Goal: Task Accomplishment & Management: Manage account settings

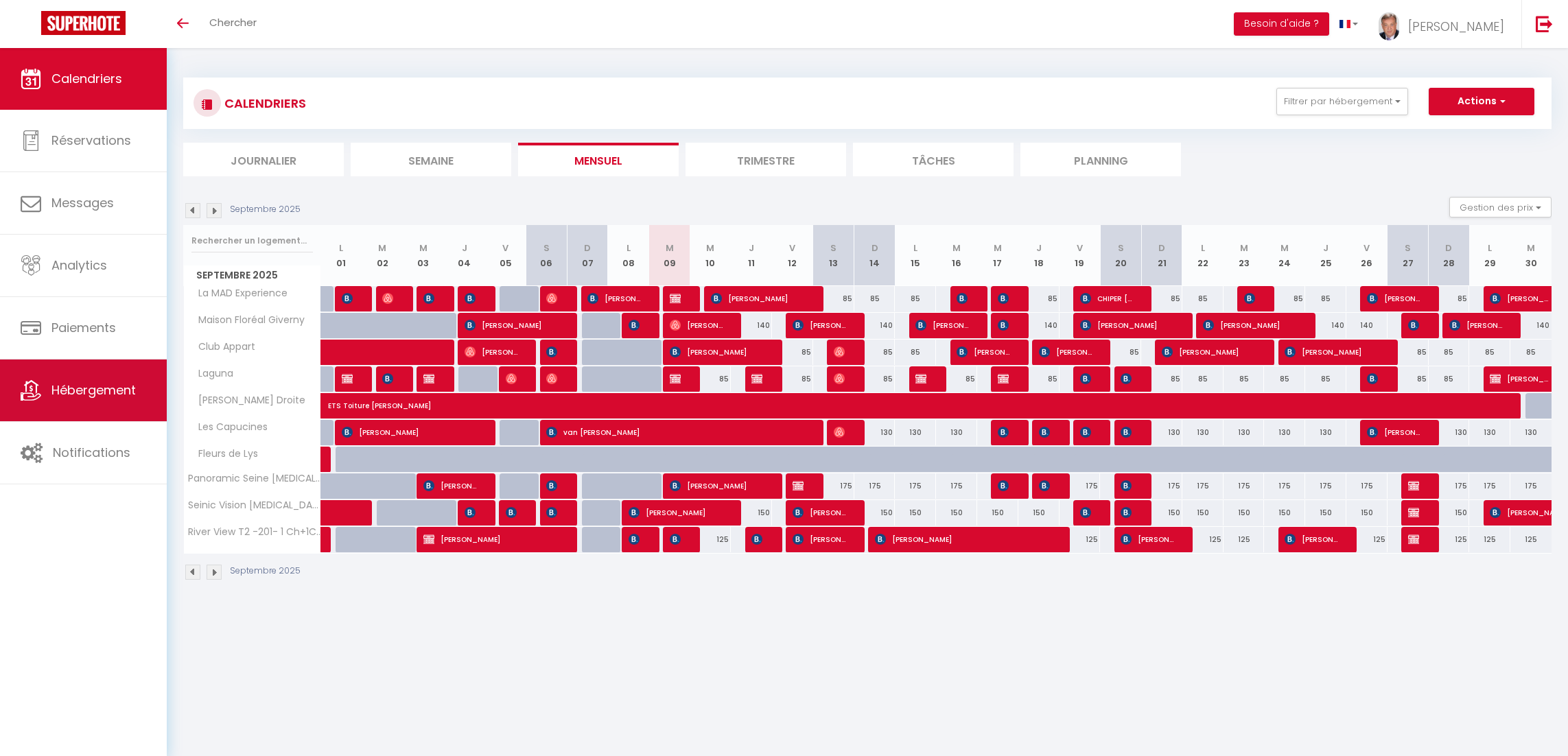
click at [86, 392] on span "Hébergement" at bounding box center [93, 390] width 84 height 18
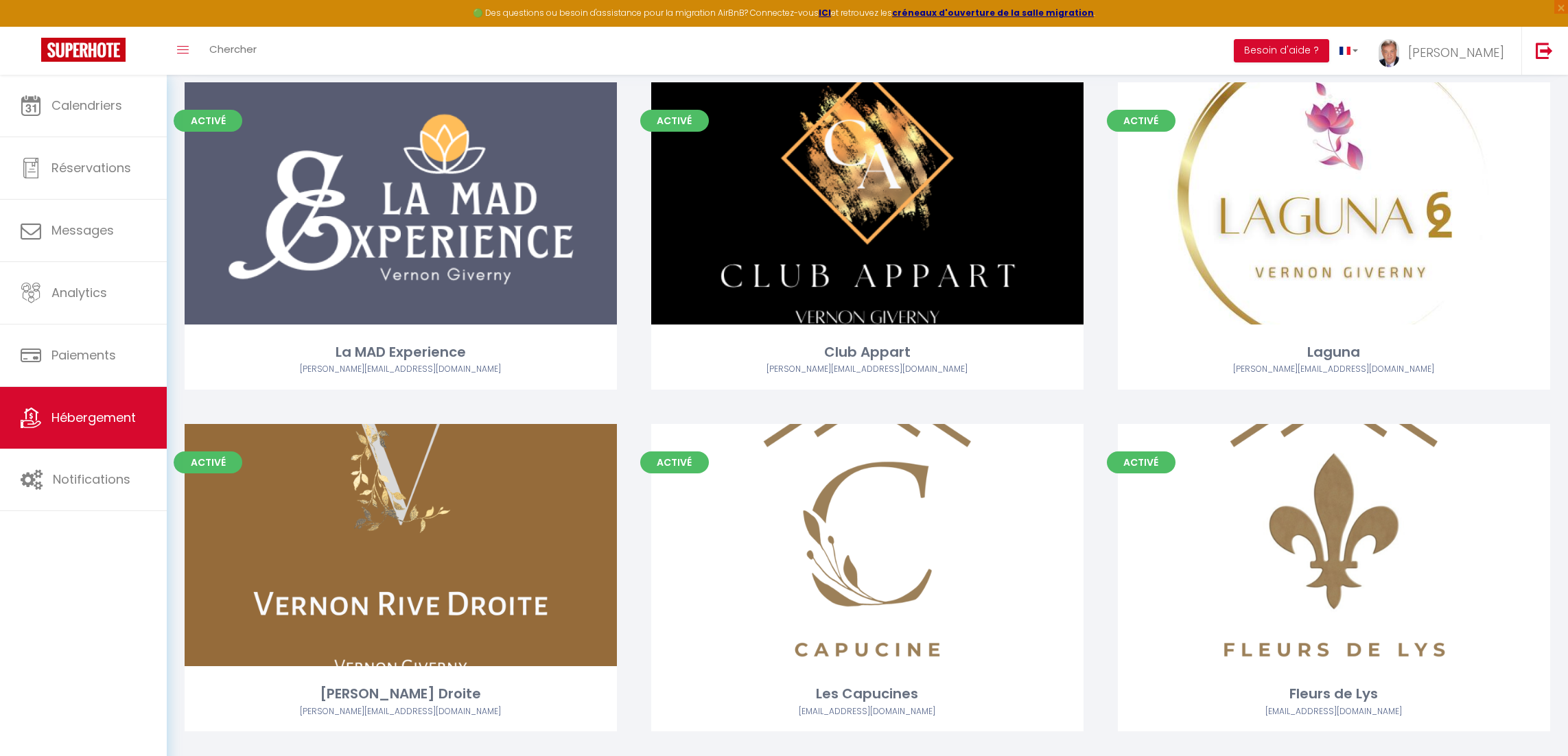
scroll to position [429, 0]
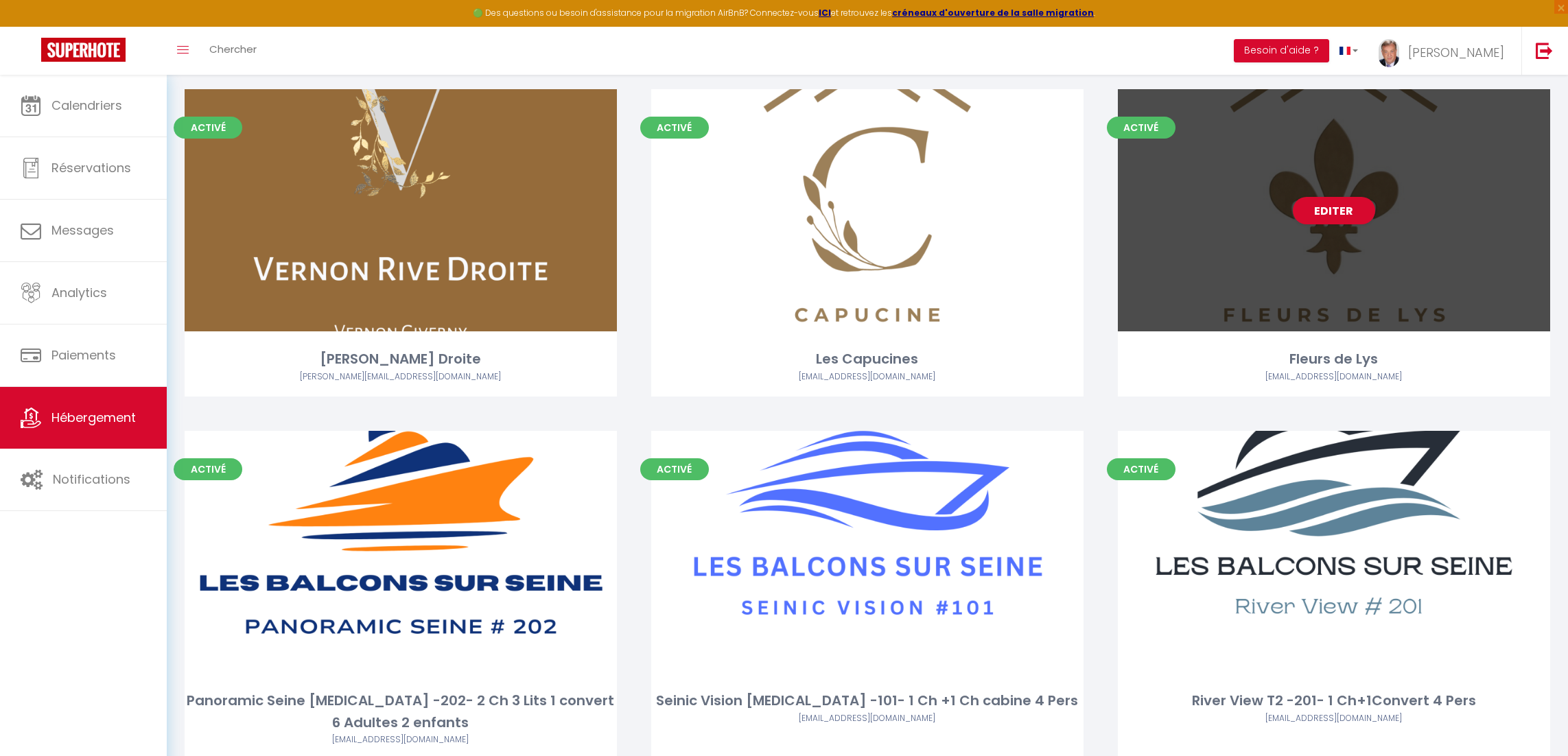
click at [1288, 266] on div "Editer" at bounding box center [1333, 210] width 432 height 243
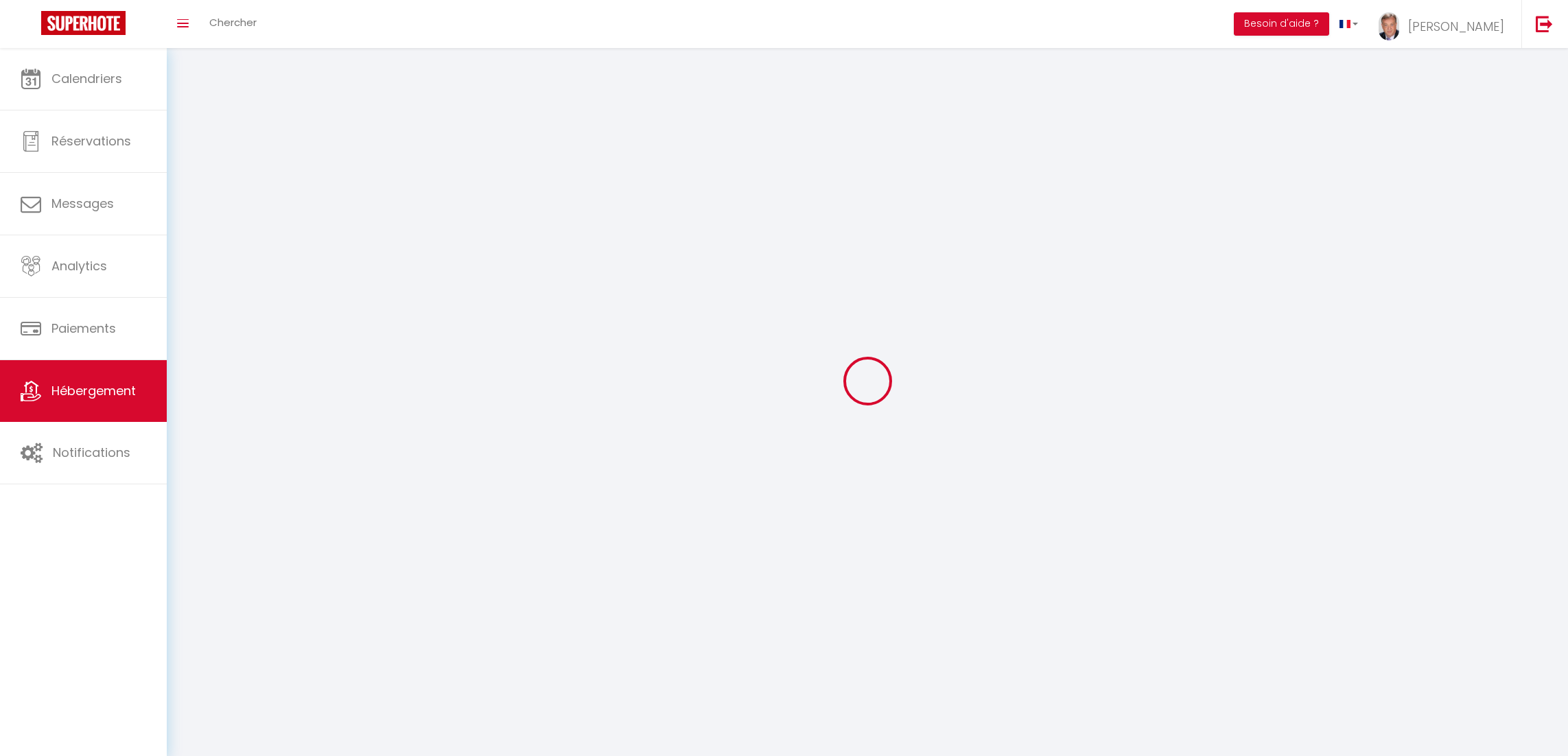
select select "1"
select select "28"
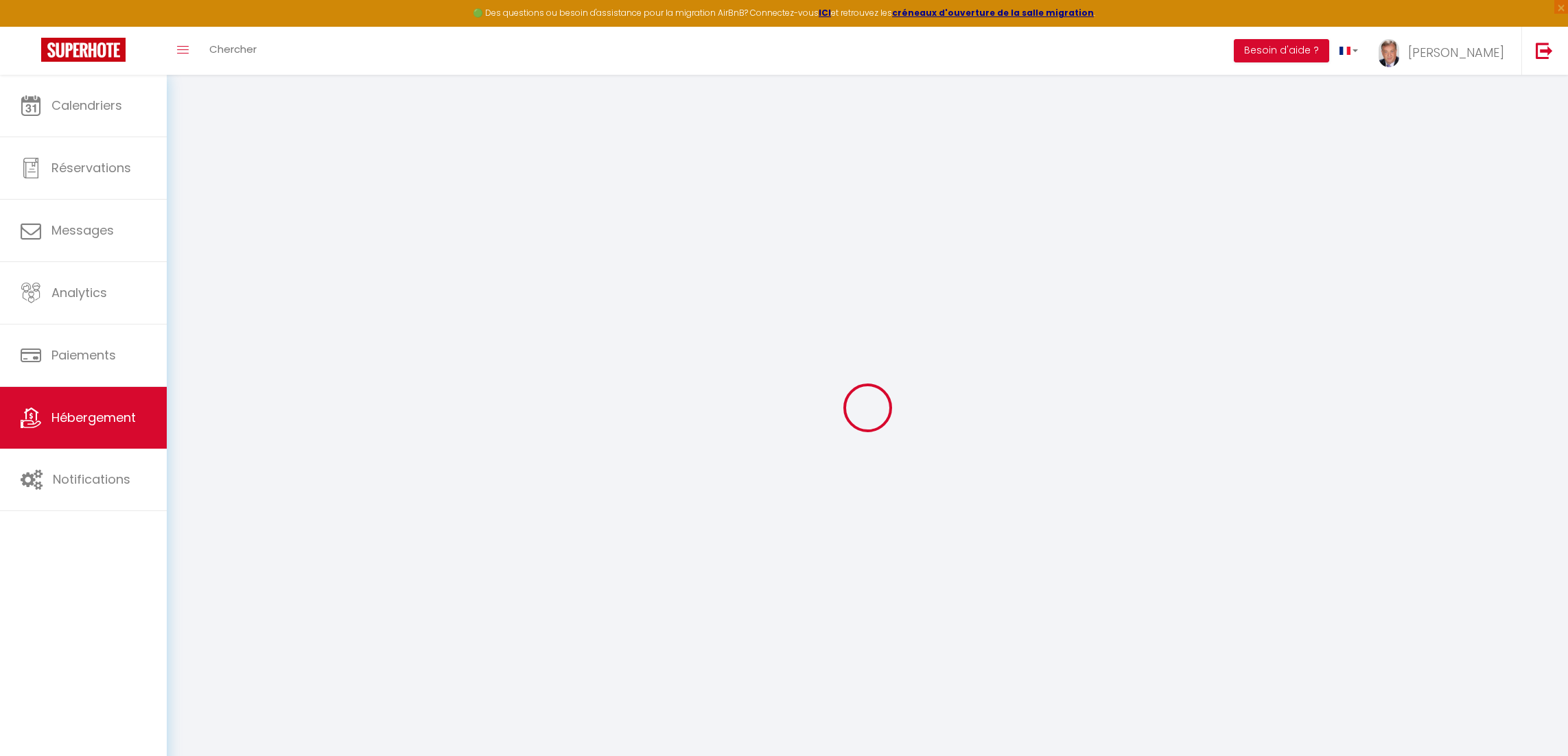
select select
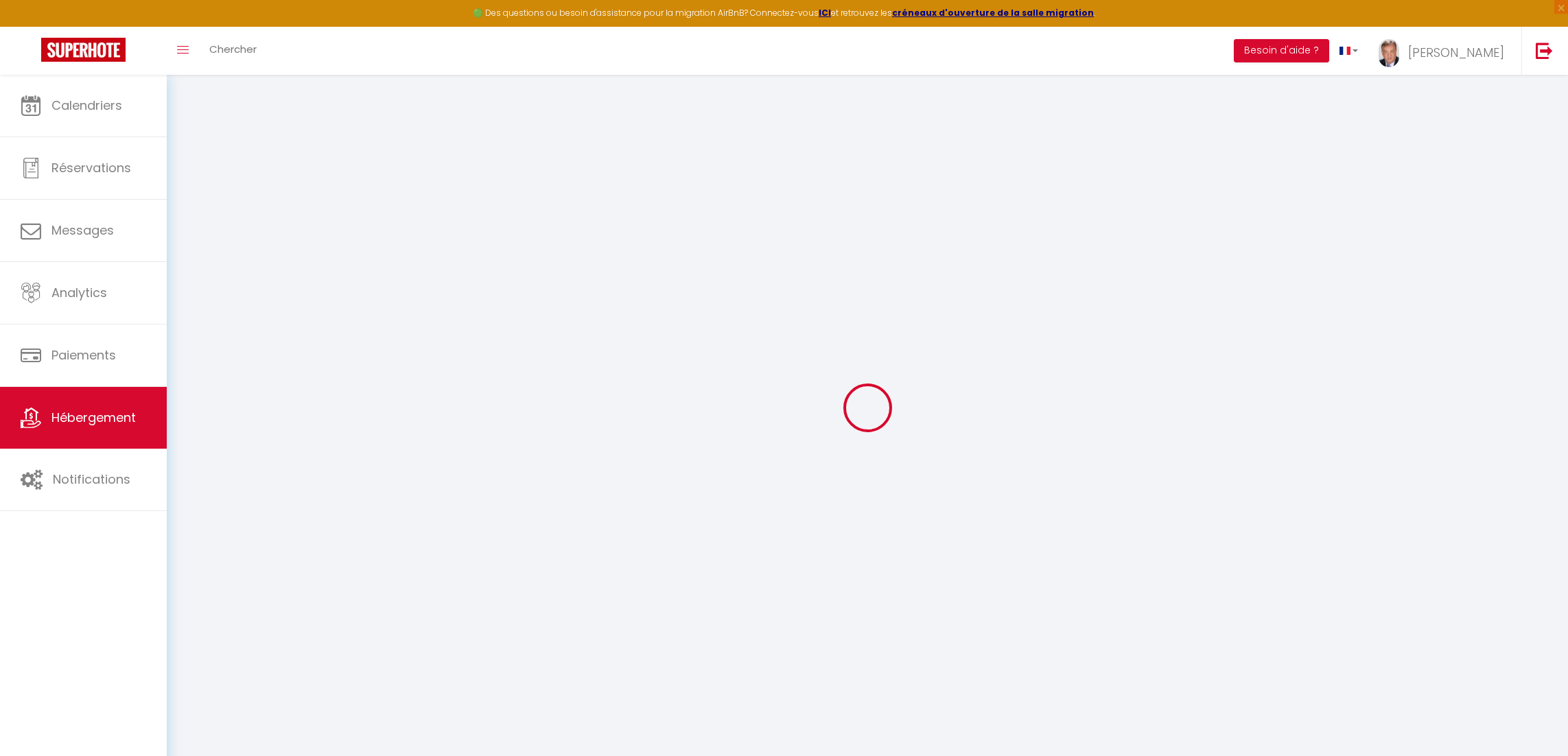
select select
checkbox input "false"
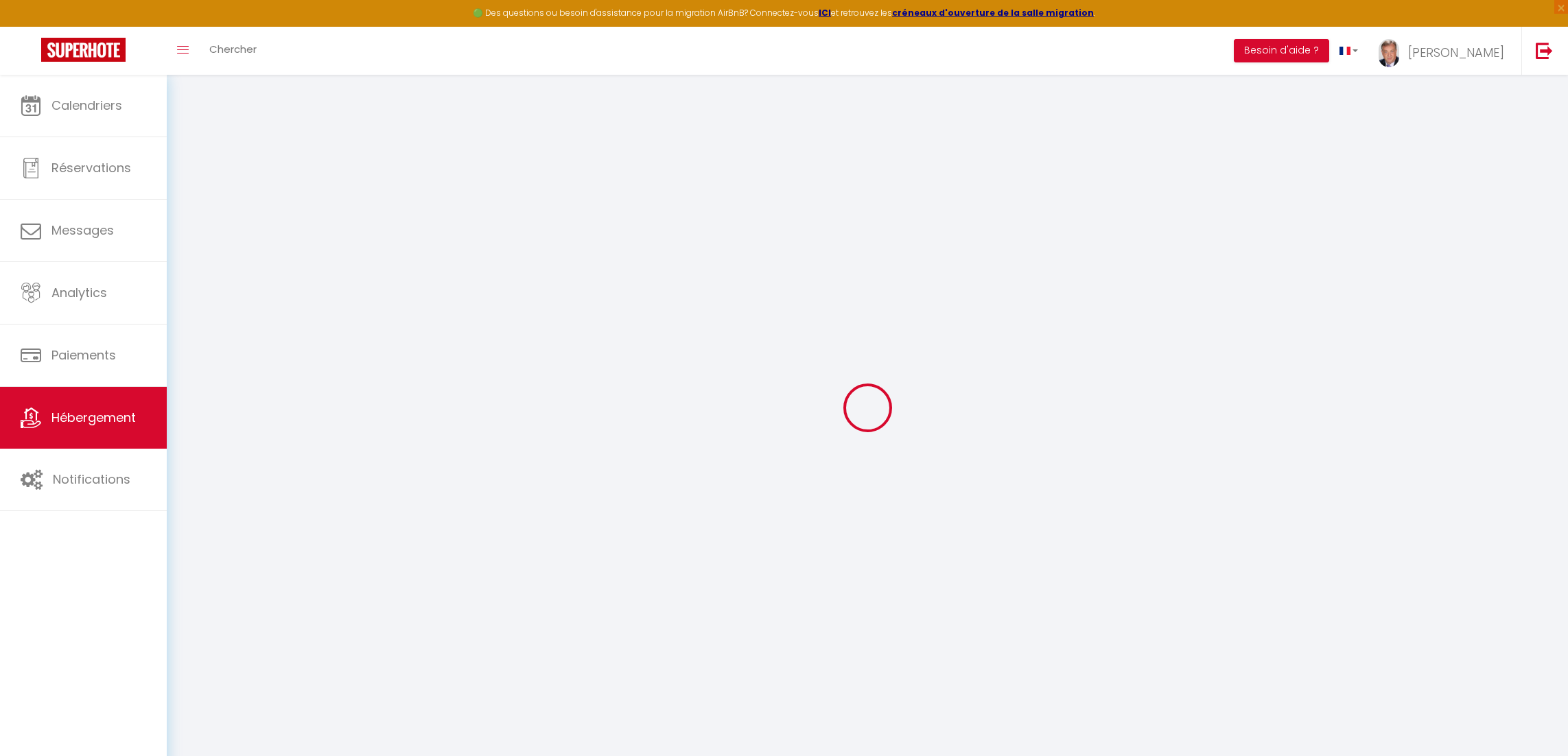
select select
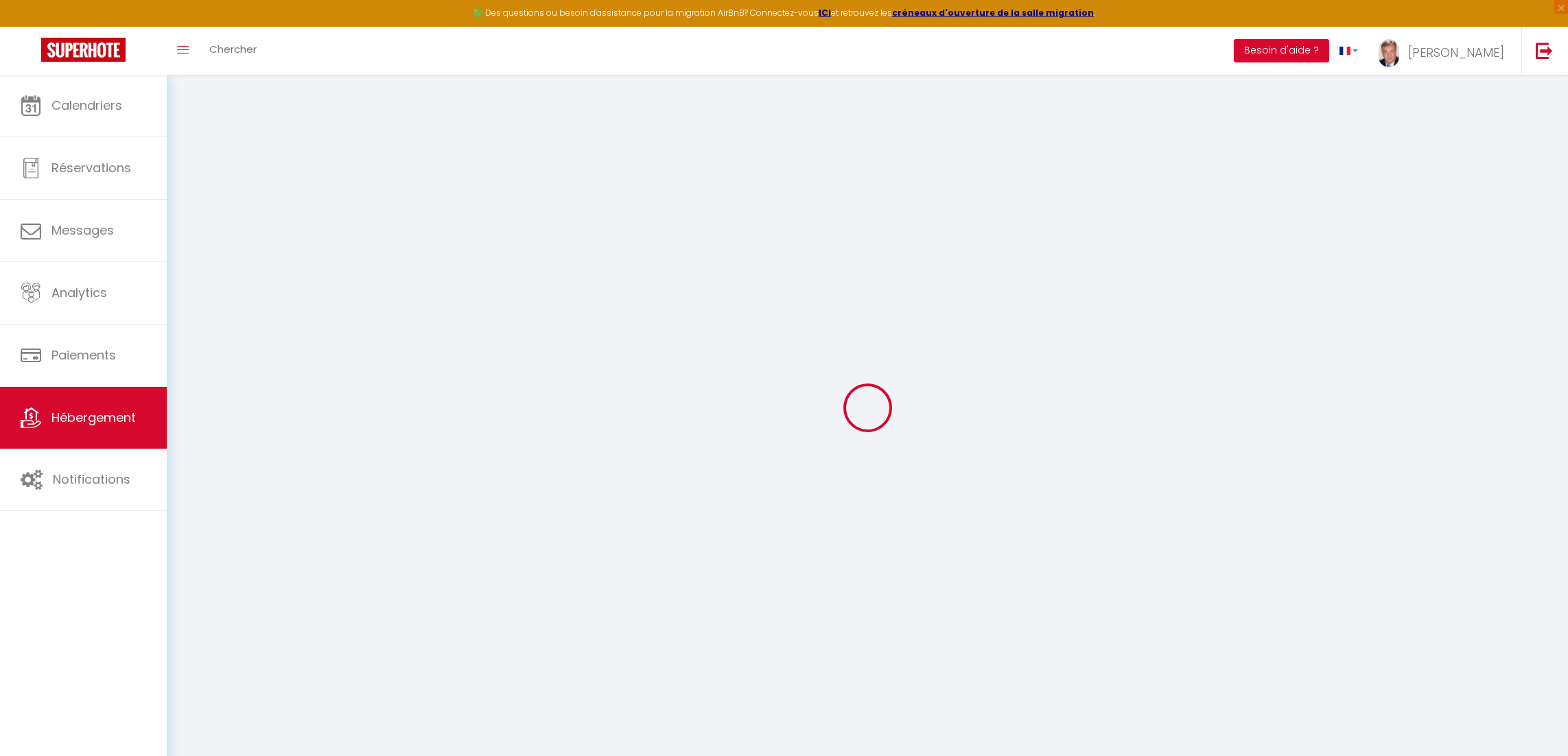
select select
checkbox input "false"
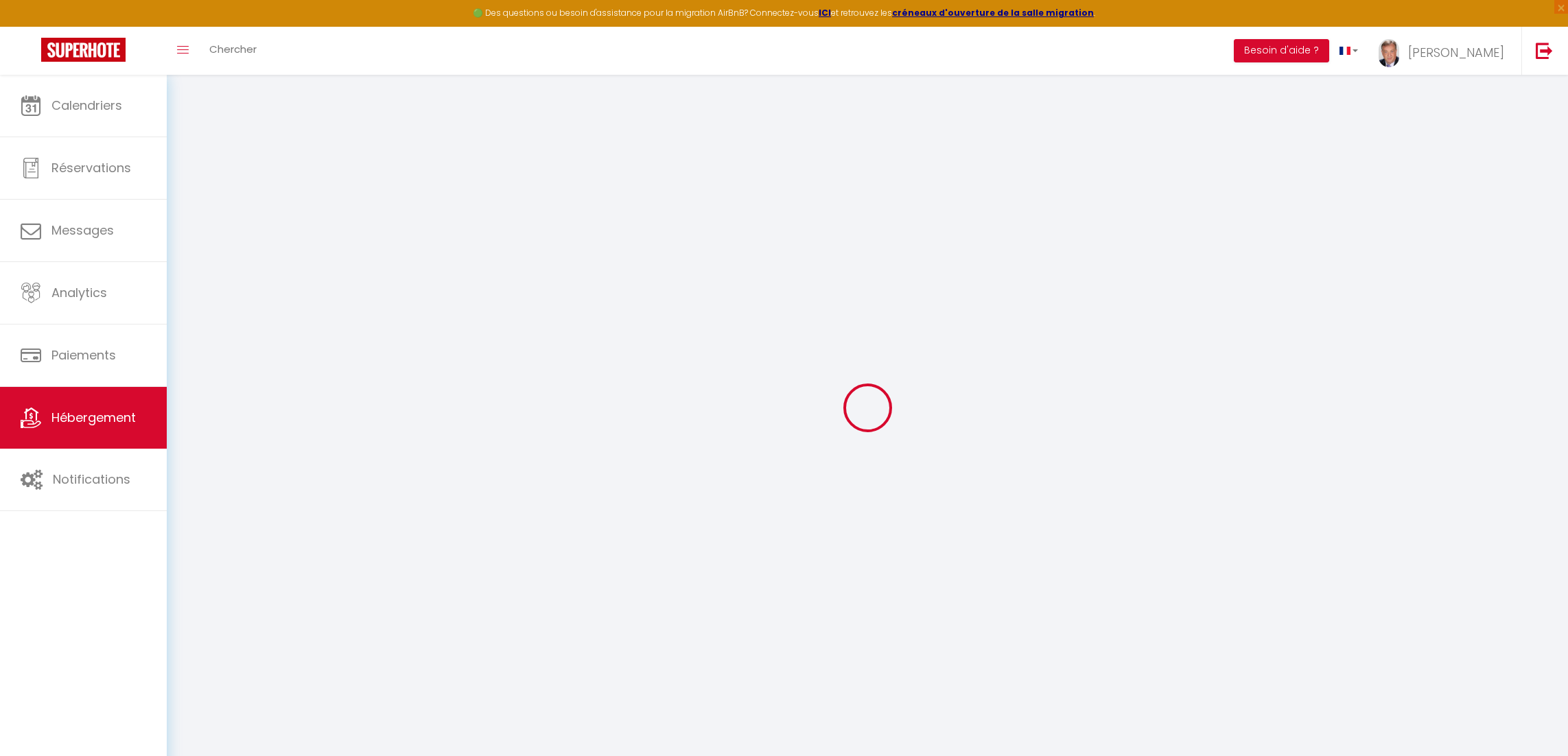
checkbox input "false"
select select
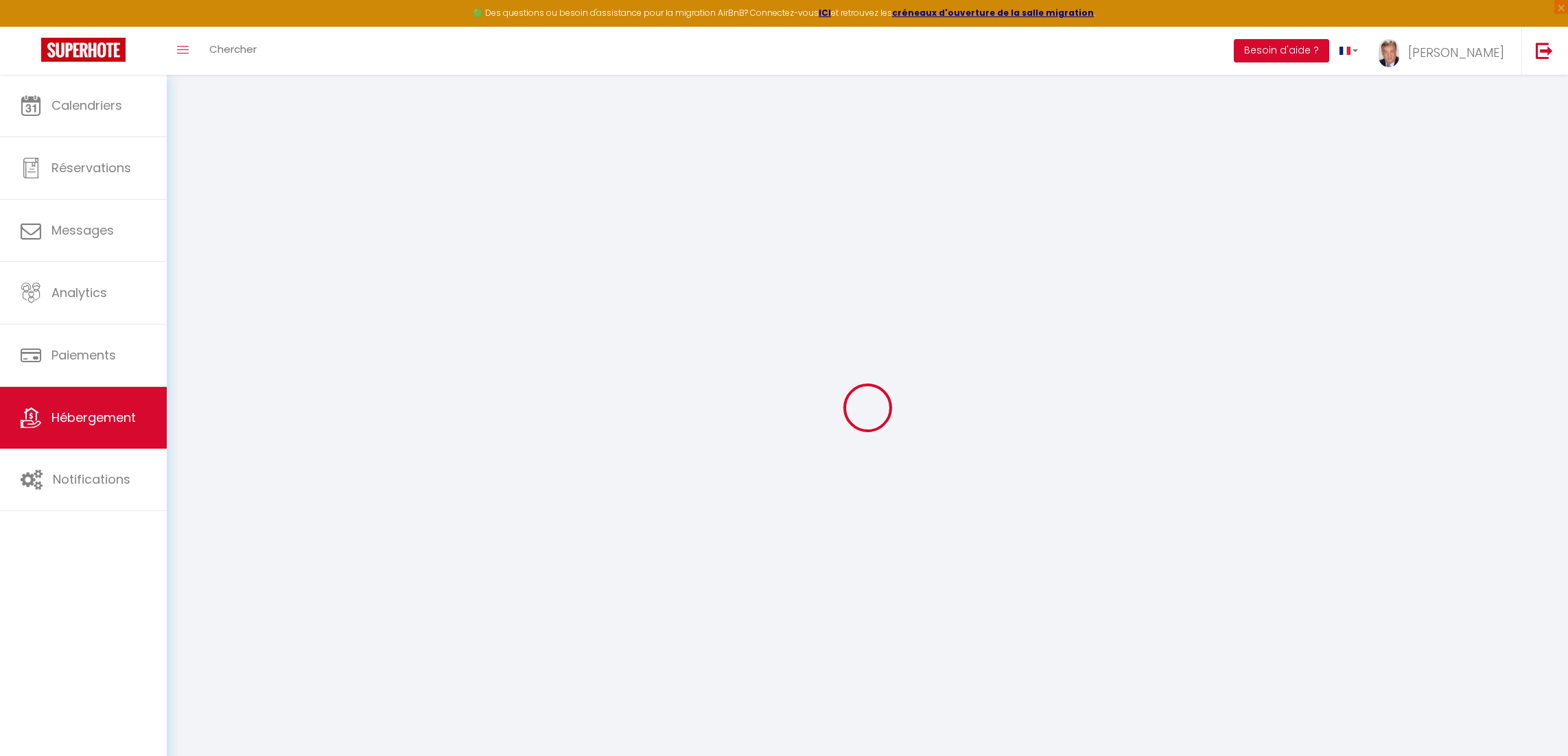
select select
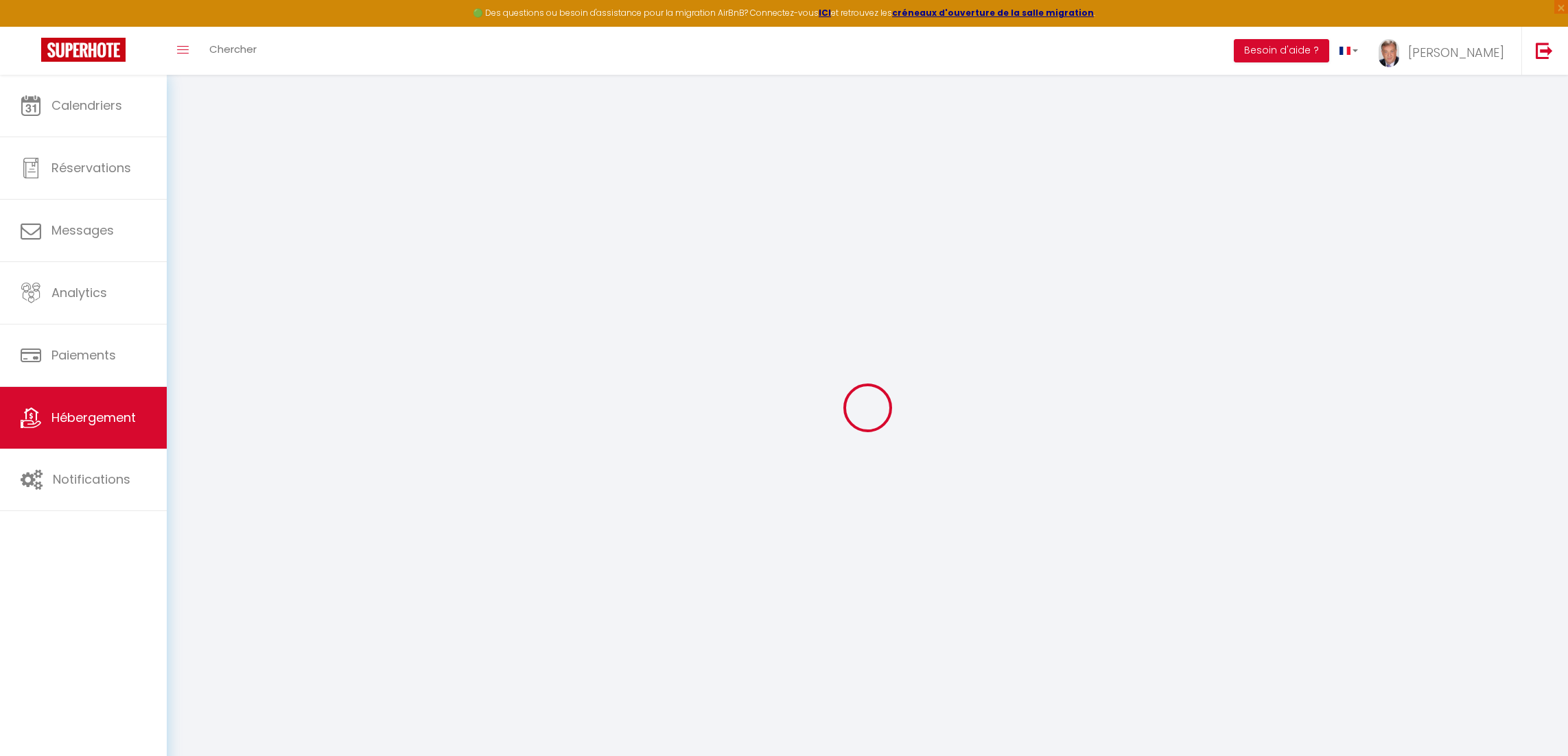
checkbox input "false"
select select
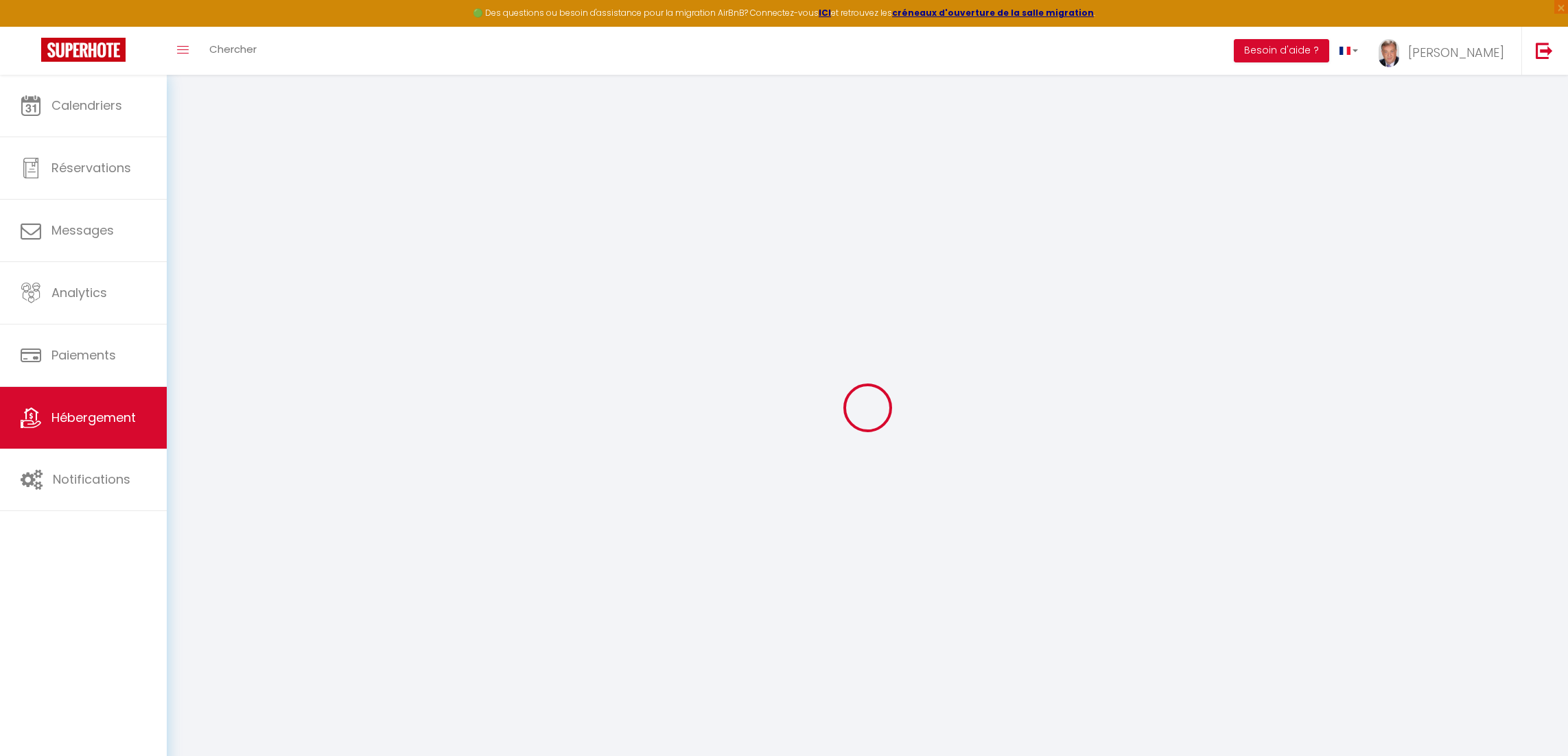
select select
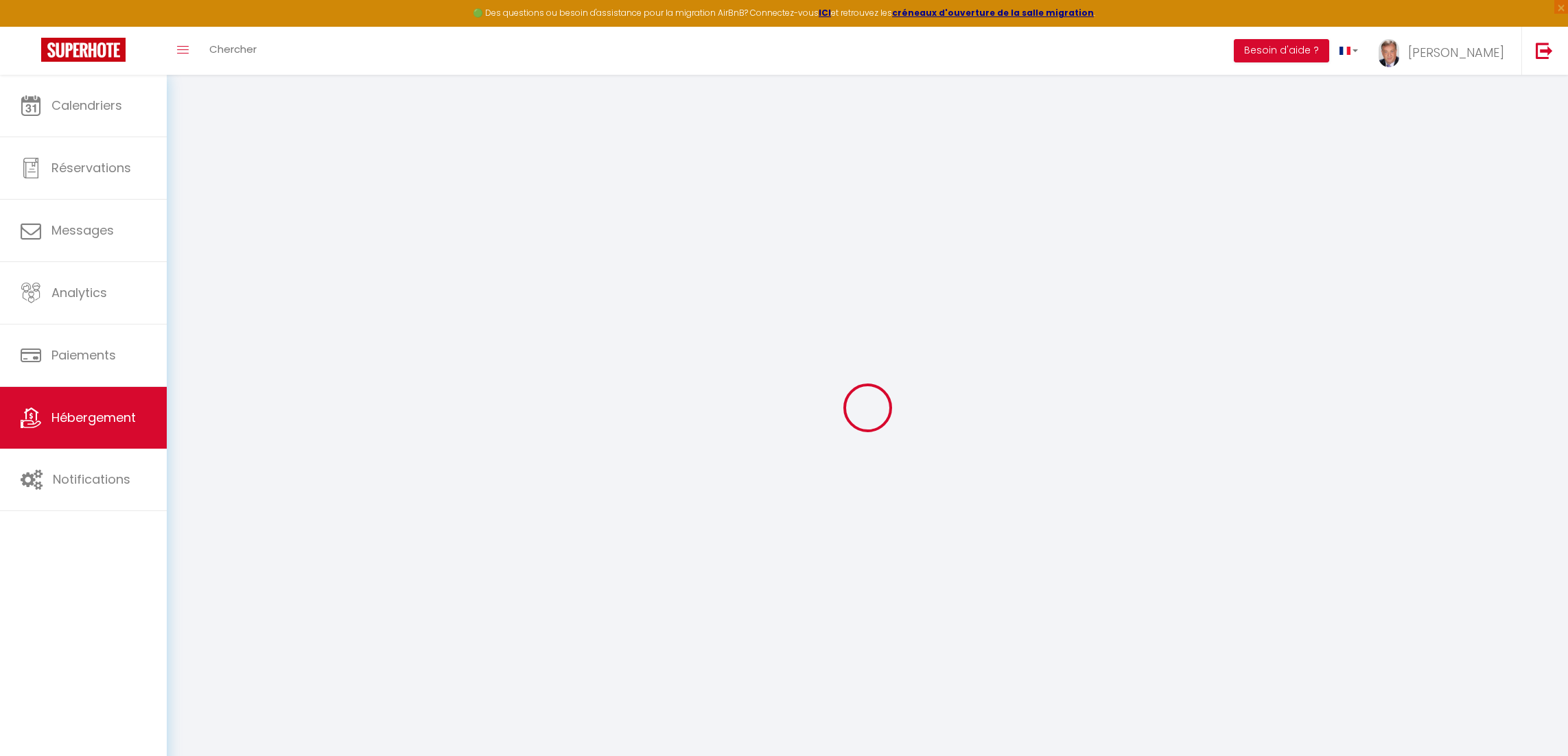
select select
checkbox input "false"
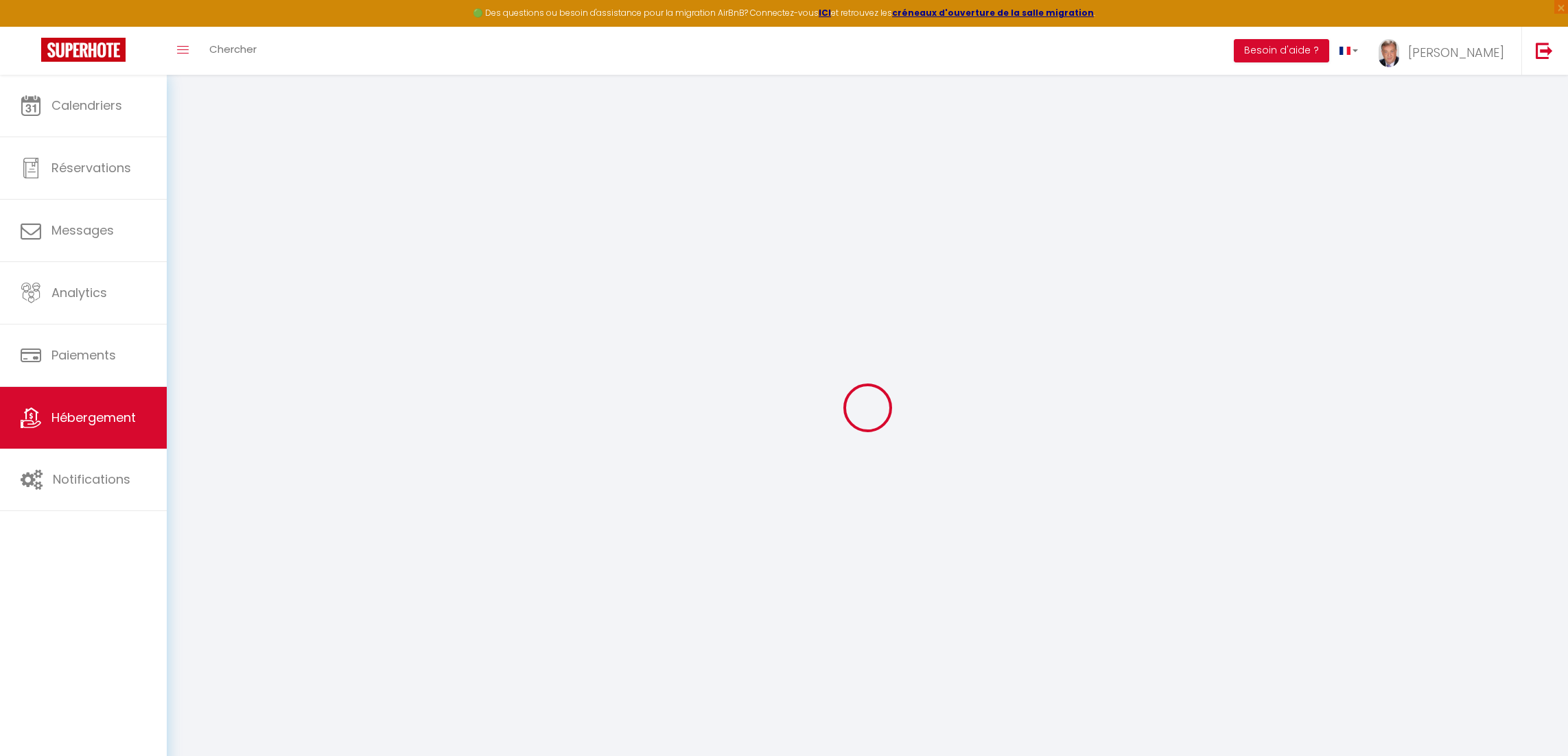
checkbox input "false"
select select
type input "Fleurs de Lys"
type input "Jean-François"
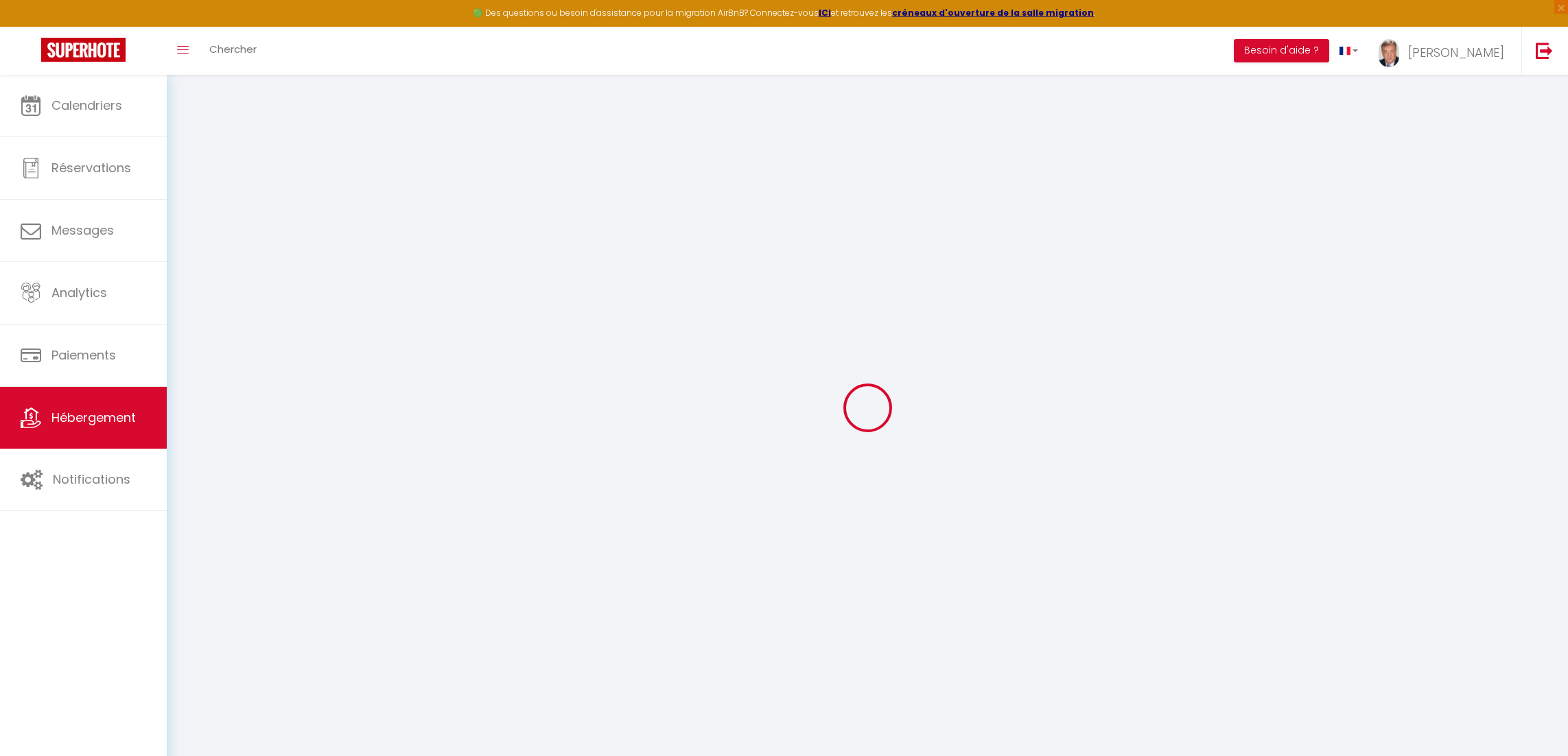
type input "LANNI"
type input "6 rue du Baron Schickler"
type input "27200"
type input "Vernon"
select select "houses"
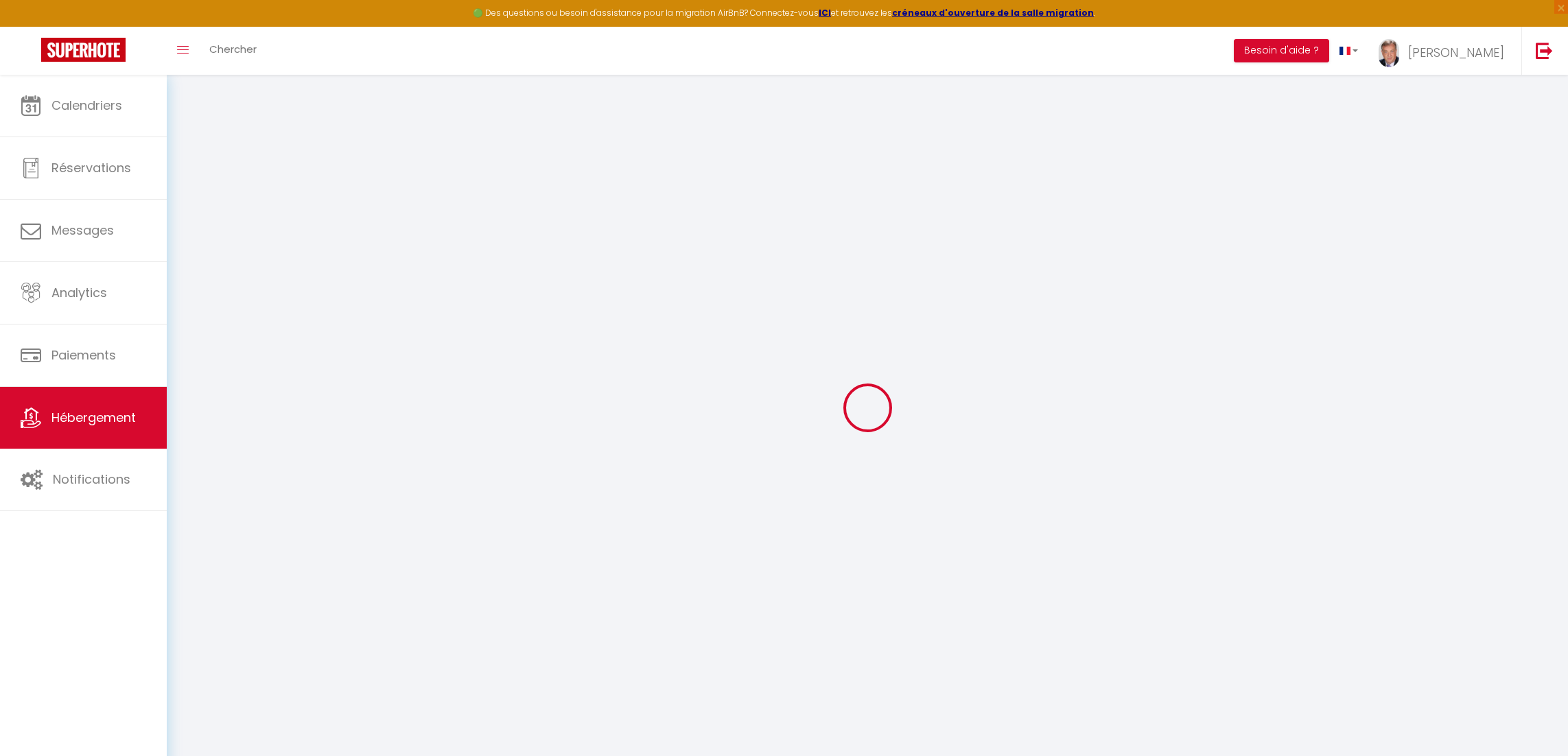
select select "6"
select select "2"
type input "130"
type input "160"
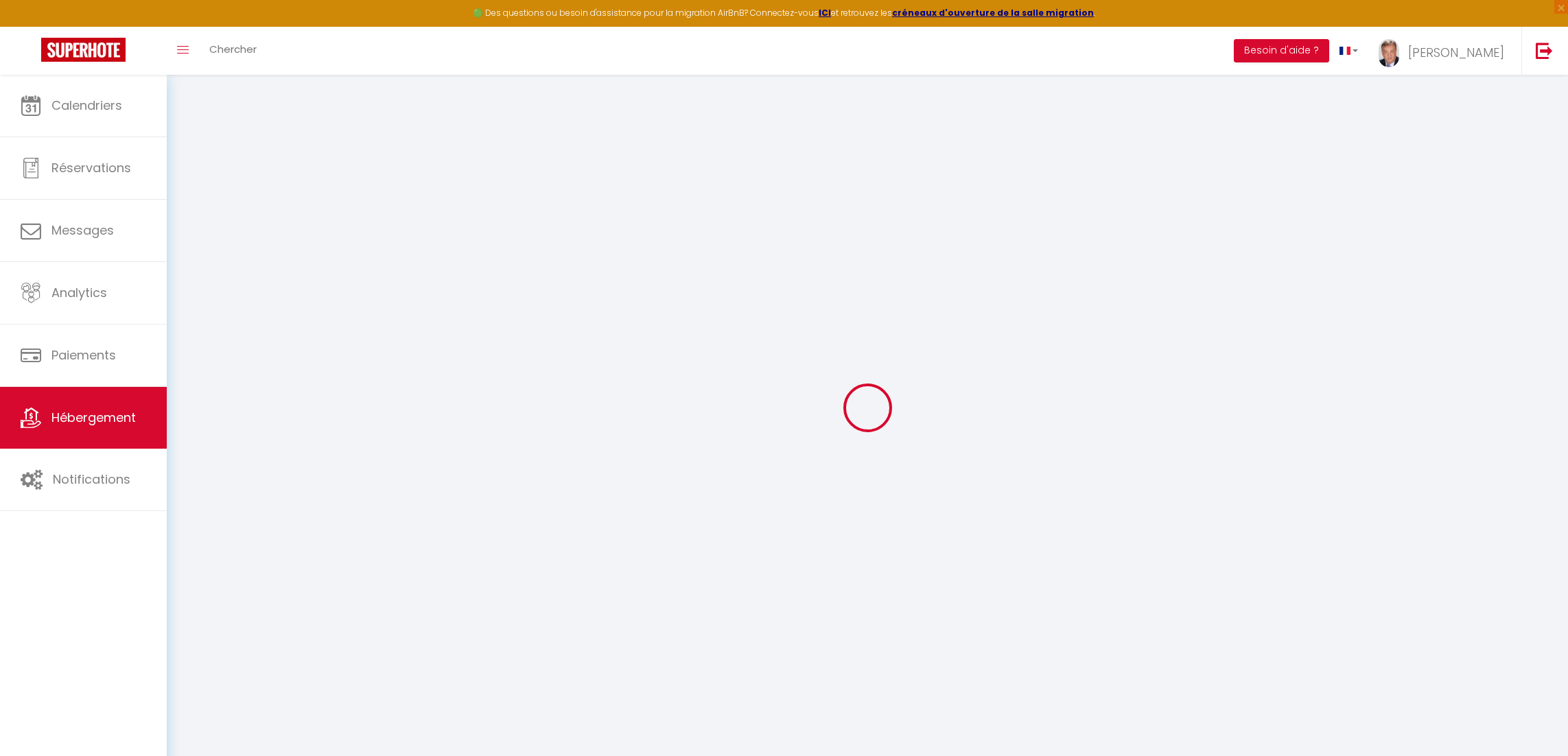
type input "55"
type input "5"
type input "3.20"
type input "350"
select select
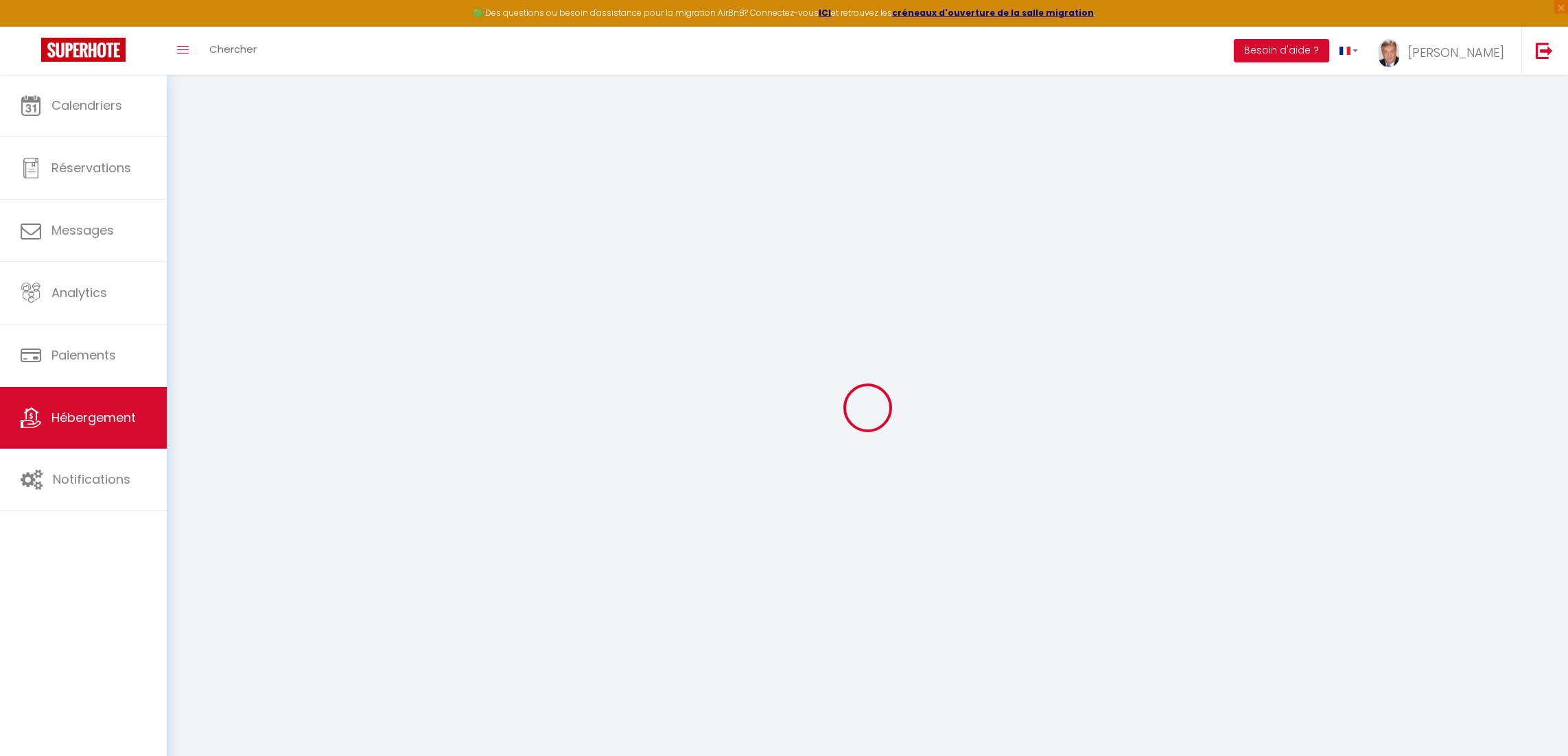
select select
type input "9 Quai Anatole Camere"
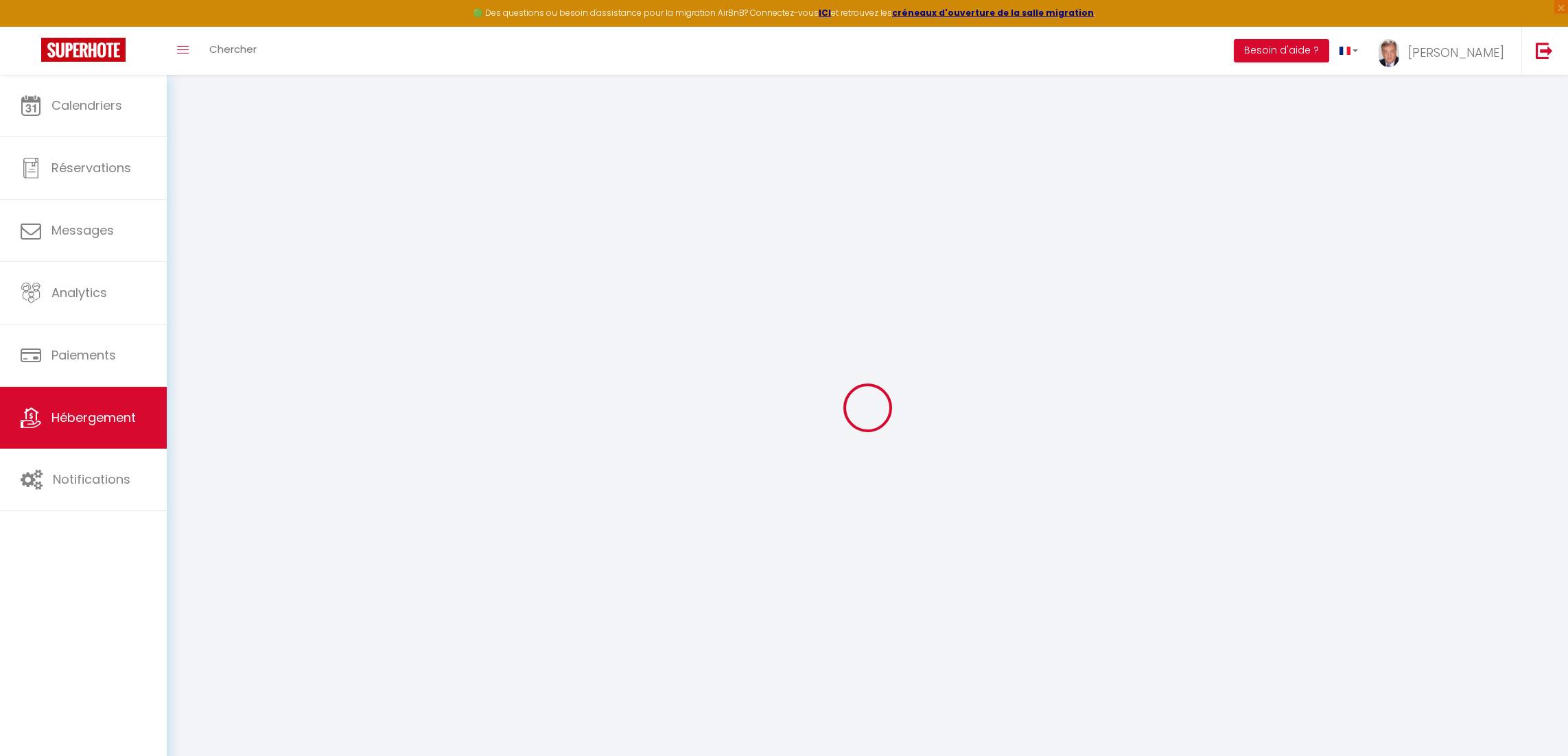
type input "27200"
type input "Vernon"
type input "normandie.destination@yahoo.com"
select select "7731"
checkbox input "true"
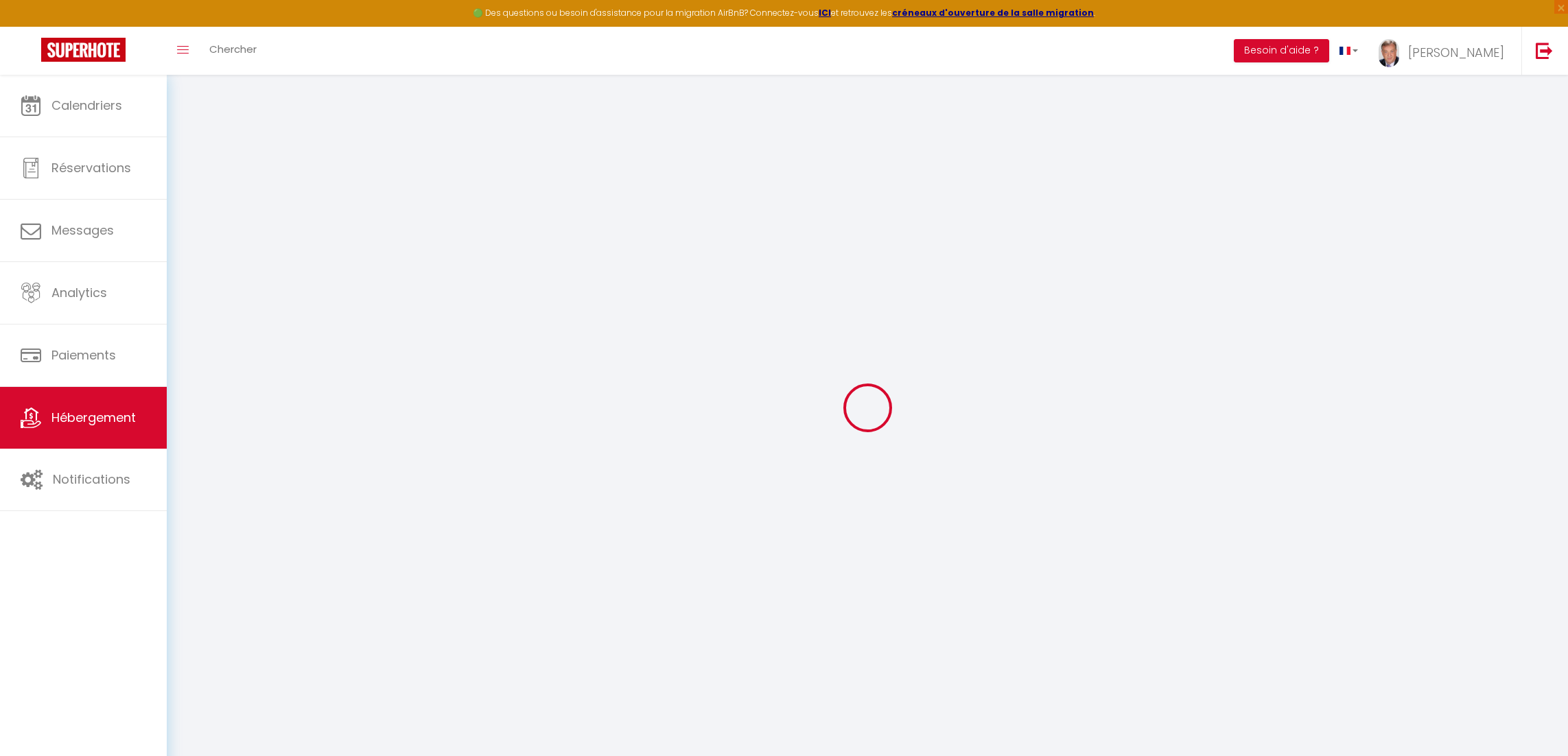
checkbox input "true"
radio input "true"
type input "40"
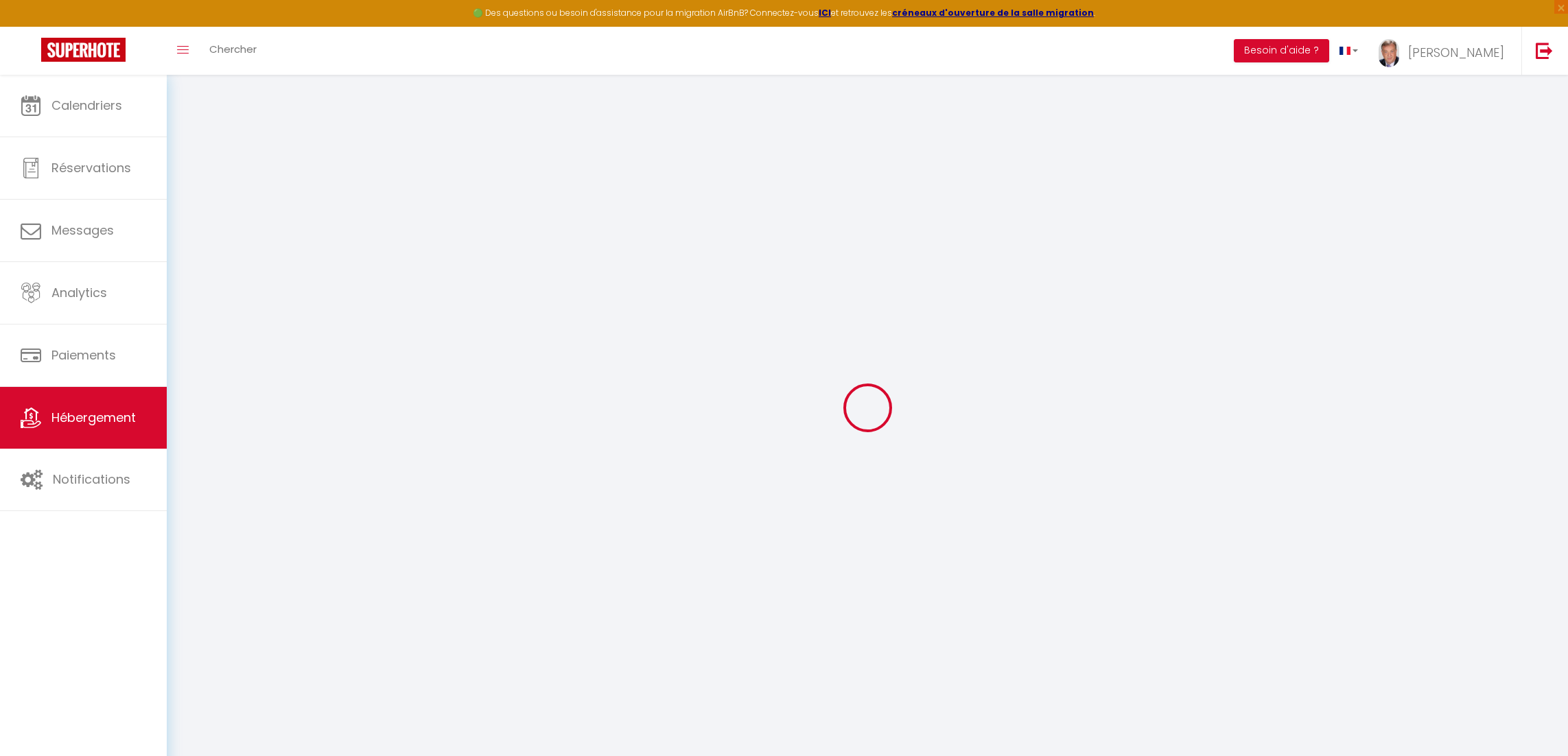
type input "0"
select select
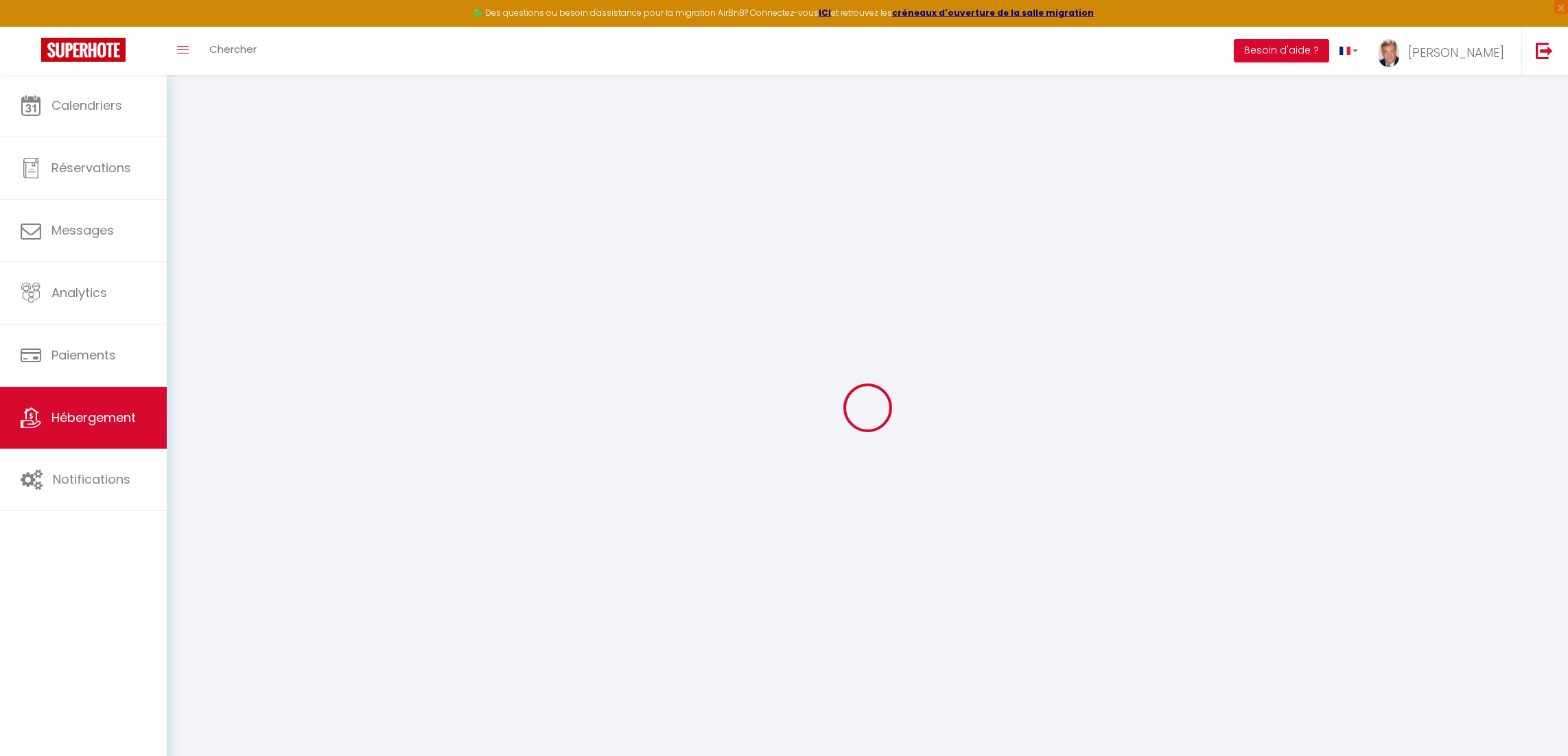
select select
checkbox input "true"
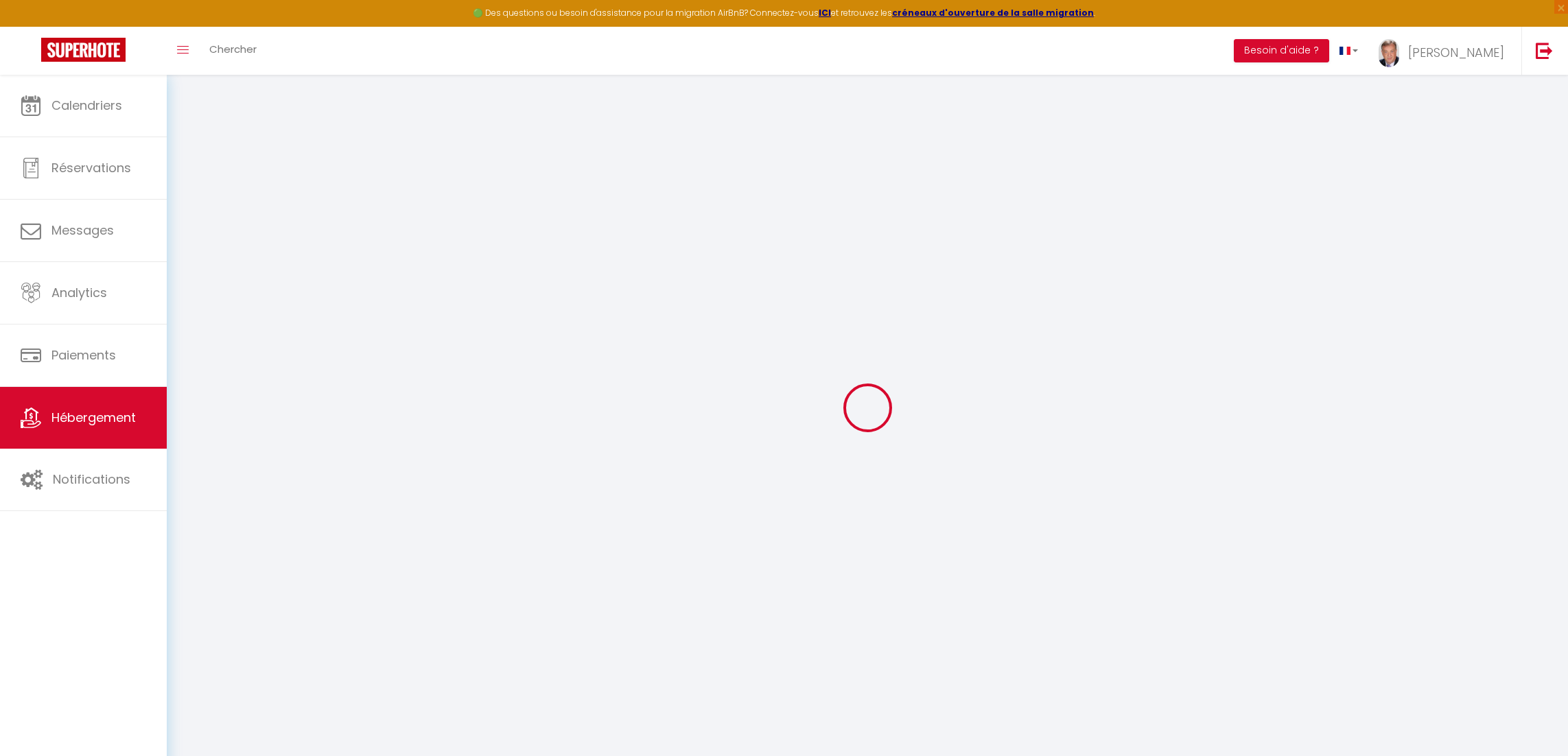
checkbox input "true"
select select
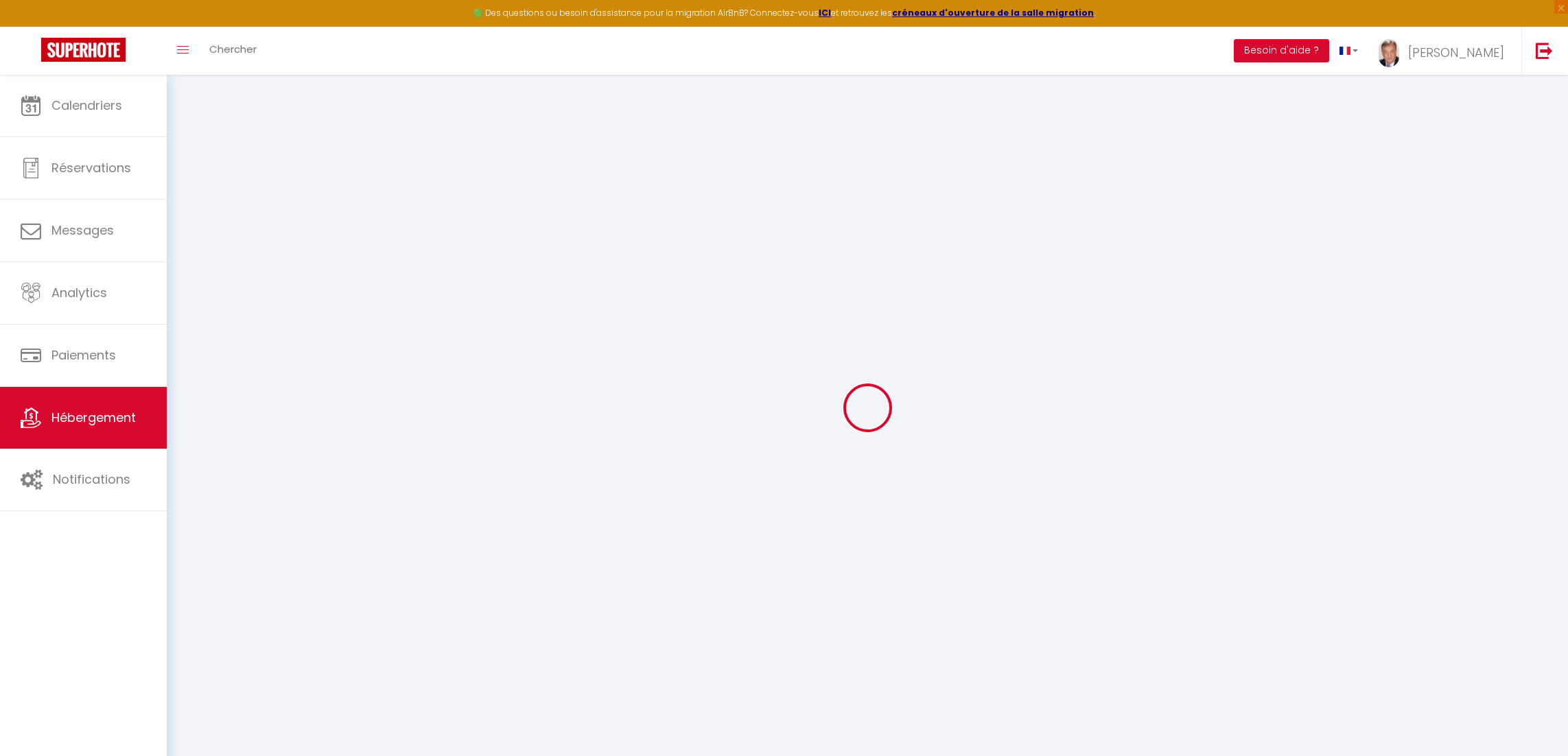
select select
checkbox input "true"
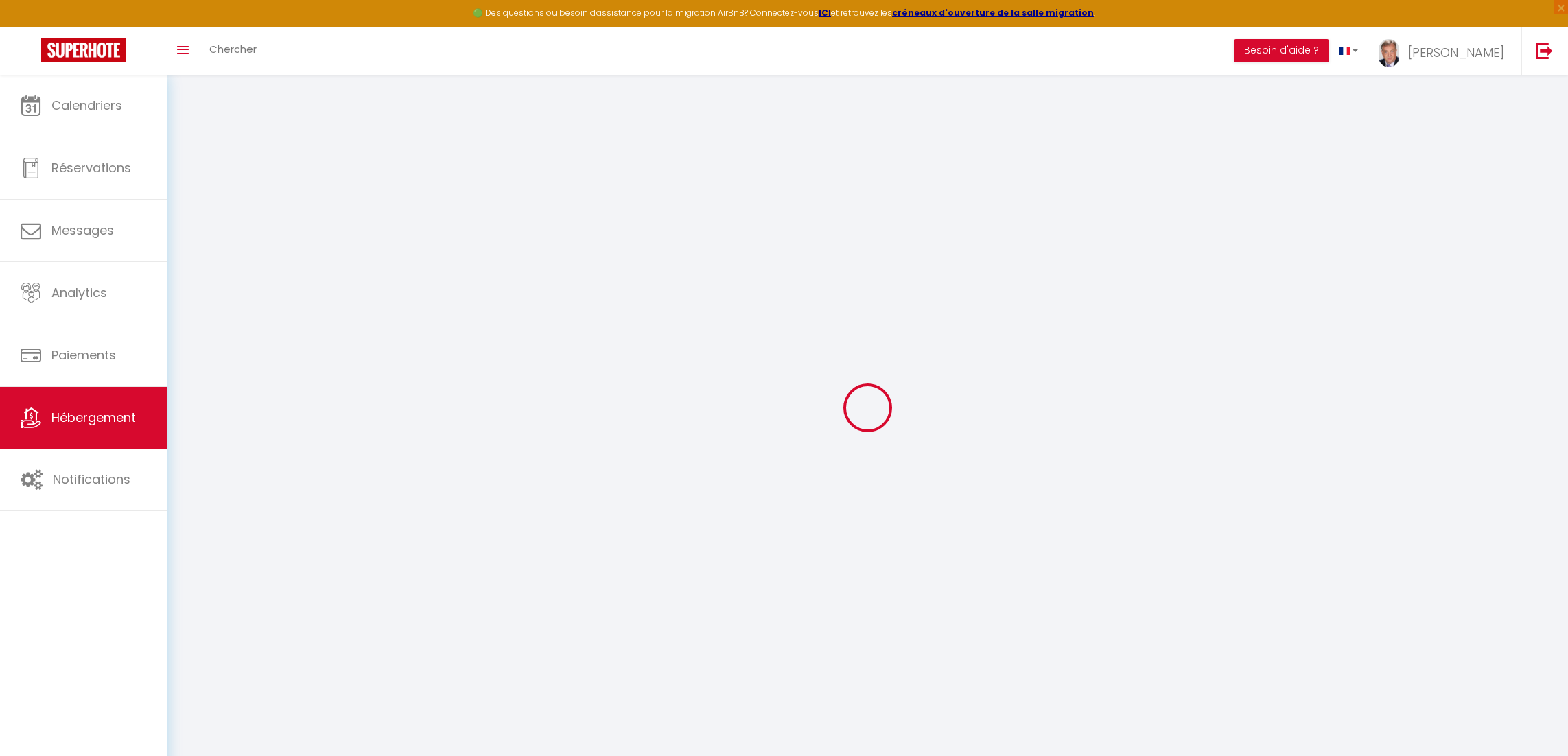
checkbox input "true"
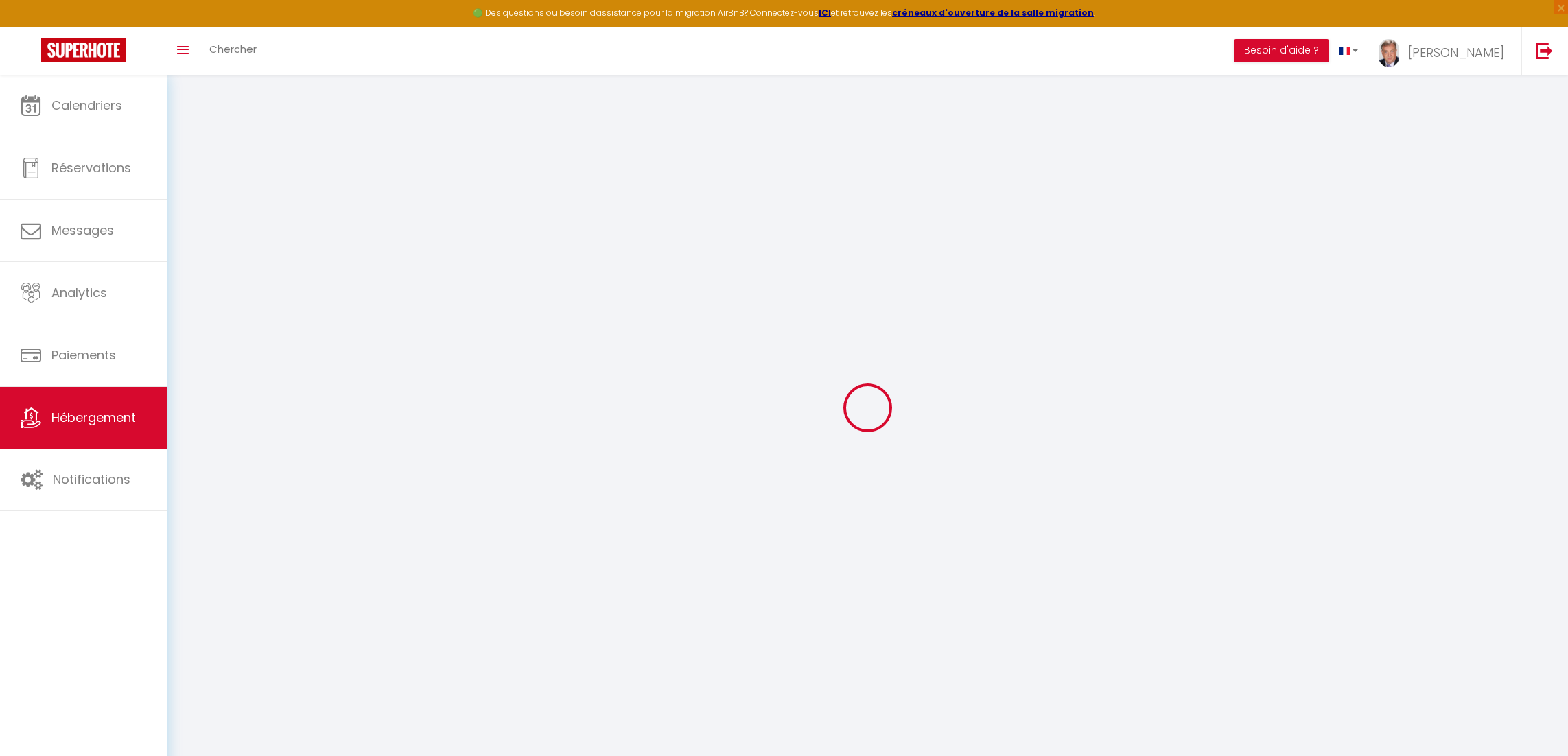
select select "16:00"
select select "20:00"
select select "11:00"
select select "30"
select select "120"
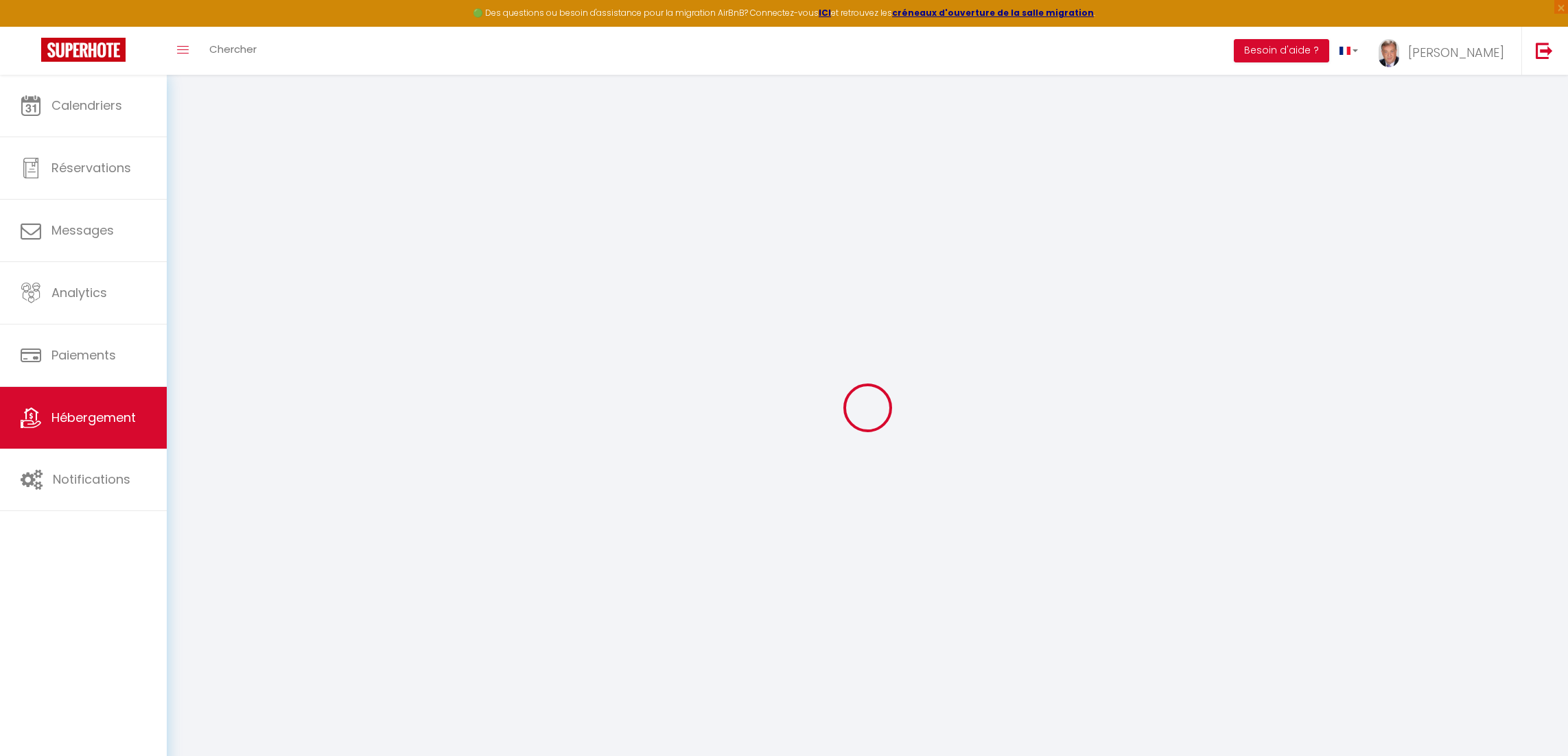
checkbox input "true"
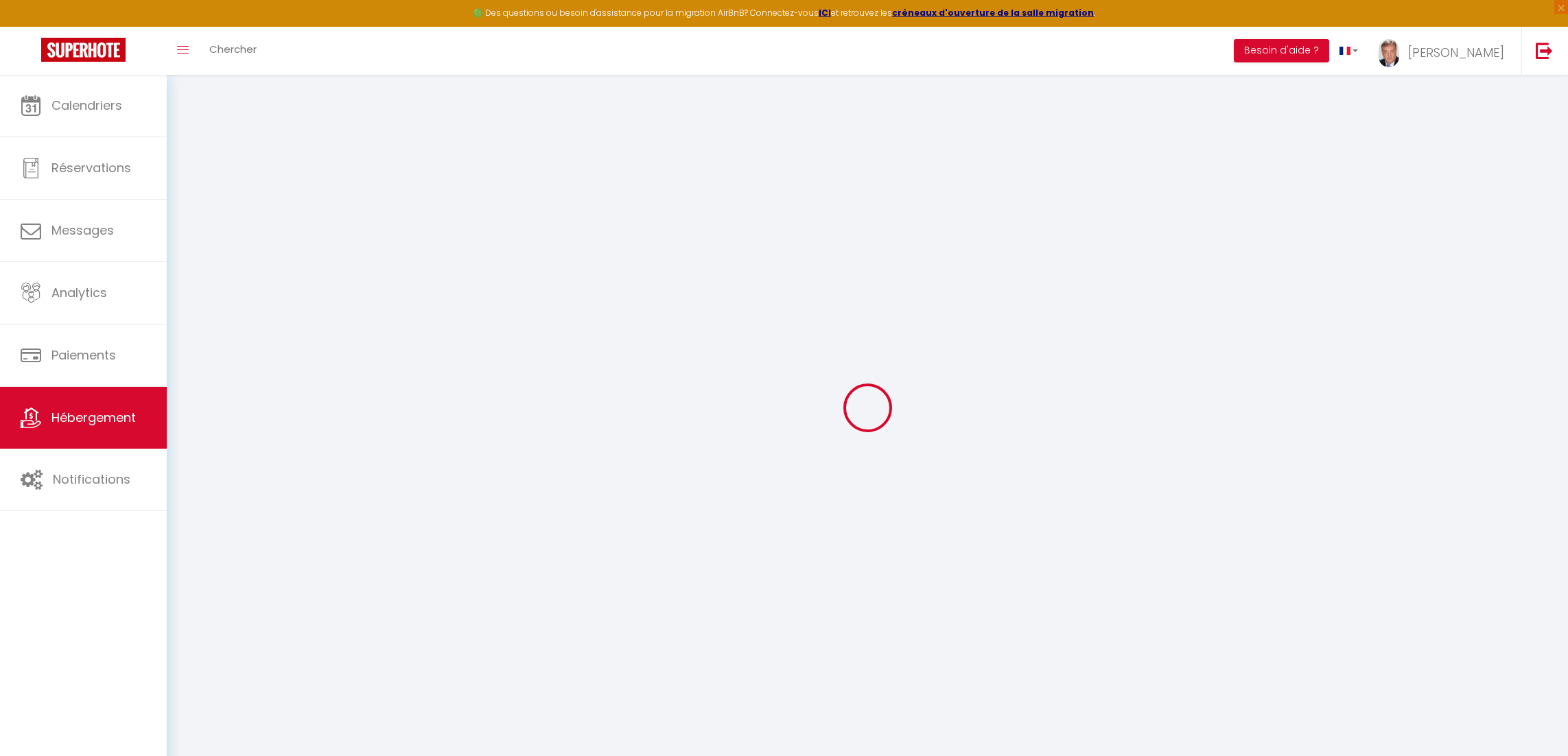
checkbox input "true"
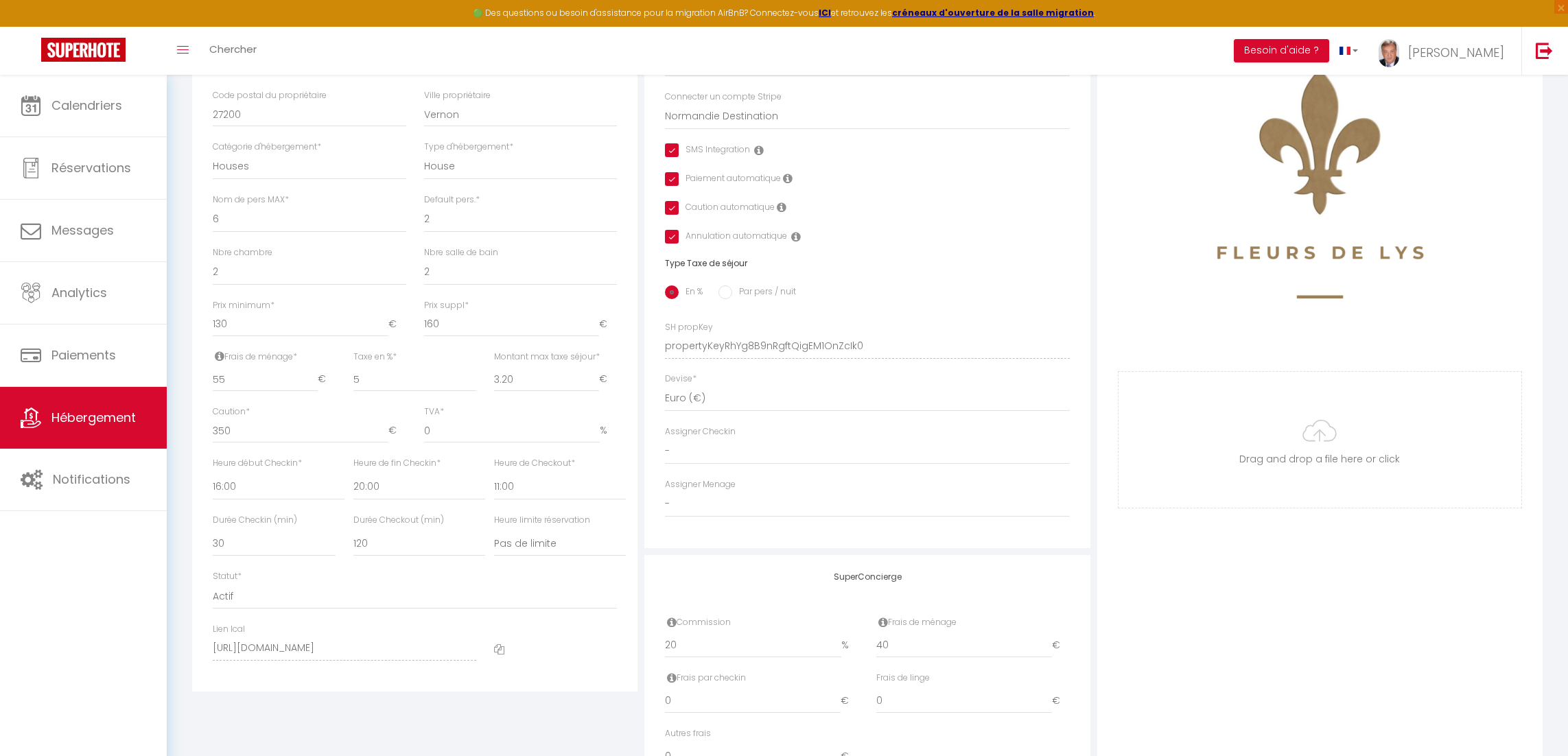
scroll to position [464, 0]
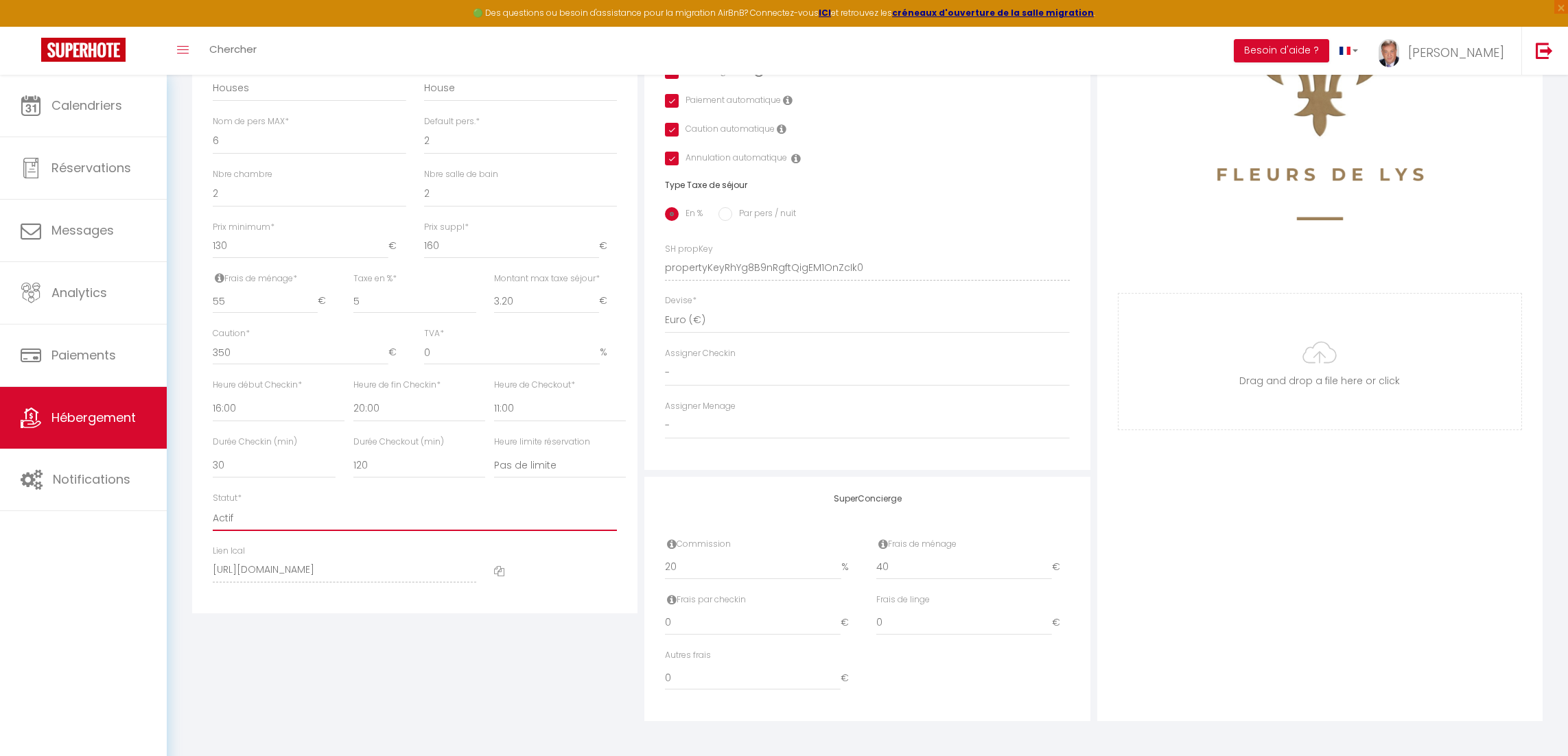
click at [231, 513] on select "Actif Pas actif" at bounding box center [414, 518] width 404 height 26
select select "0"
click at [212, 505] on select "Actif Pas actif" at bounding box center [414, 518] width 404 height 26
checkbox input "true"
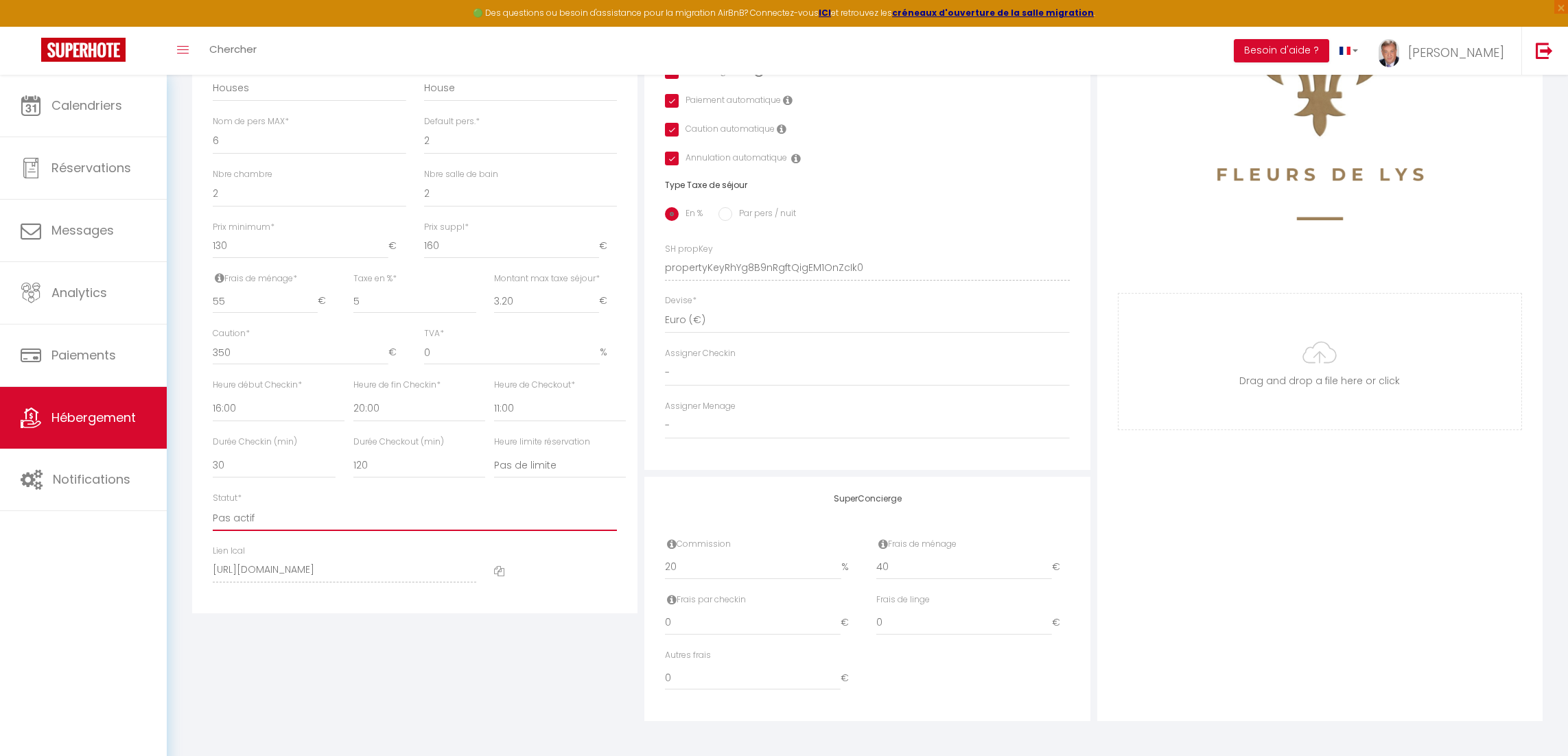
checkbox input "true"
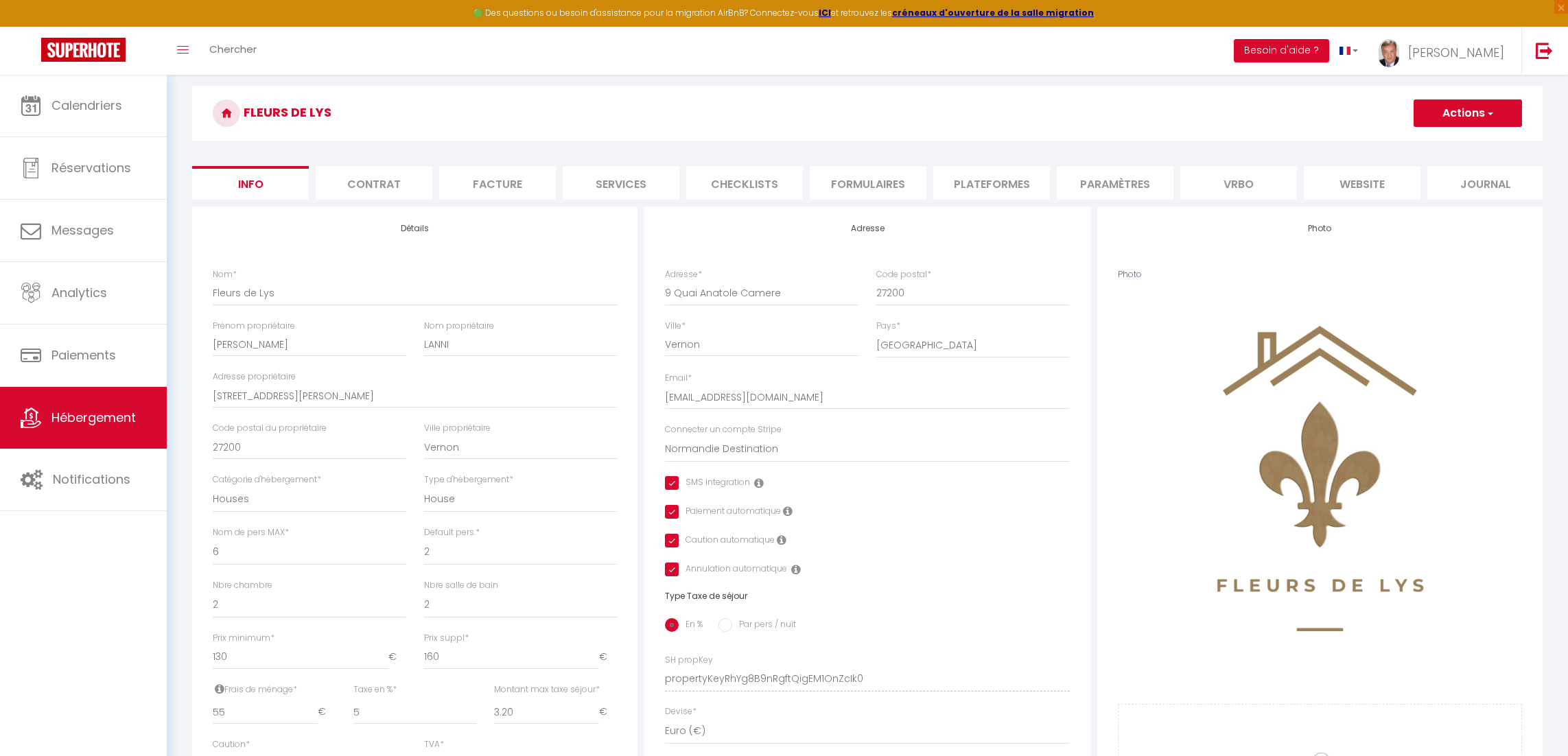
scroll to position [35, 0]
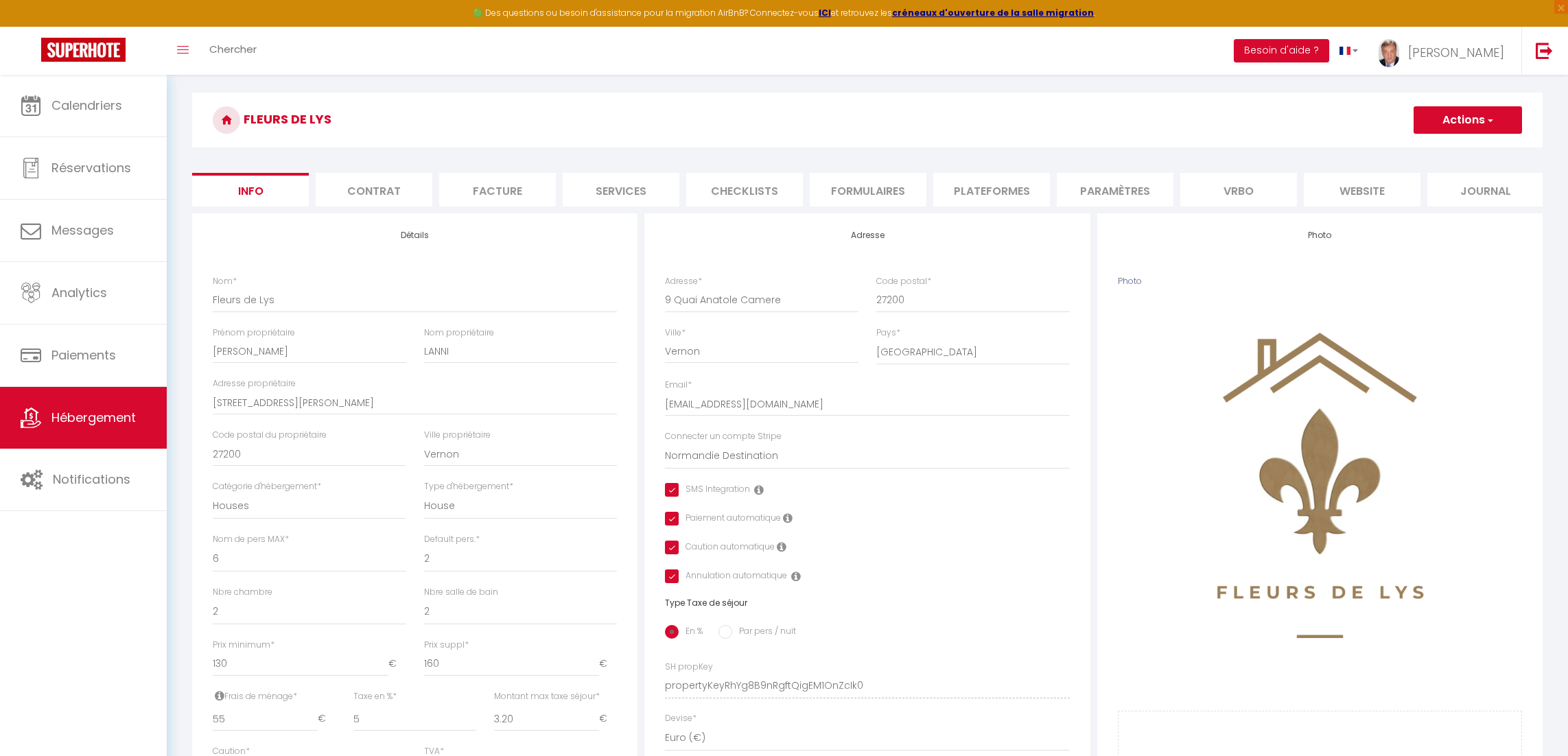
click at [1343, 193] on li "website" at bounding box center [1362, 190] width 117 height 33
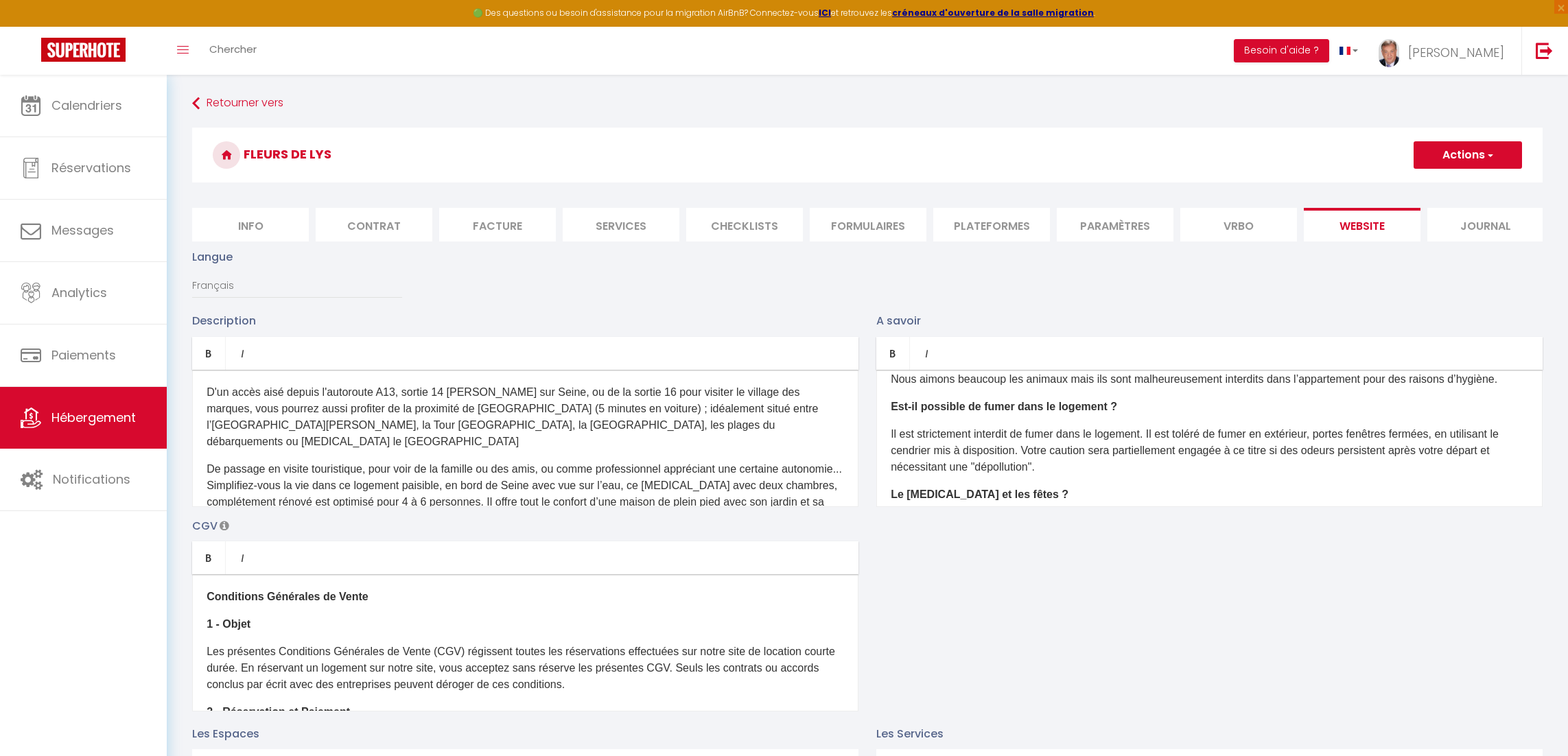
click at [1459, 155] on button "Actions" at bounding box center [1467, 155] width 108 height 28
click at [1442, 187] on input "Enregistrer" at bounding box center [1451, 185] width 51 height 13
checkbox input "false"
checkbox input "true"
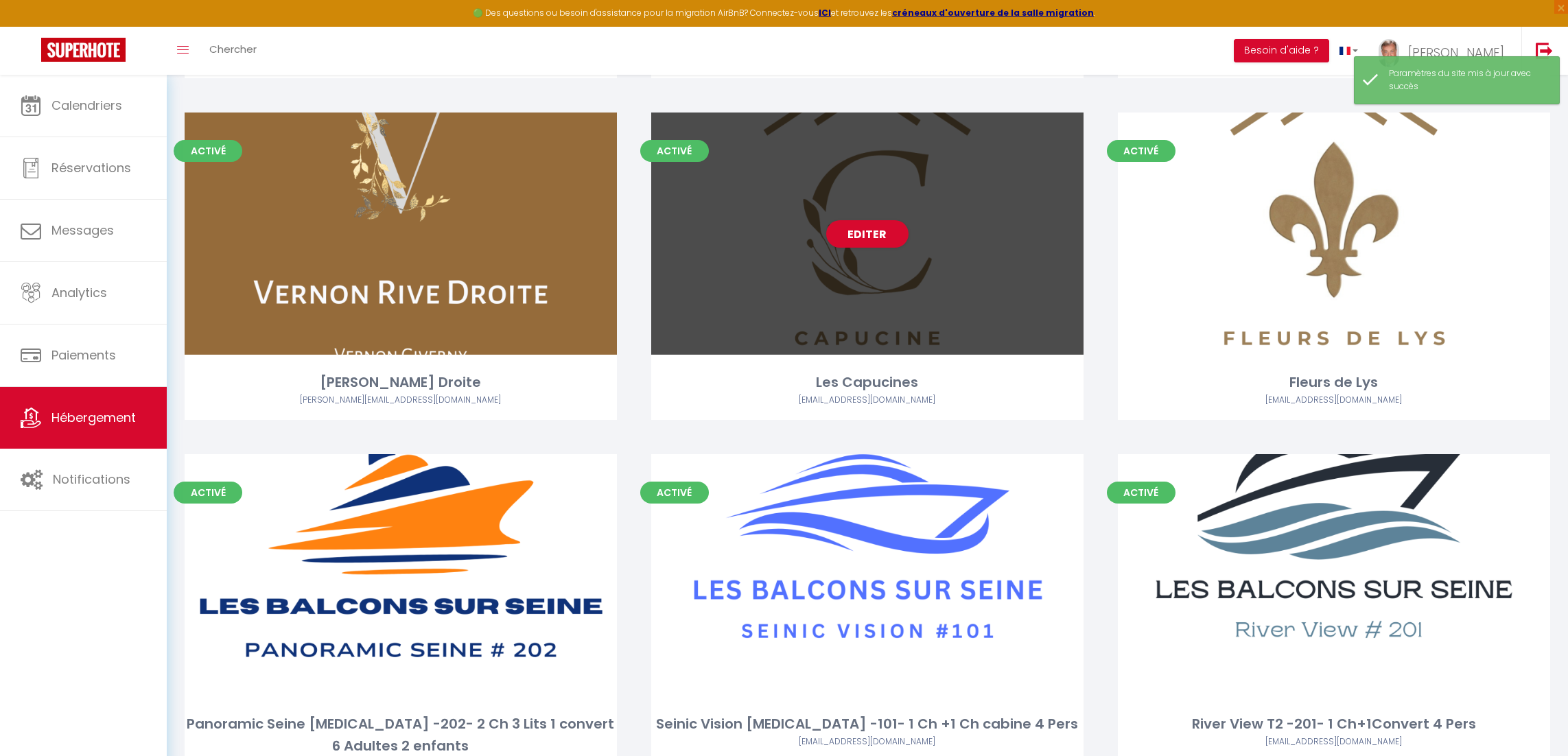
scroll to position [429, 0]
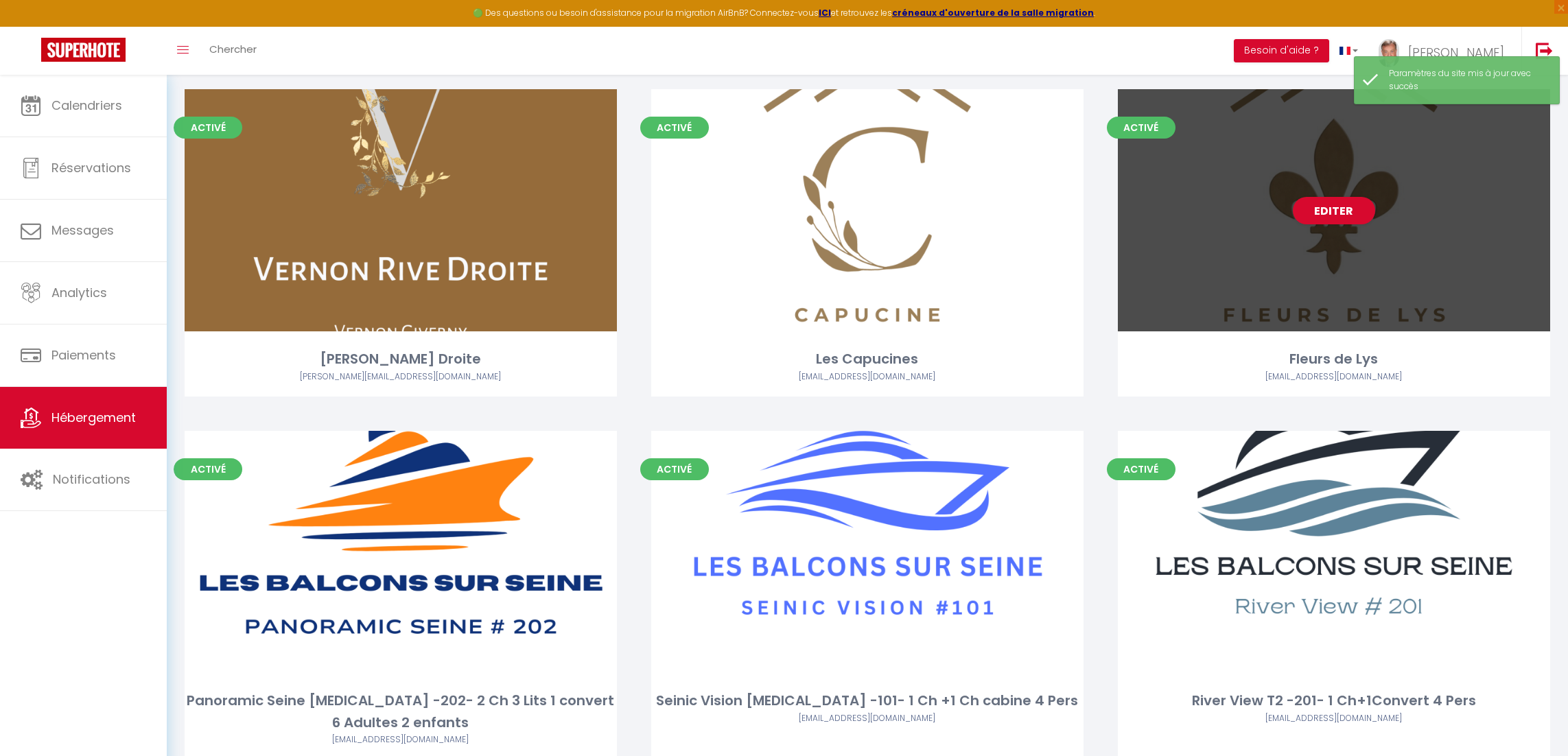
click at [1211, 264] on div "Editer" at bounding box center [1333, 210] width 432 height 243
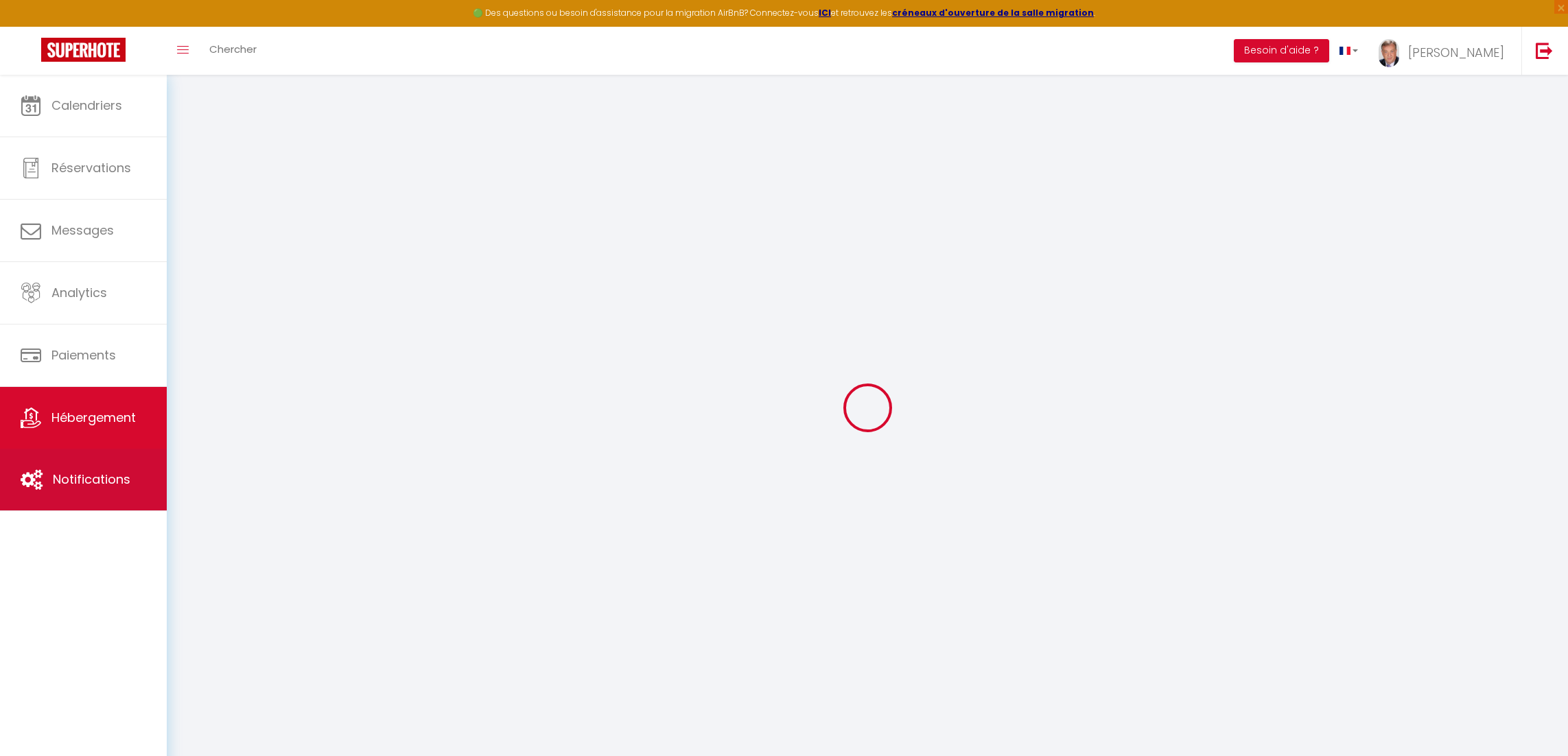
select select
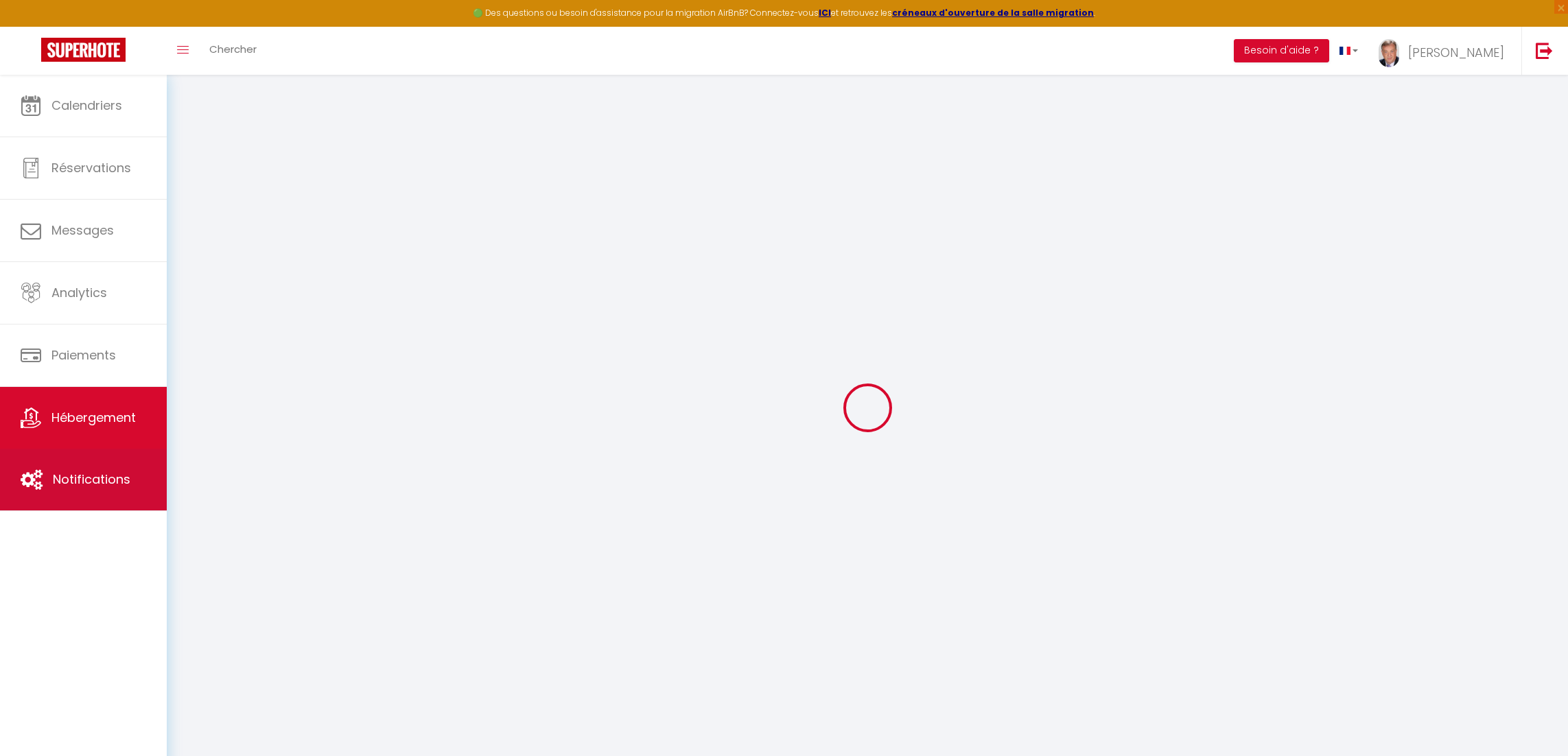
checkbox input "true"
select select
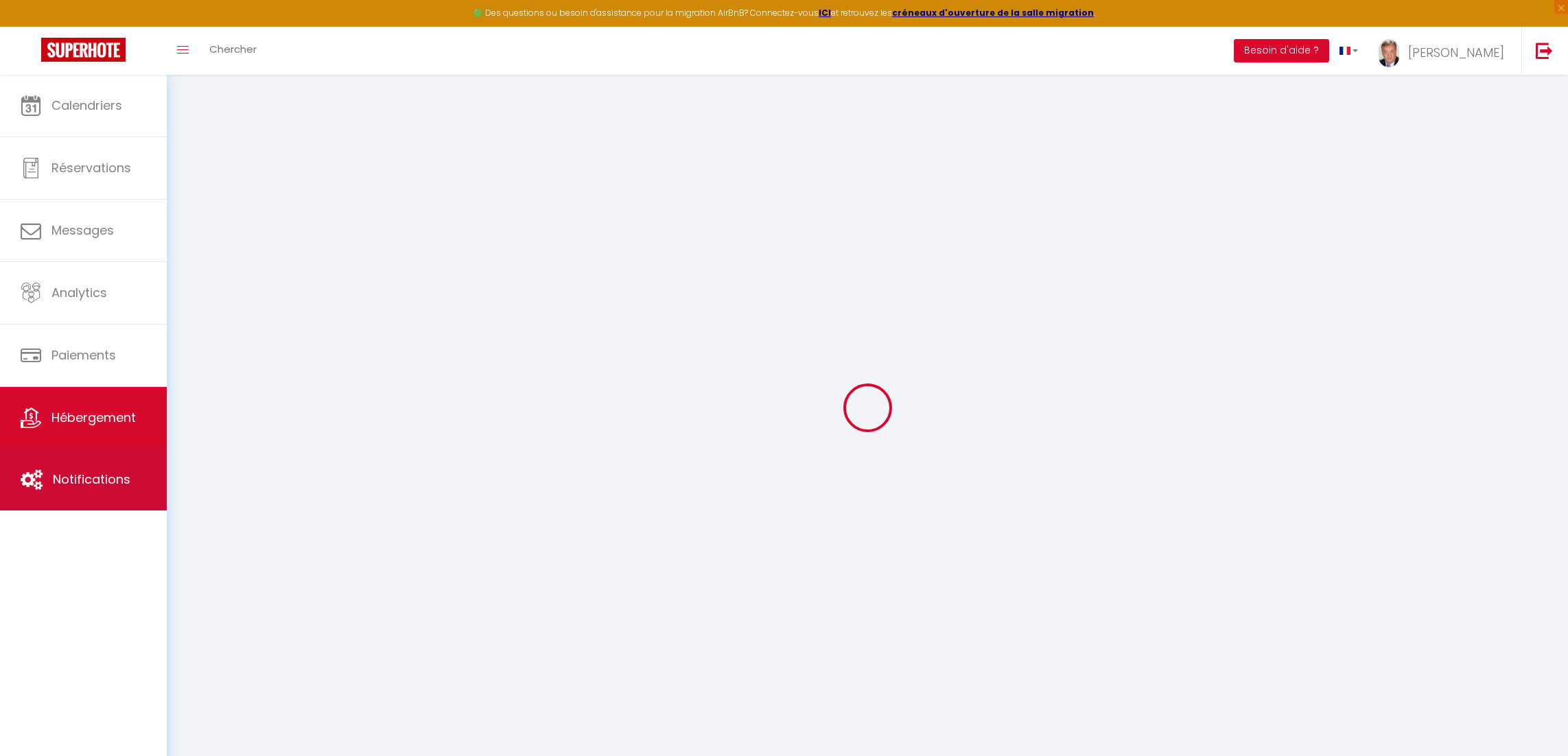
select select
checkbox input "true"
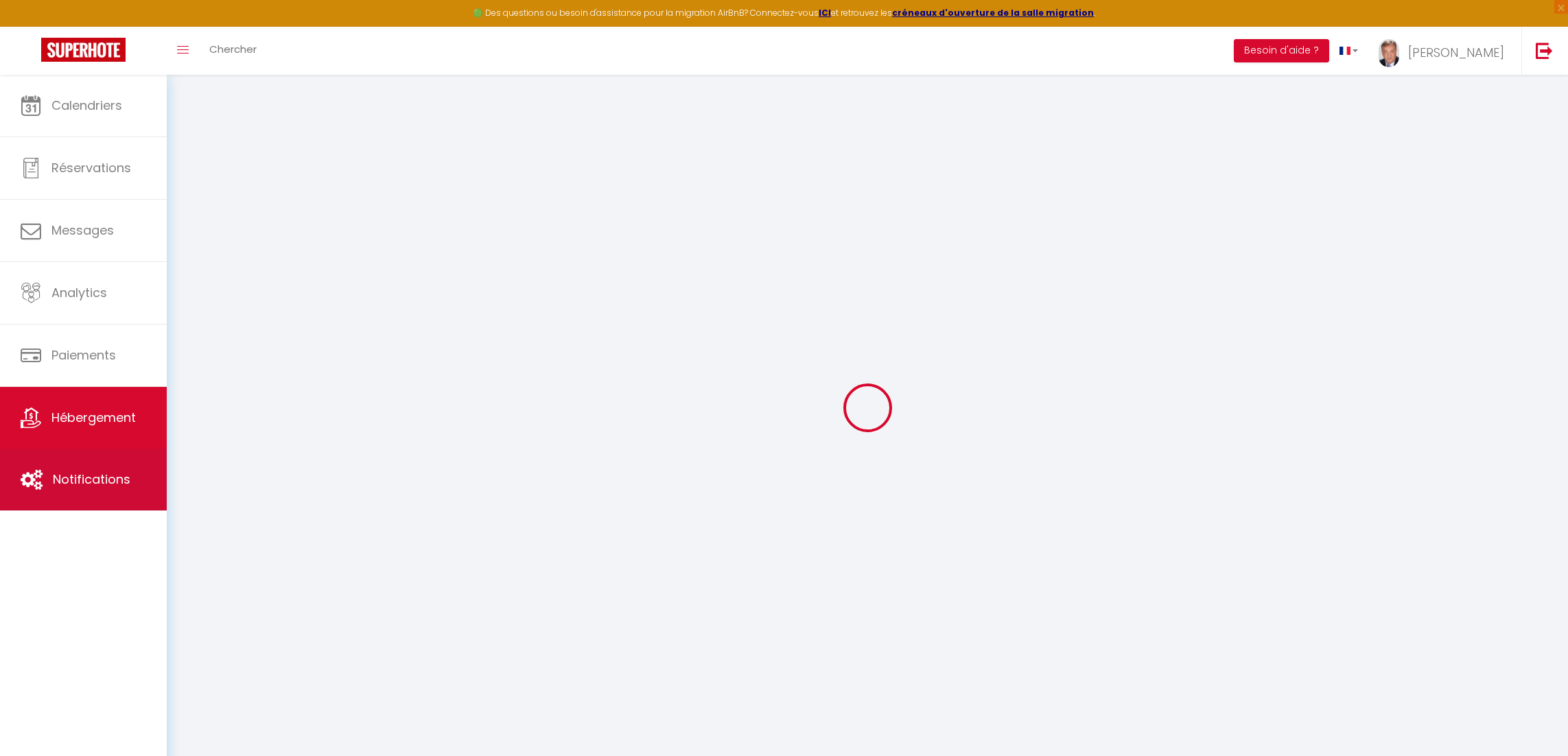
checkbox input "true"
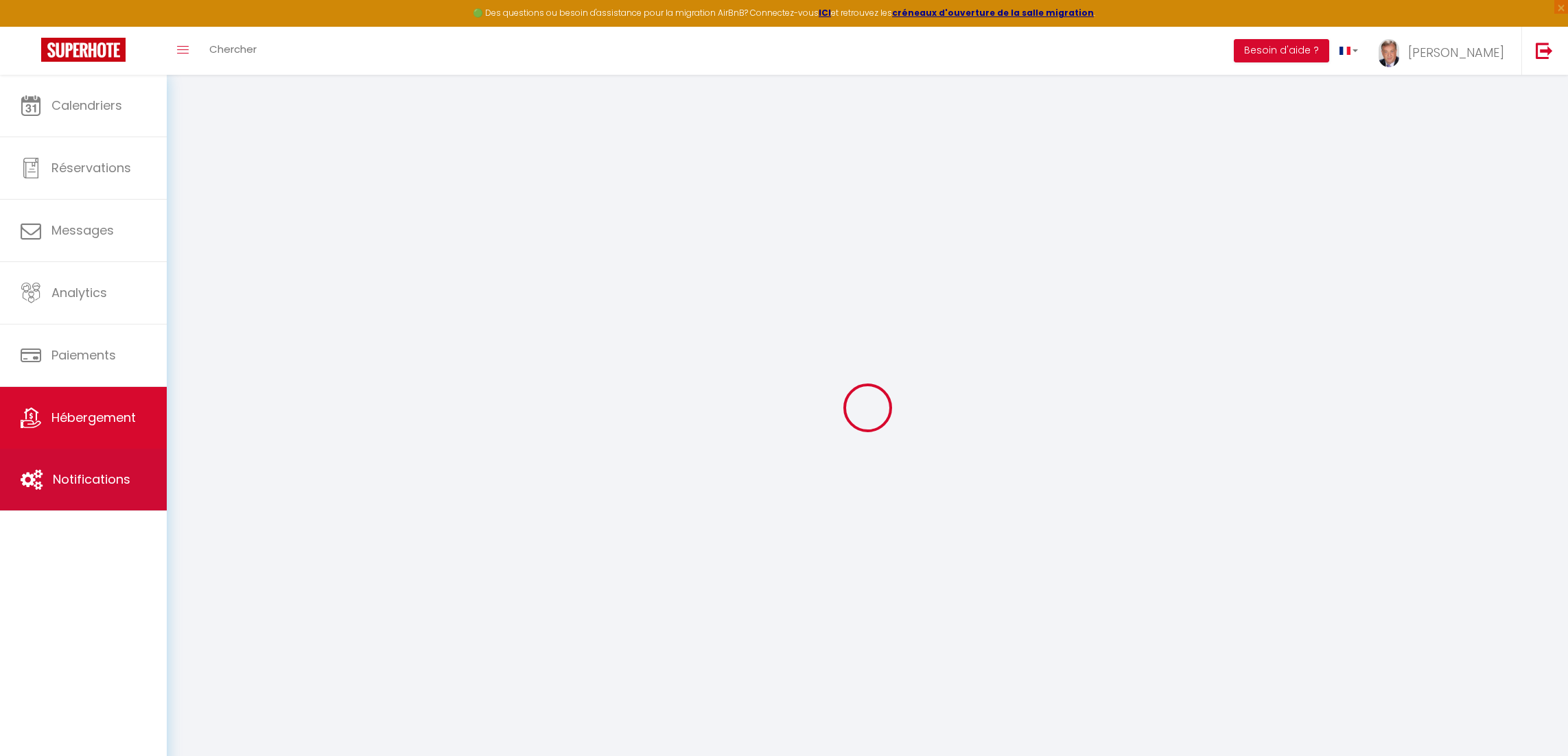
checkbox input "true"
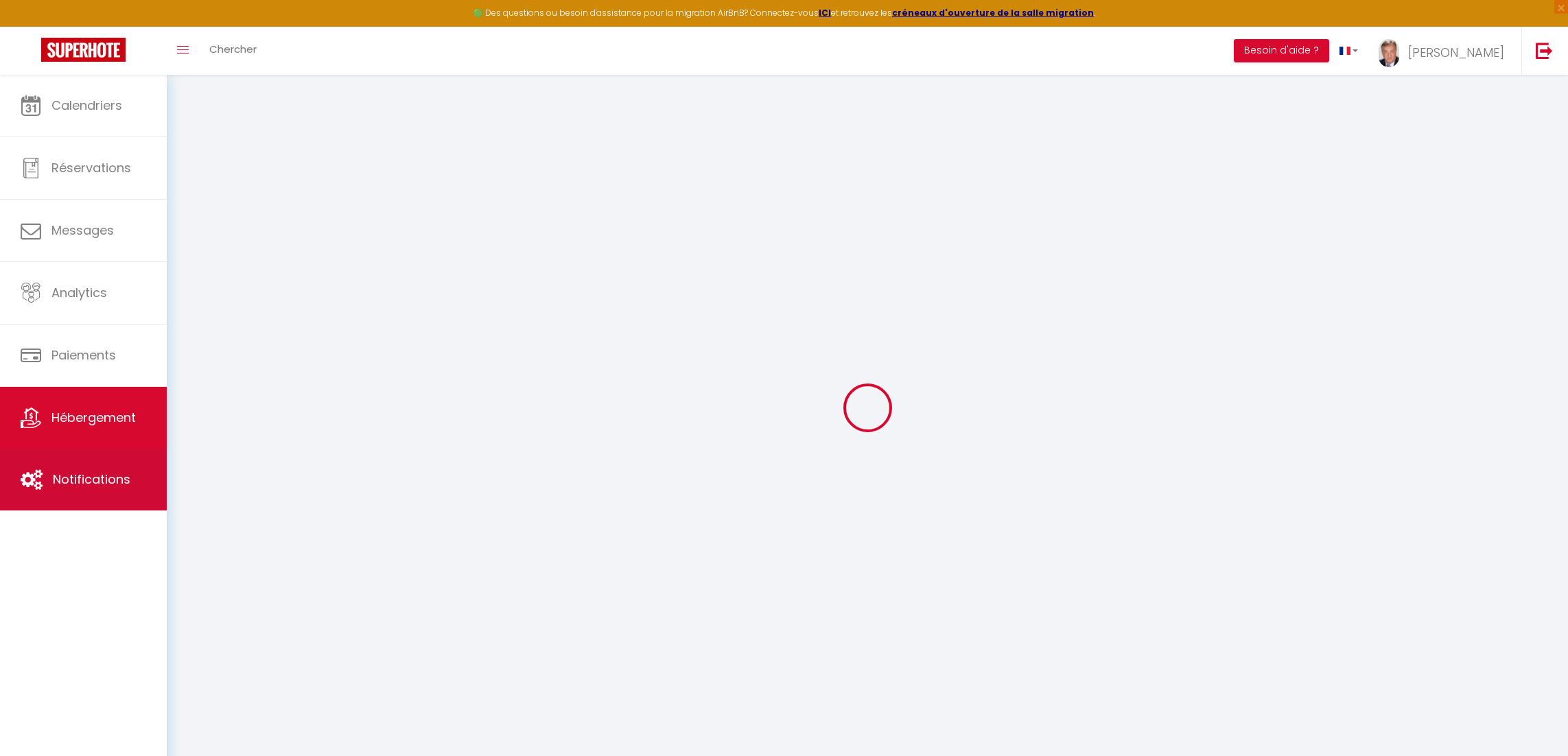
checkbox input "true"
select select "16:00"
select select "20:00"
select select "11:00"
select select "30"
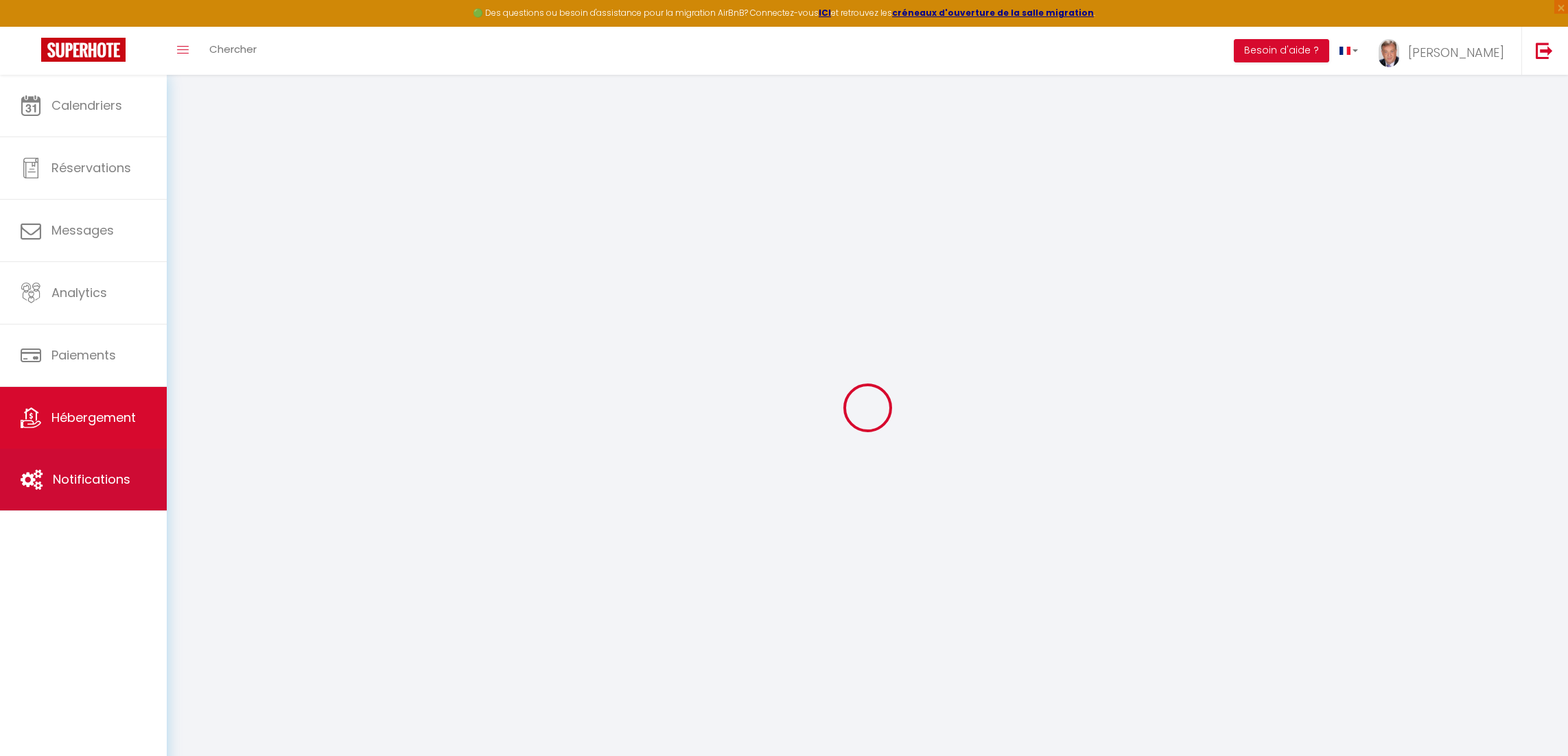
select select "120"
checkbox input "true"
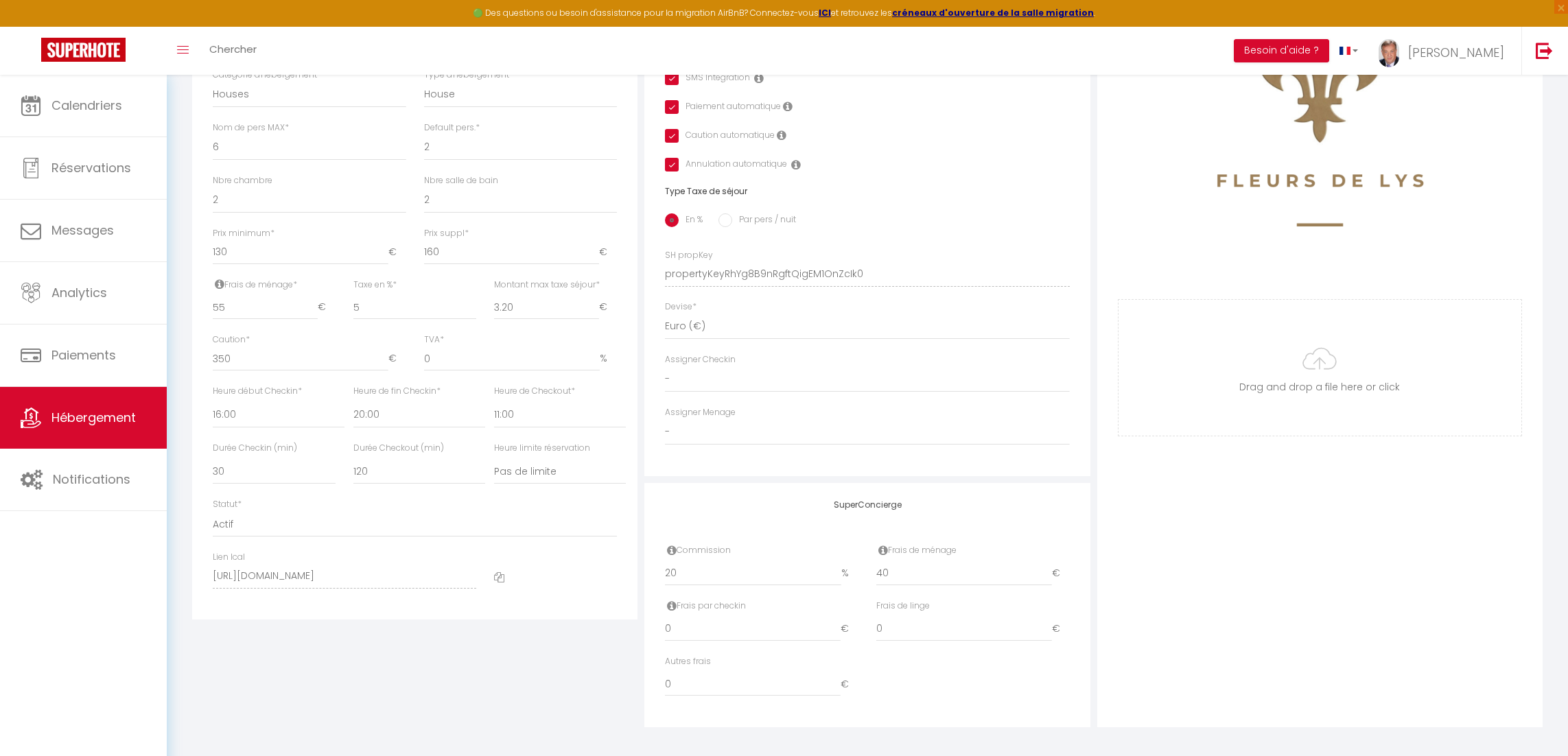
scroll to position [464, 0]
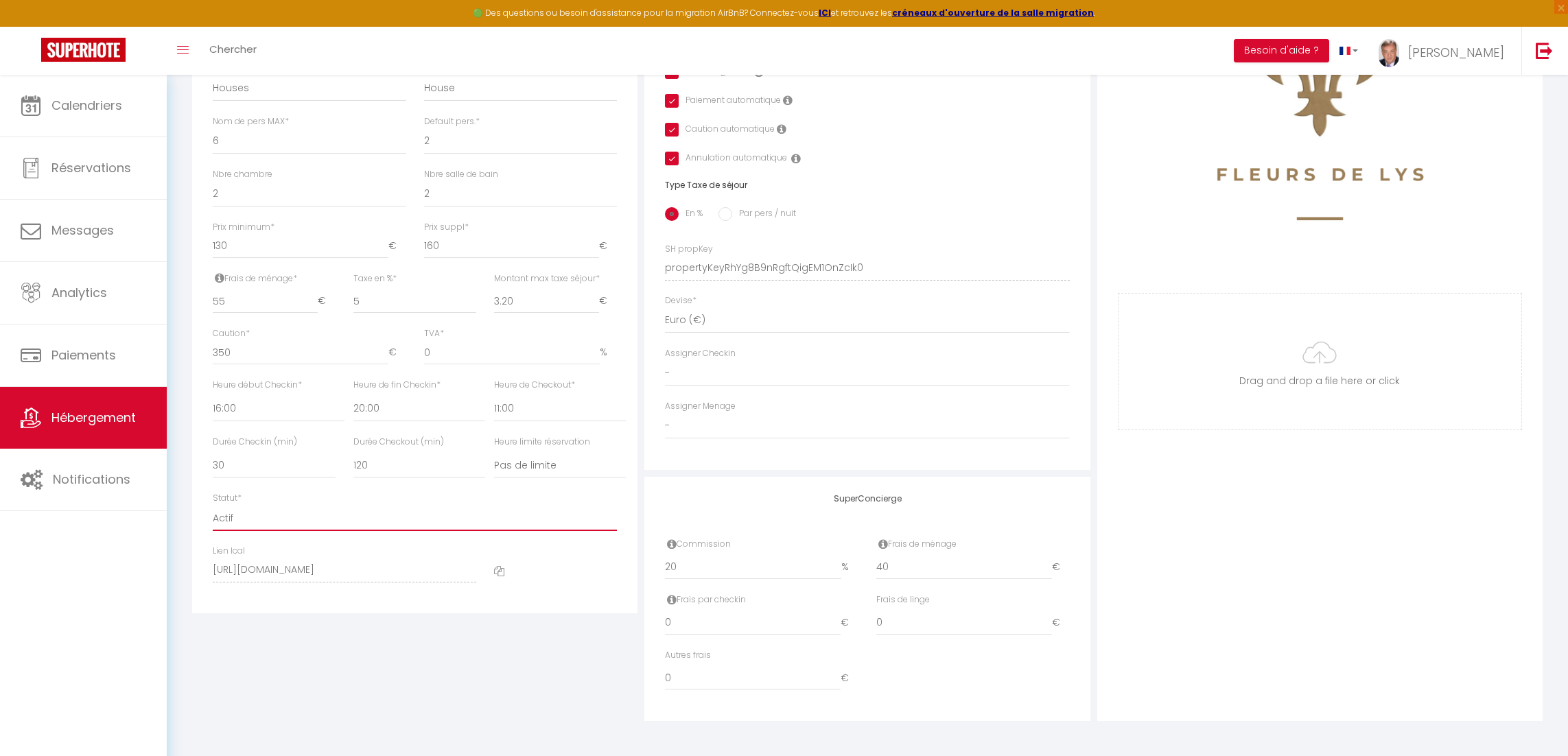
click at [237, 522] on select "Actif Pas actif" at bounding box center [414, 518] width 404 height 26
select select "0"
click at [212, 505] on select "Actif Pas actif" at bounding box center [414, 518] width 404 height 26
checkbox input "true"
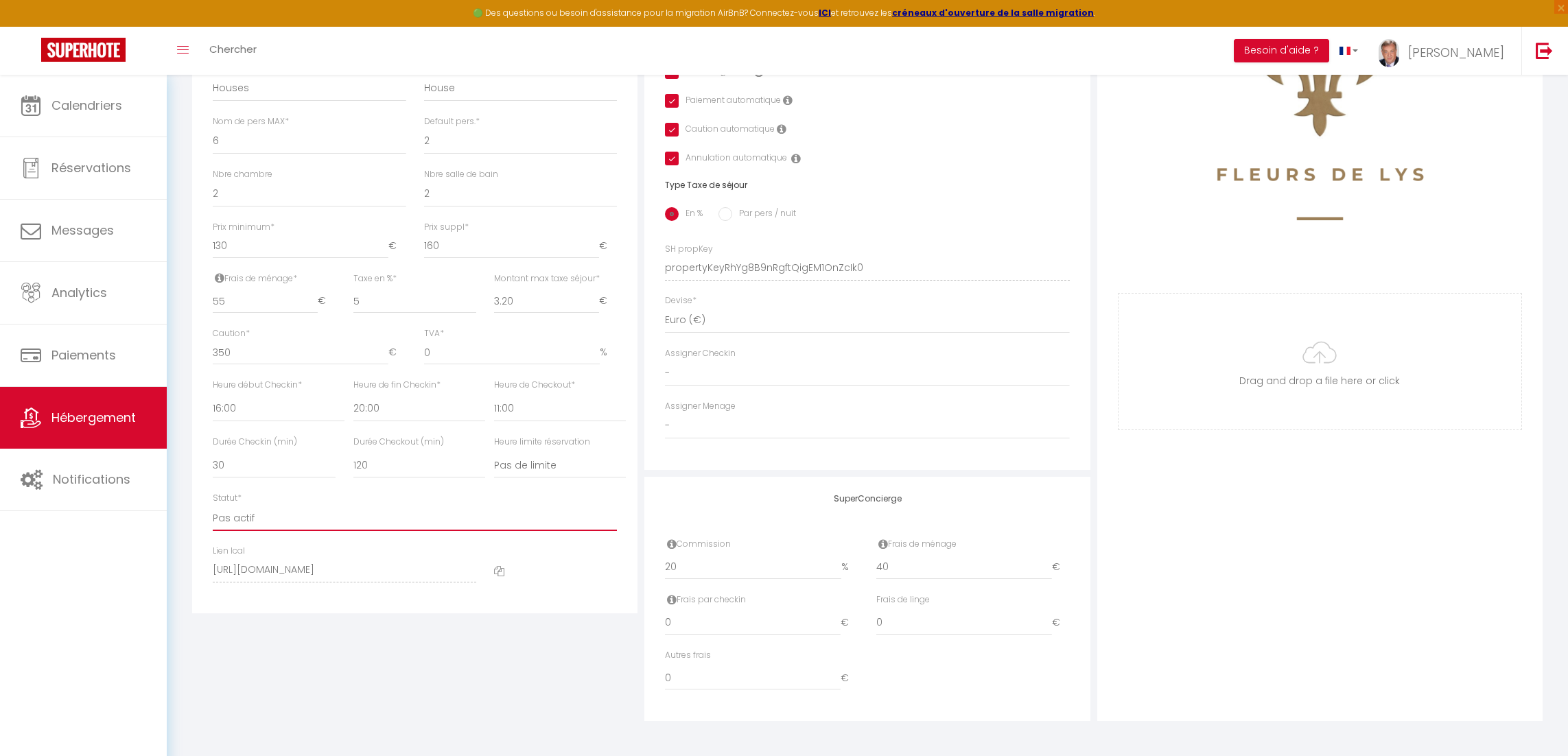
checkbox input "true"
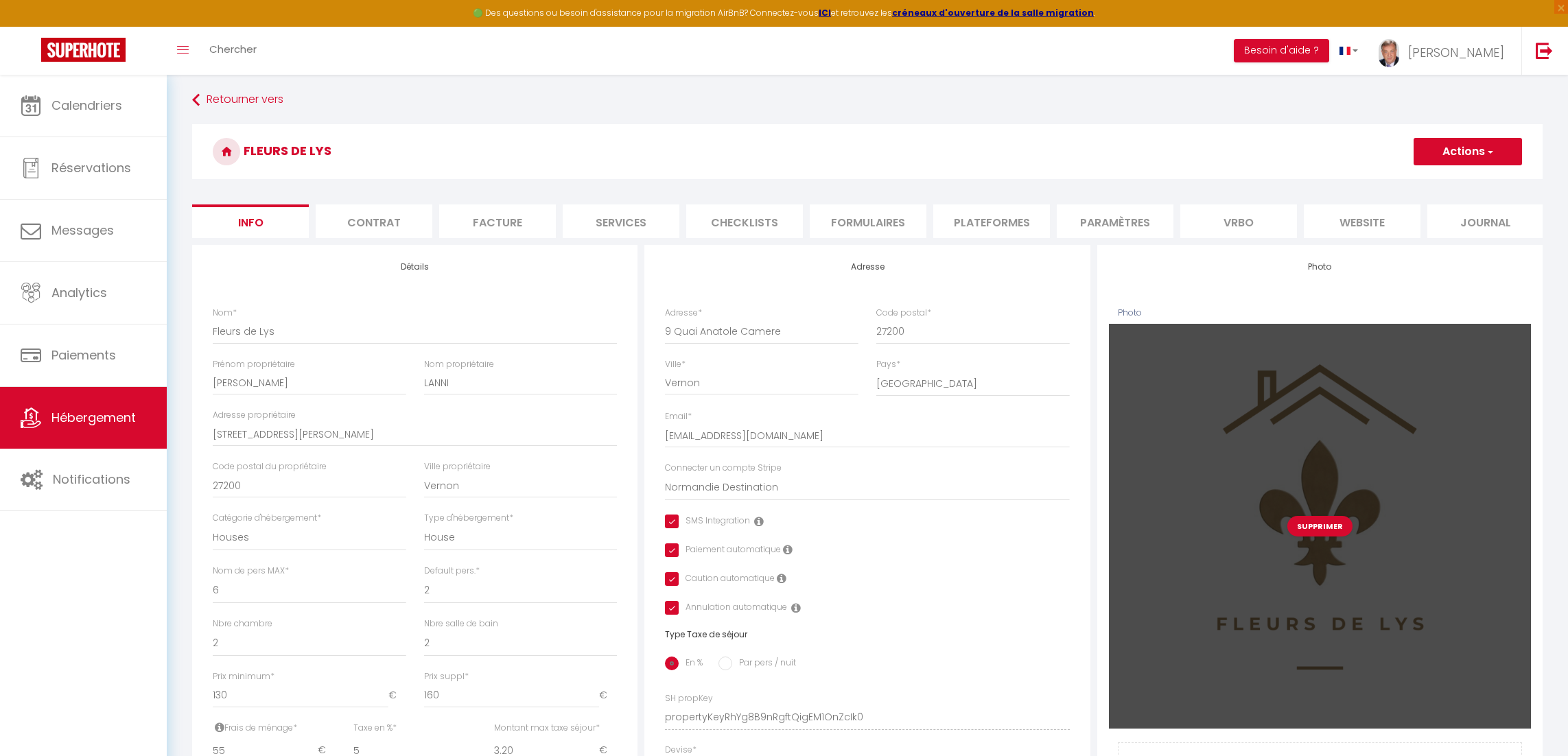
scroll to position [0, 0]
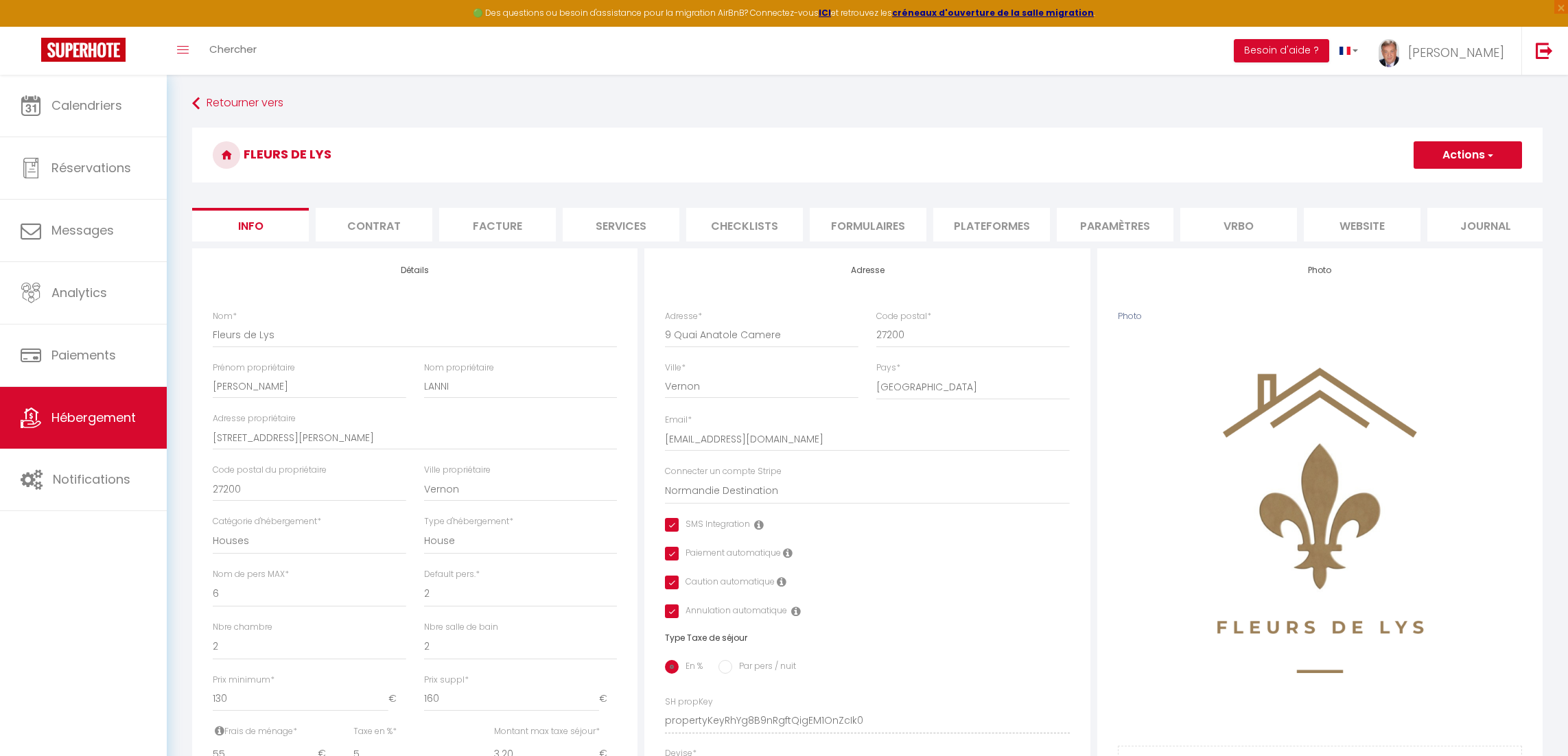
click at [1463, 154] on button "Actions" at bounding box center [1467, 155] width 108 height 28
click at [1408, 184] on input "Enregistrer" at bounding box center [1413, 185] width 51 height 13
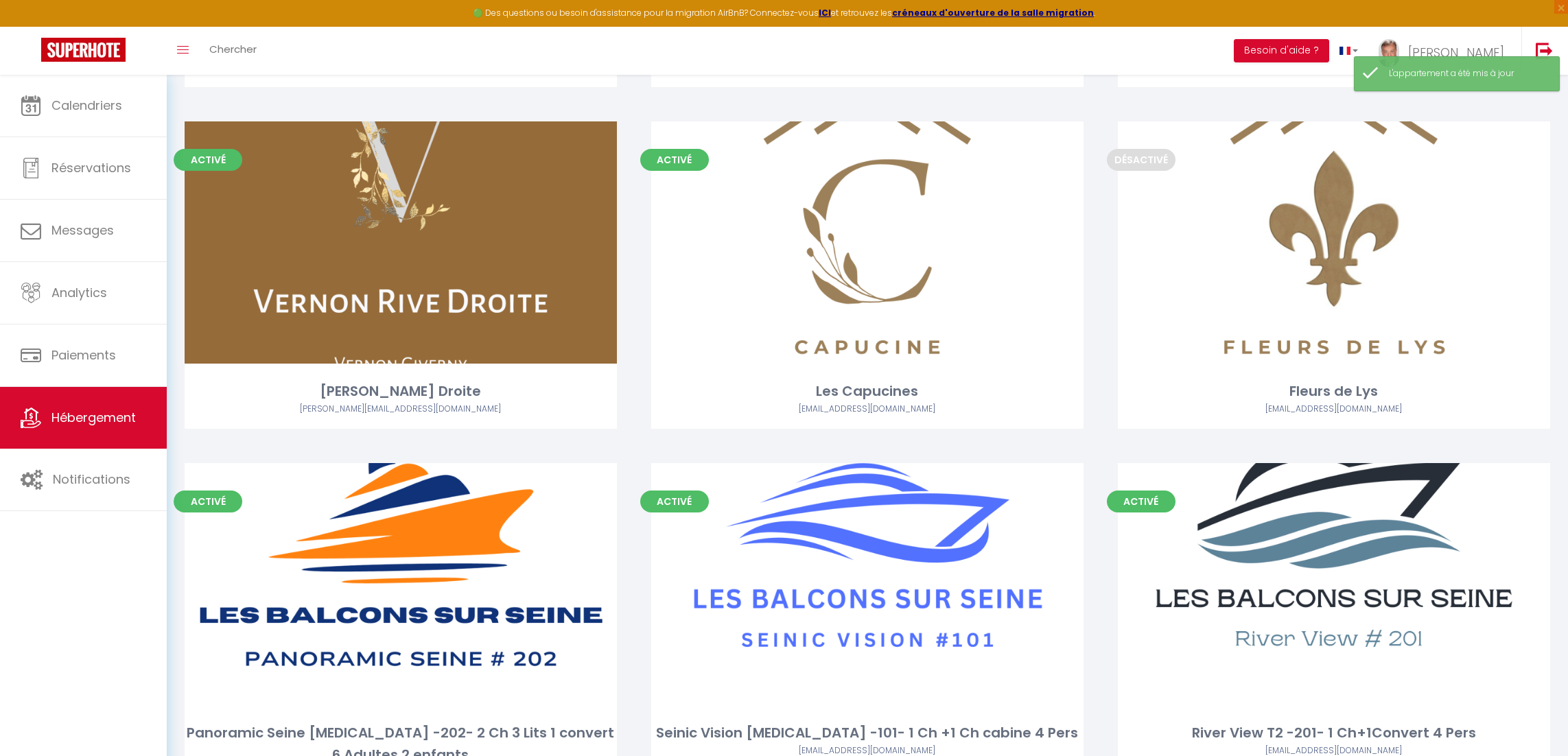
scroll to position [429, 0]
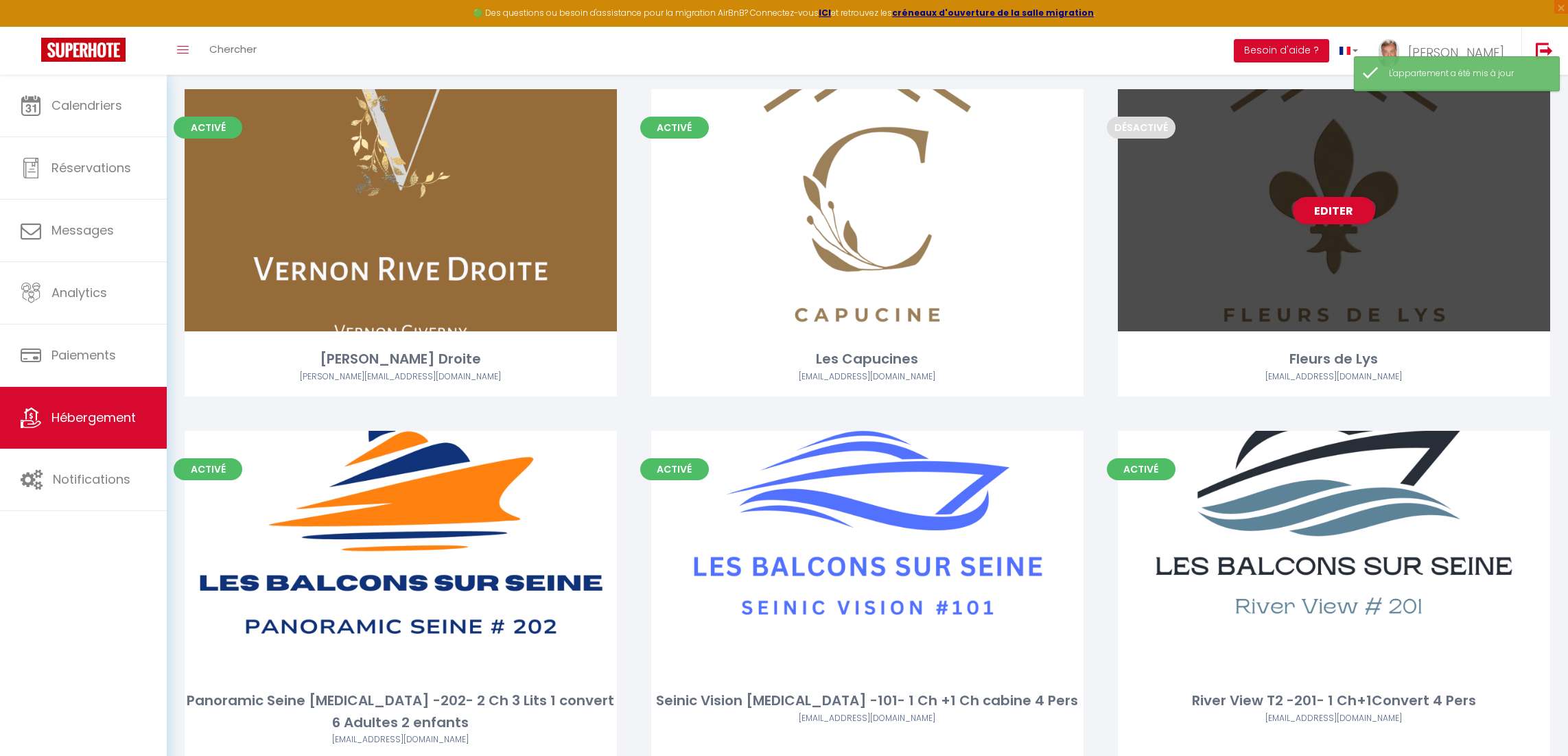
click at [1198, 204] on div "Editer" at bounding box center [1333, 210] width 432 height 243
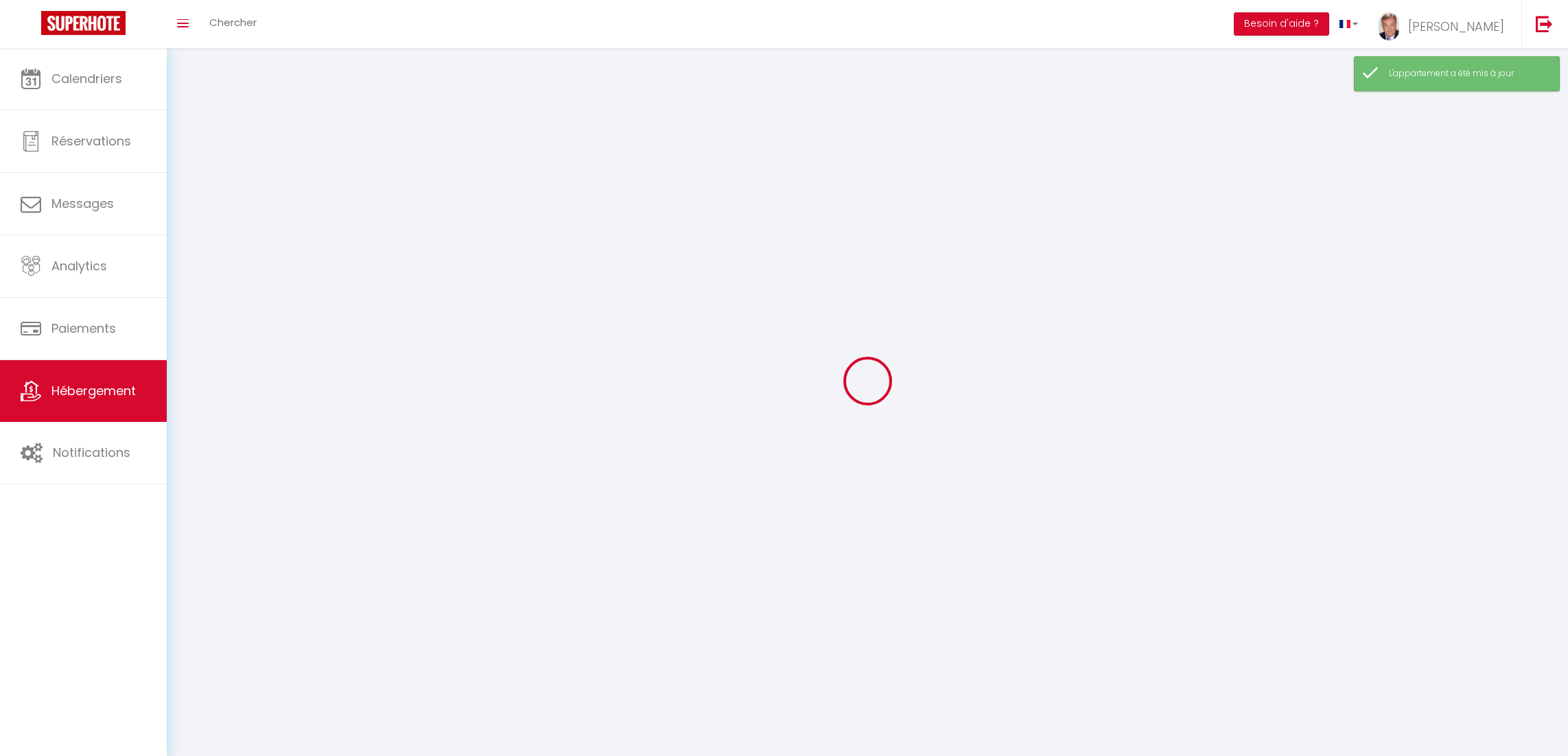
select select "1"
select select
select select "28"
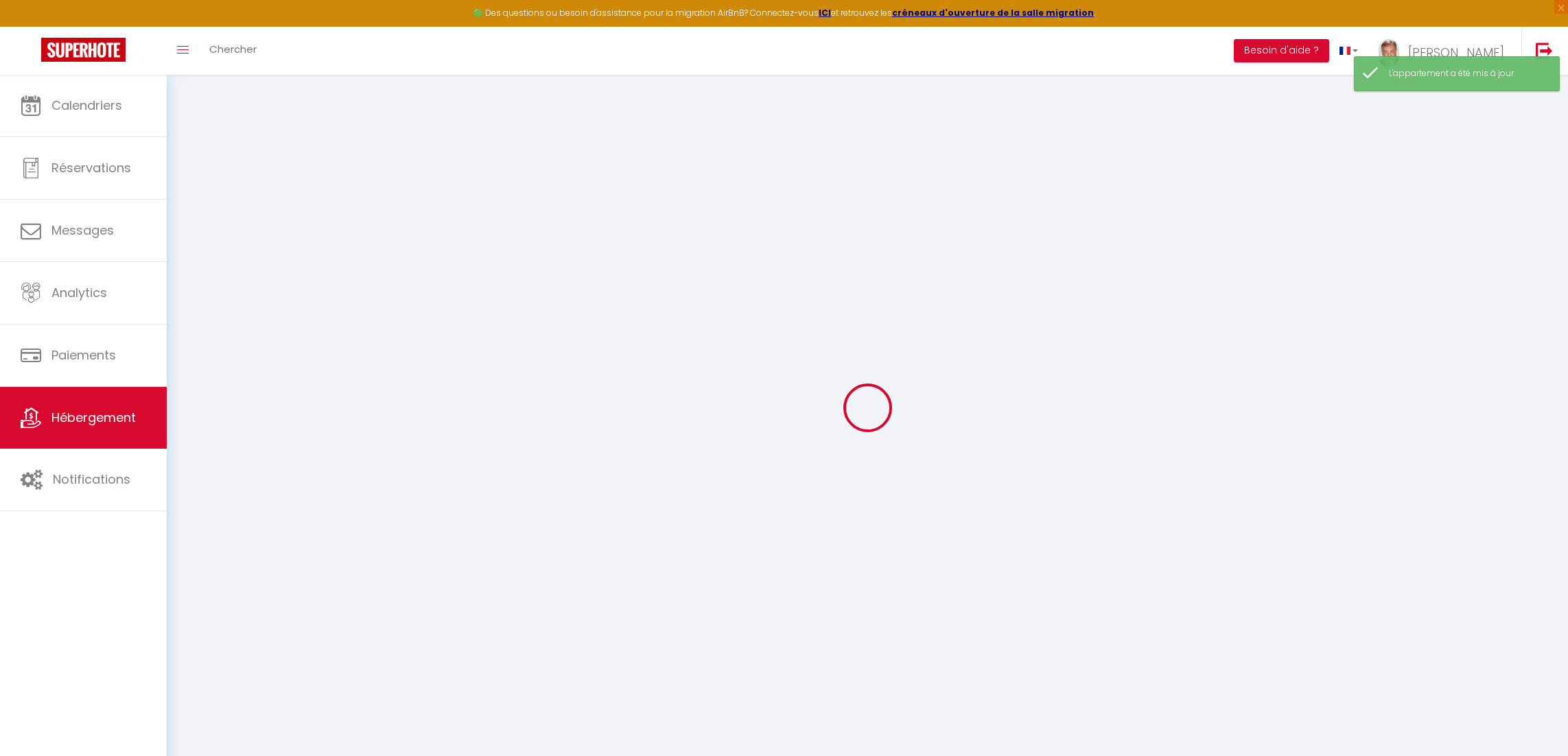
select select
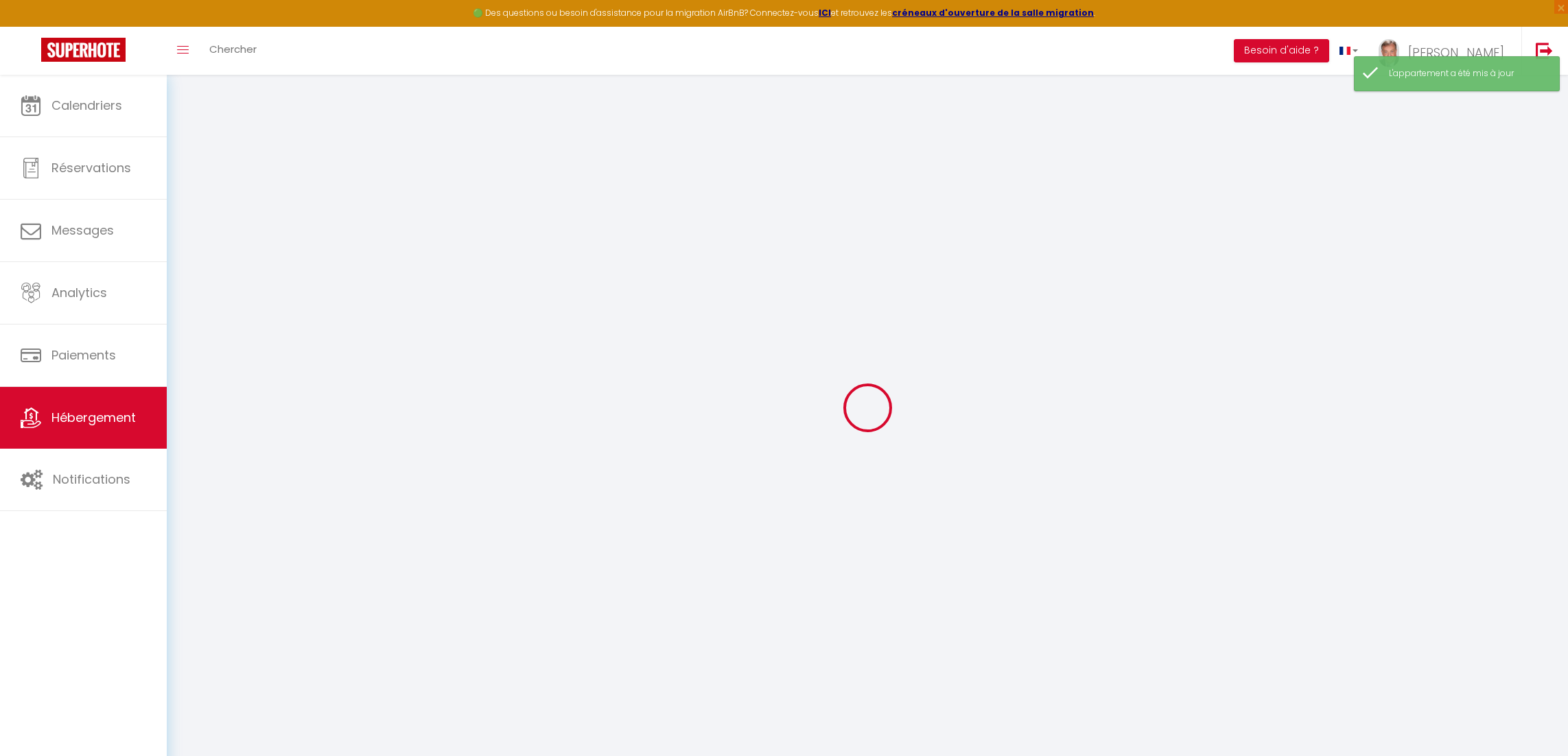
select select
checkbox input "false"
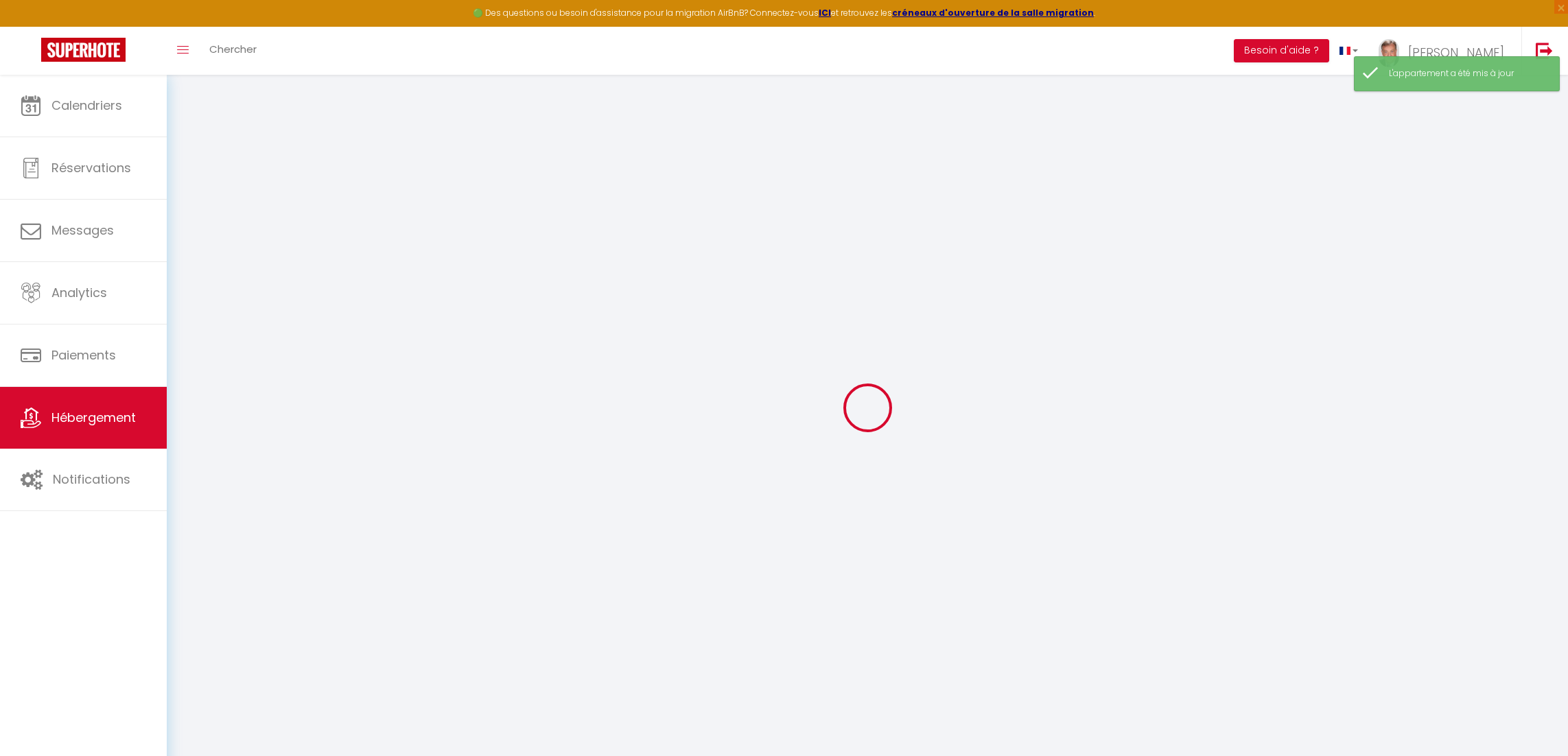
select select
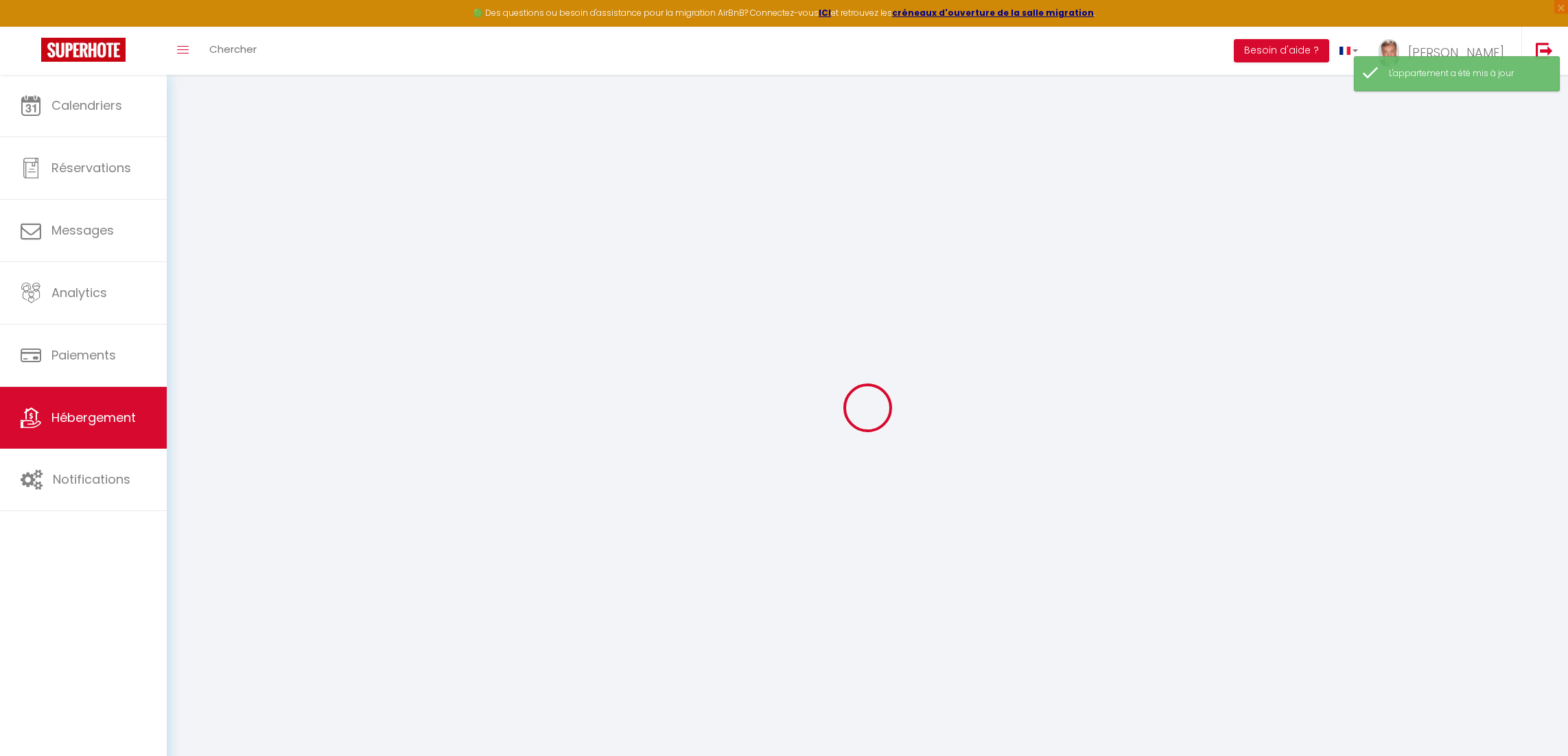
select select
checkbox input "false"
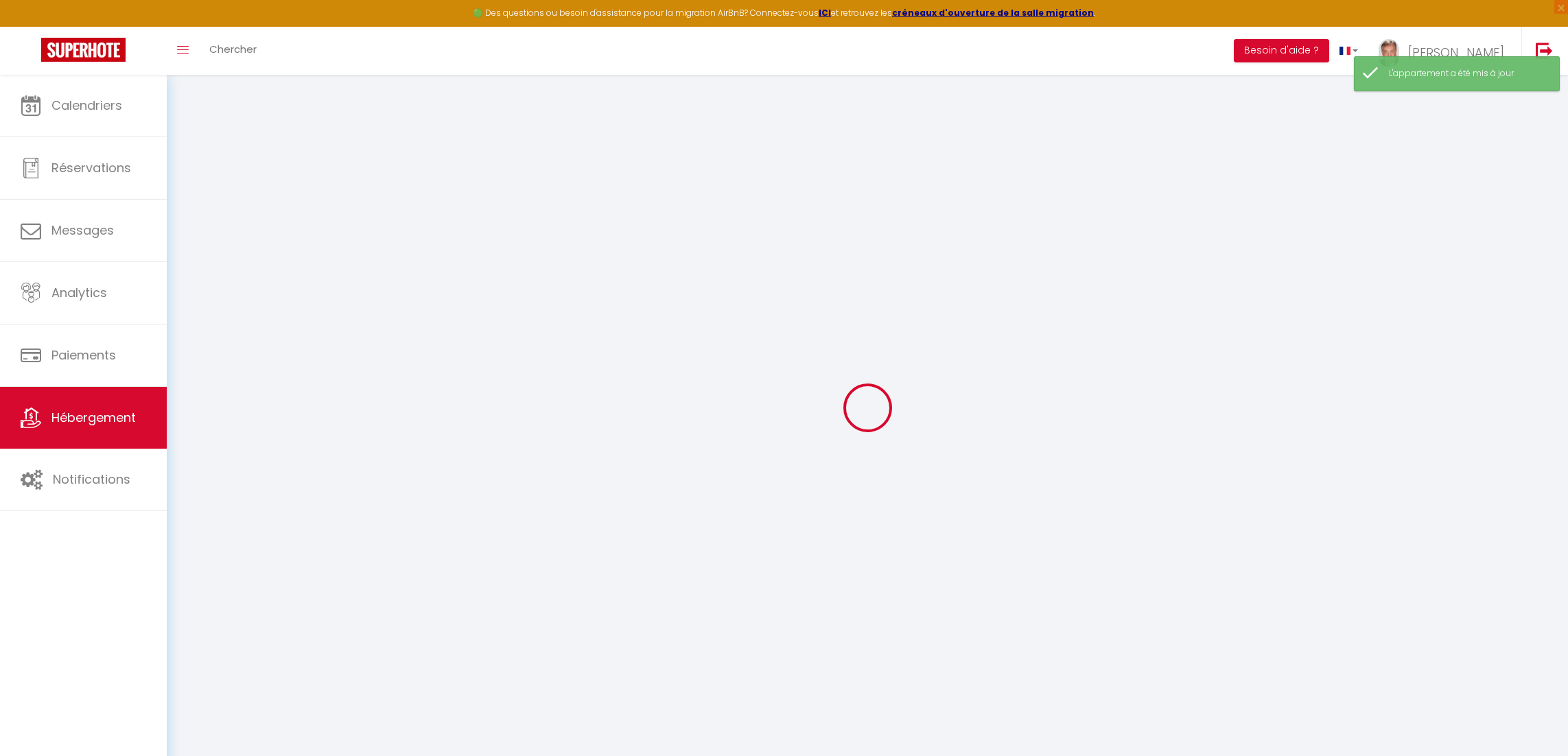
checkbox input "false"
select select
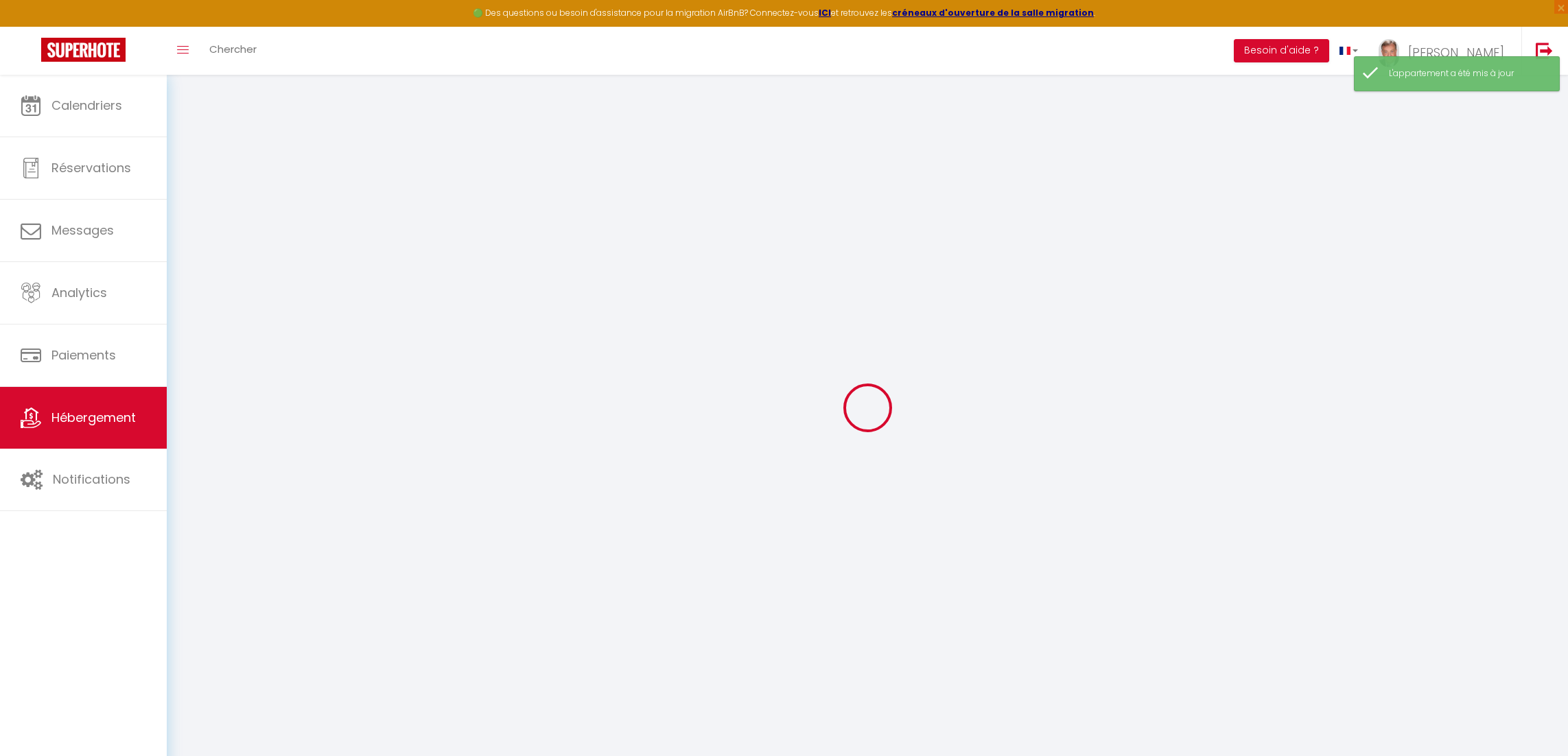
select select
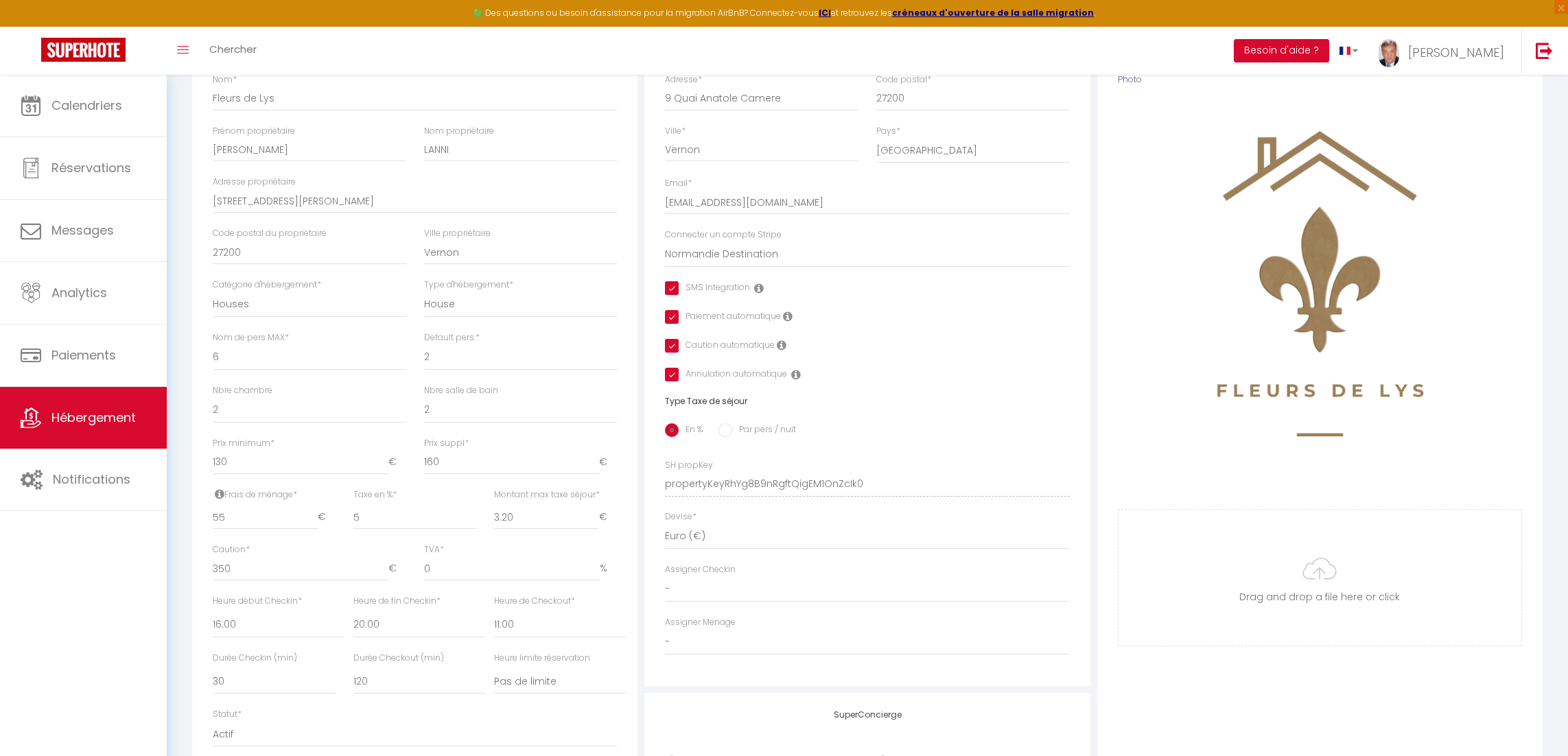
scroll to position [207, 0]
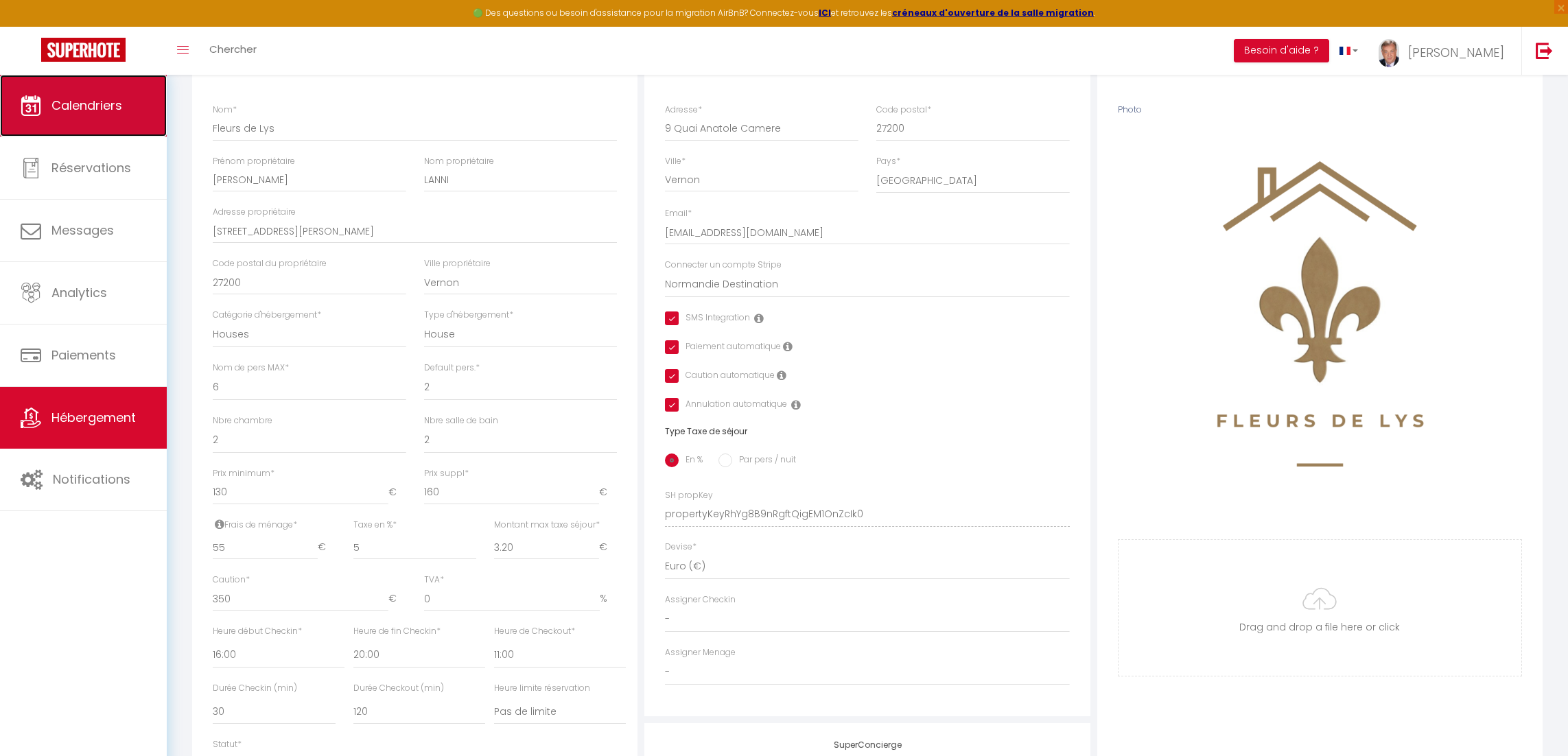
click at [95, 101] on span "Calendriers" at bounding box center [87, 105] width 71 height 18
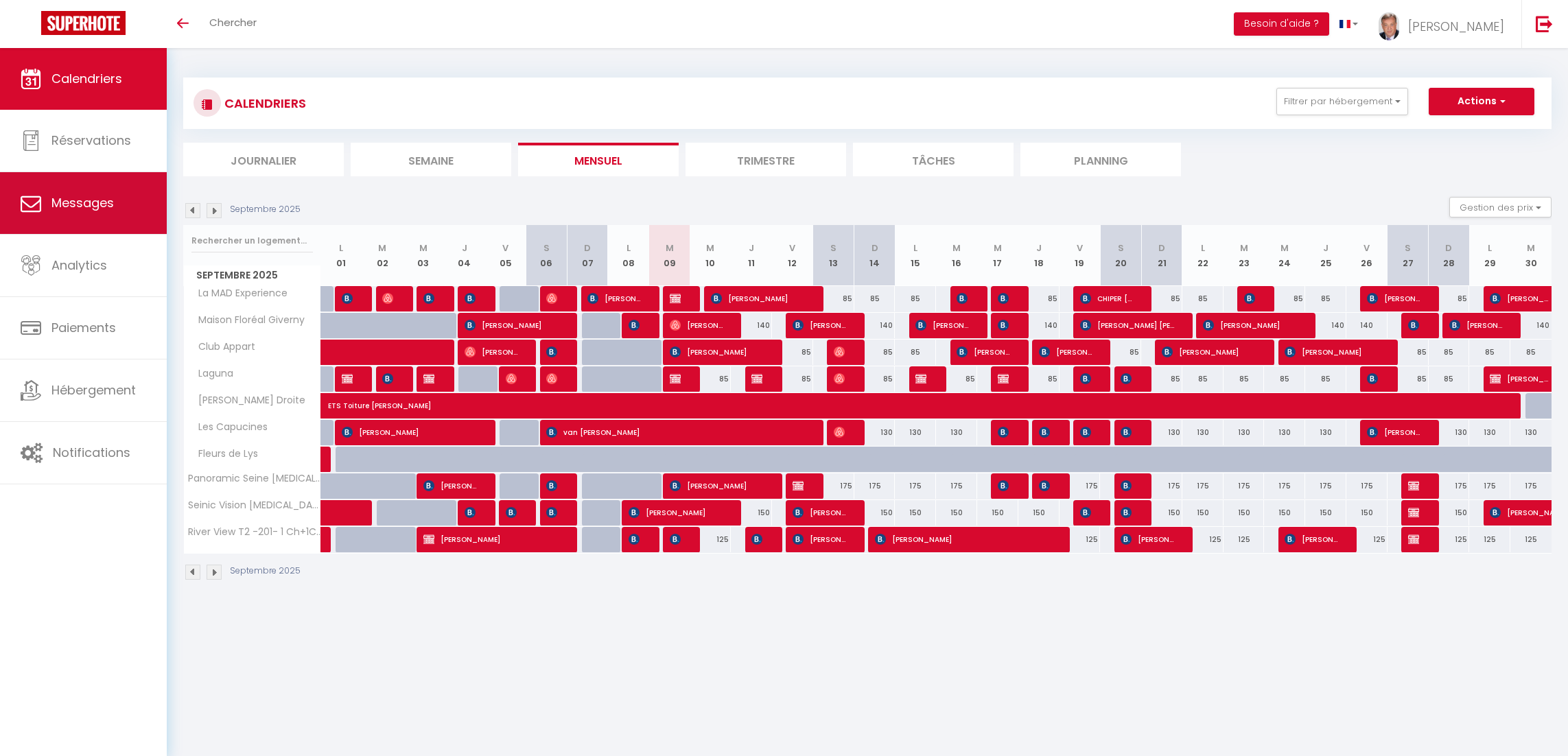
click at [101, 203] on span "Messages" at bounding box center [82, 203] width 62 height 18
select select "message"
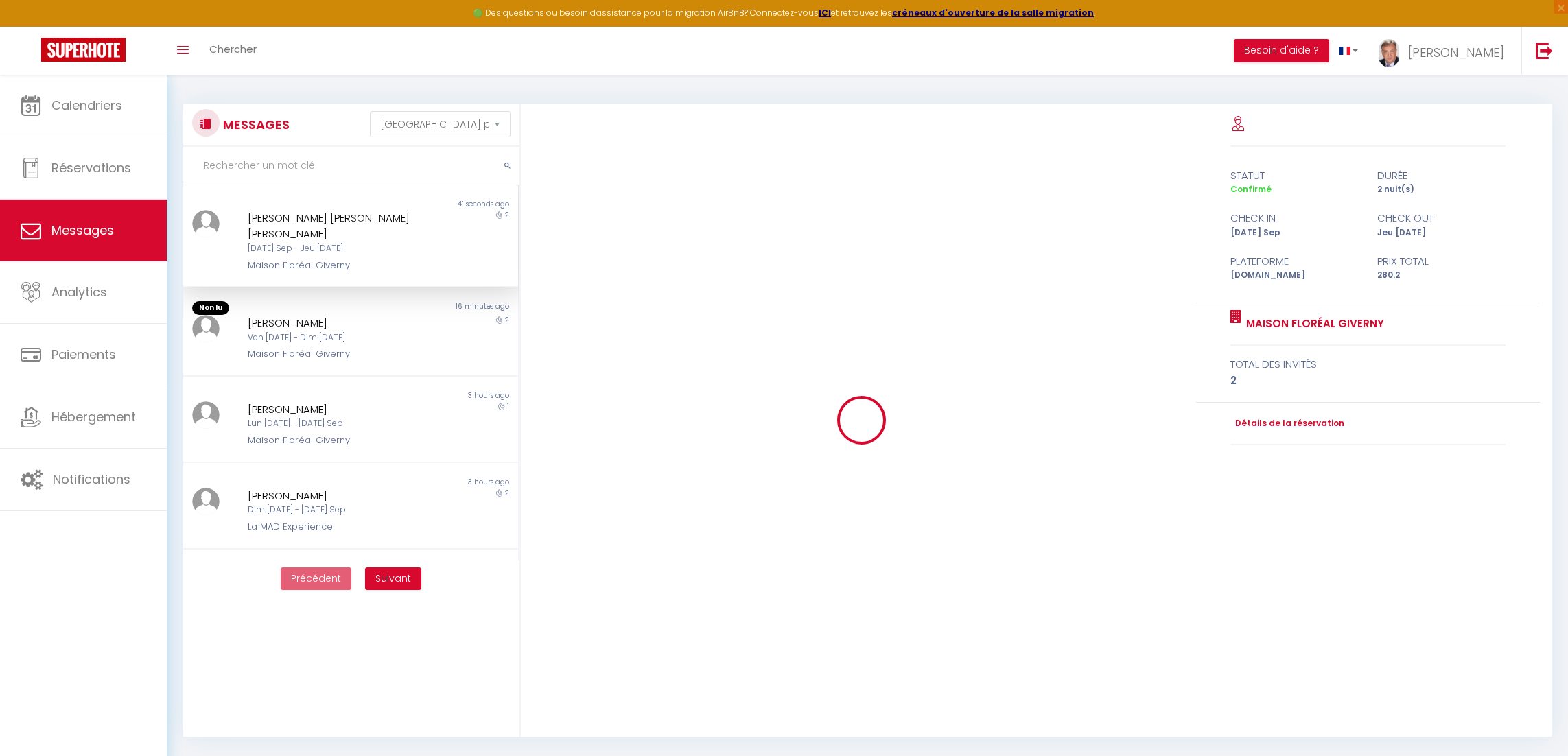
scroll to position [2502, 0]
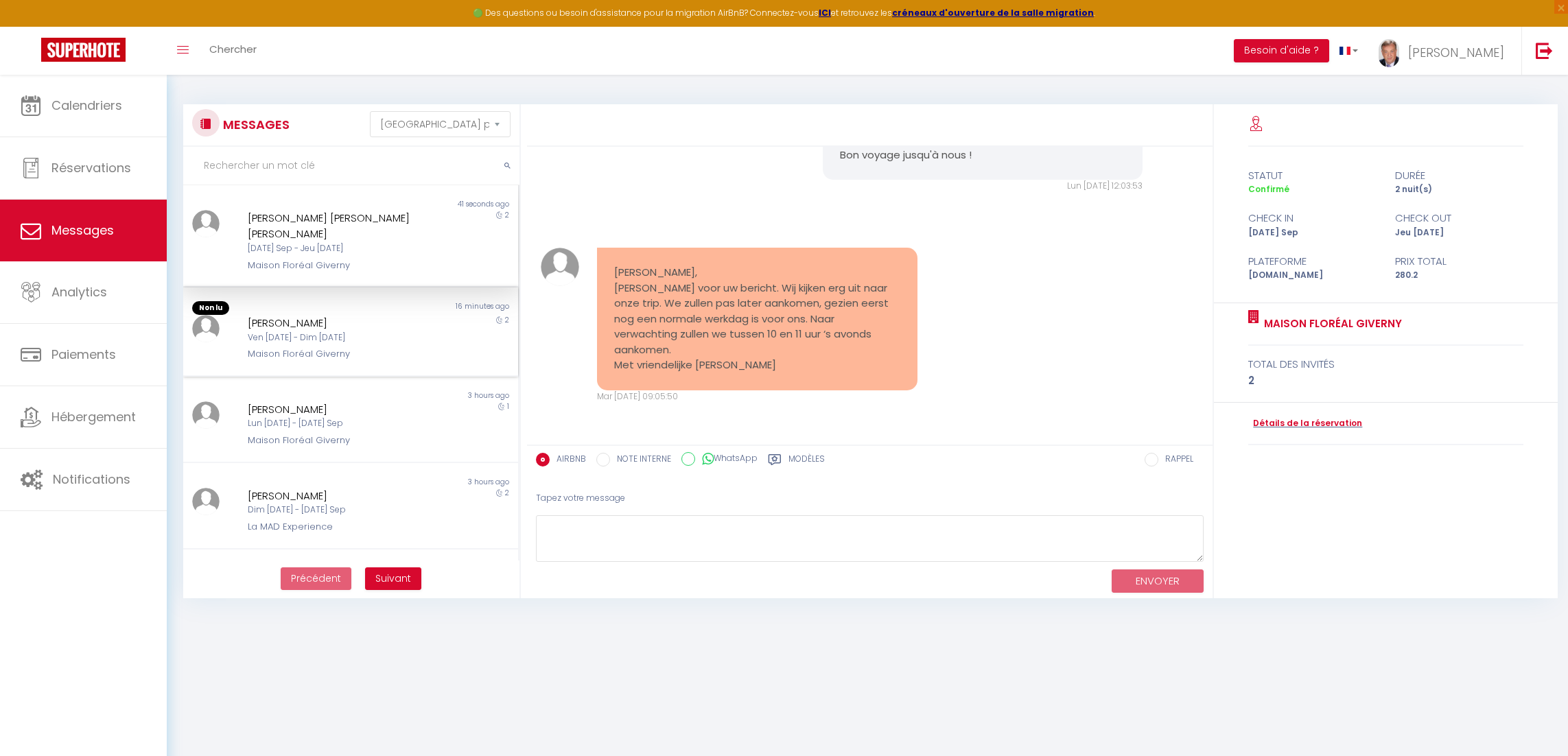
click at [285, 332] on div "Ven [DATE] - Dim [DATE]" at bounding box center [336, 338] width 177 height 13
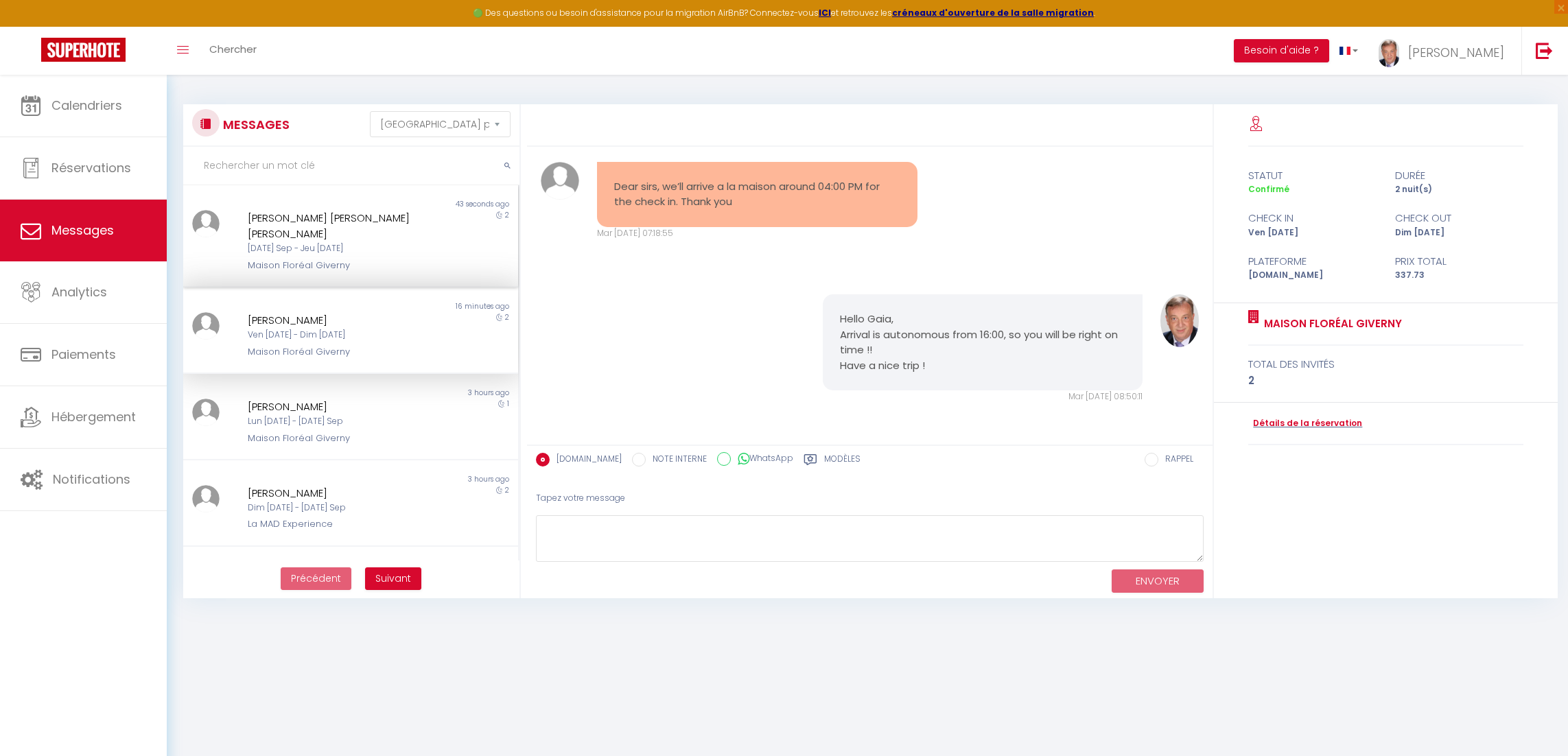
click at [311, 243] on div "[DATE] Sep - Jeu [DATE]" at bounding box center [336, 249] width 177 height 13
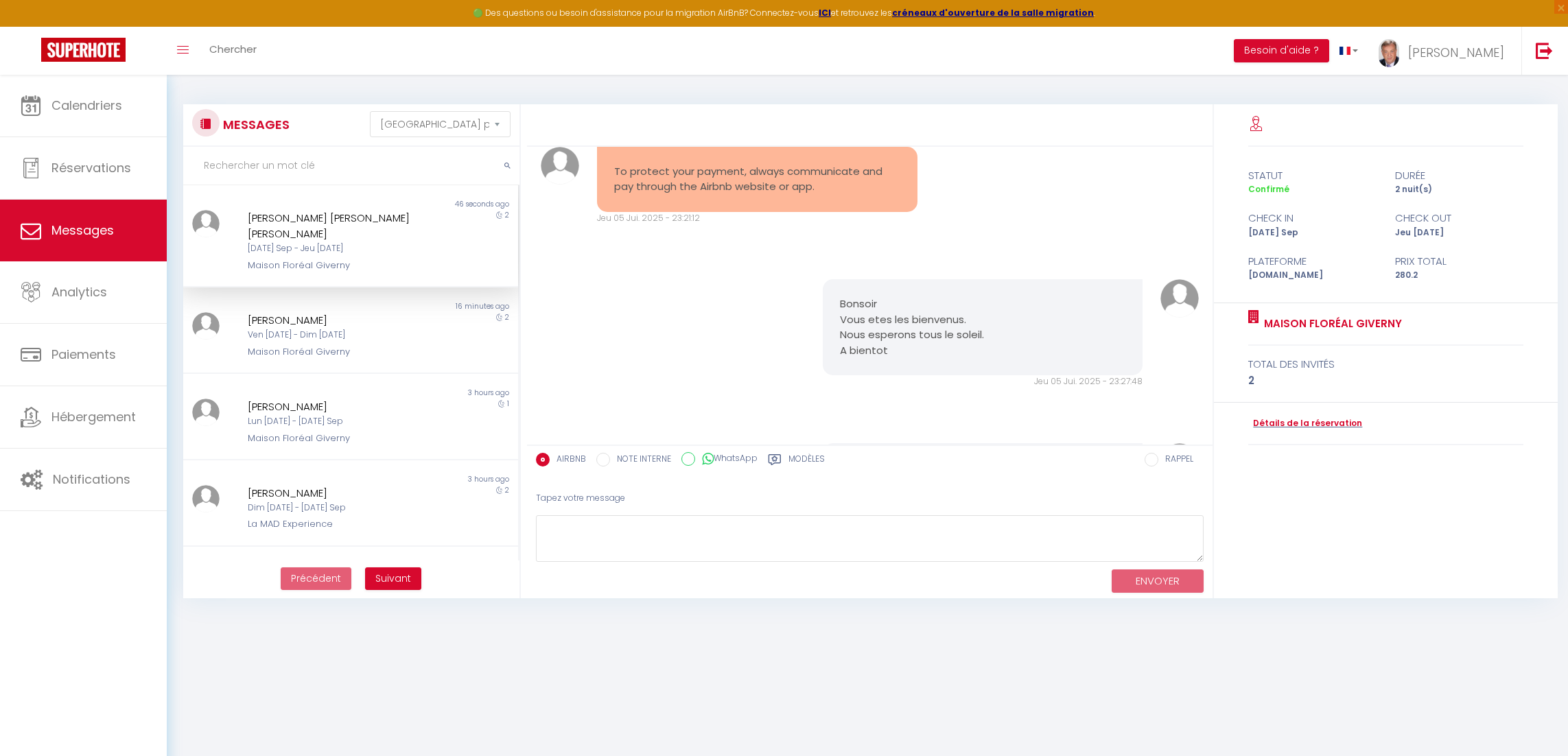
scroll to position [2502, 0]
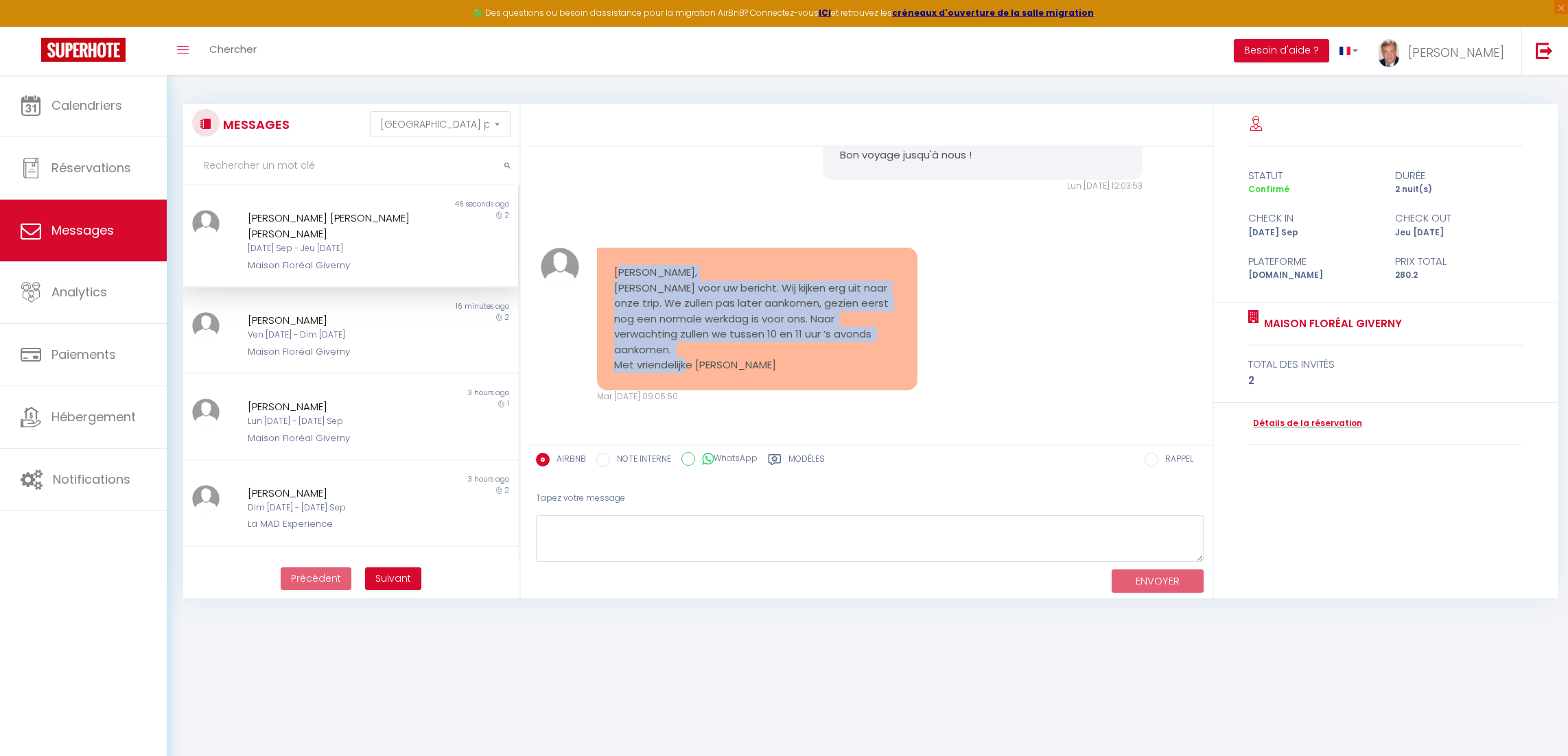
drag, startPoint x: 617, startPoint y: 289, endPoint x: 792, endPoint y: 375, distance: 195.0
click at [792, 375] on div "[PERSON_NAME], [PERSON_NAME] voor uw bericht. Wij kijken erg uit naar onze trip…" at bounding box center [757, 318] width 321 height 143
click at [793, 374] on div "[PERSON_NAME], [PERSON_NAME] voor uw bericht. Wij kijken erg uit naar onze trip…" at bounding box center [757, 318] width 321 height 143
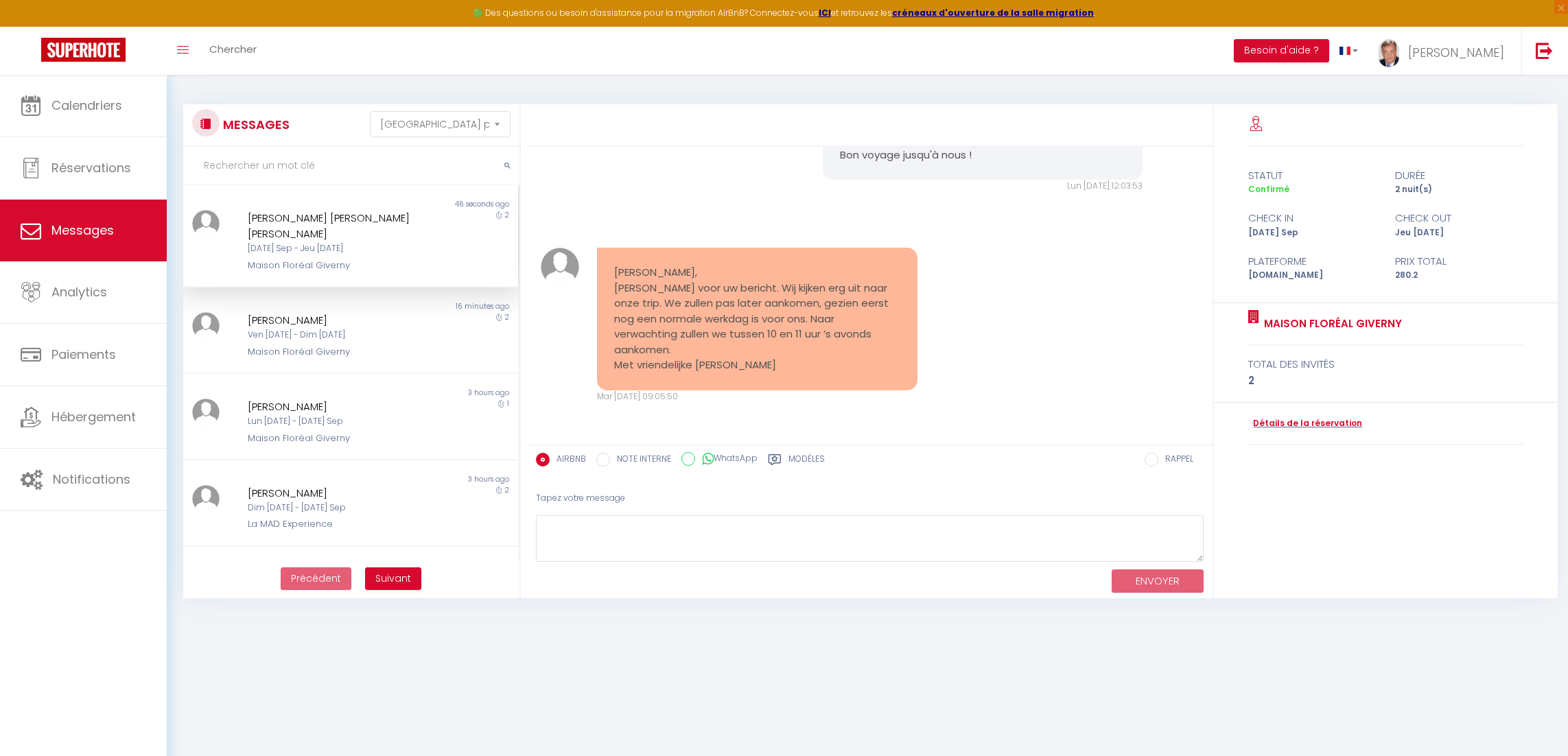
click at [747, 372] on pre "[PERSON_NAME], [PERSON_NAME] voor uw bericht. Wij kijken erg uit naar onze trip…" at bounding box center [757, 319] width 286 height 108
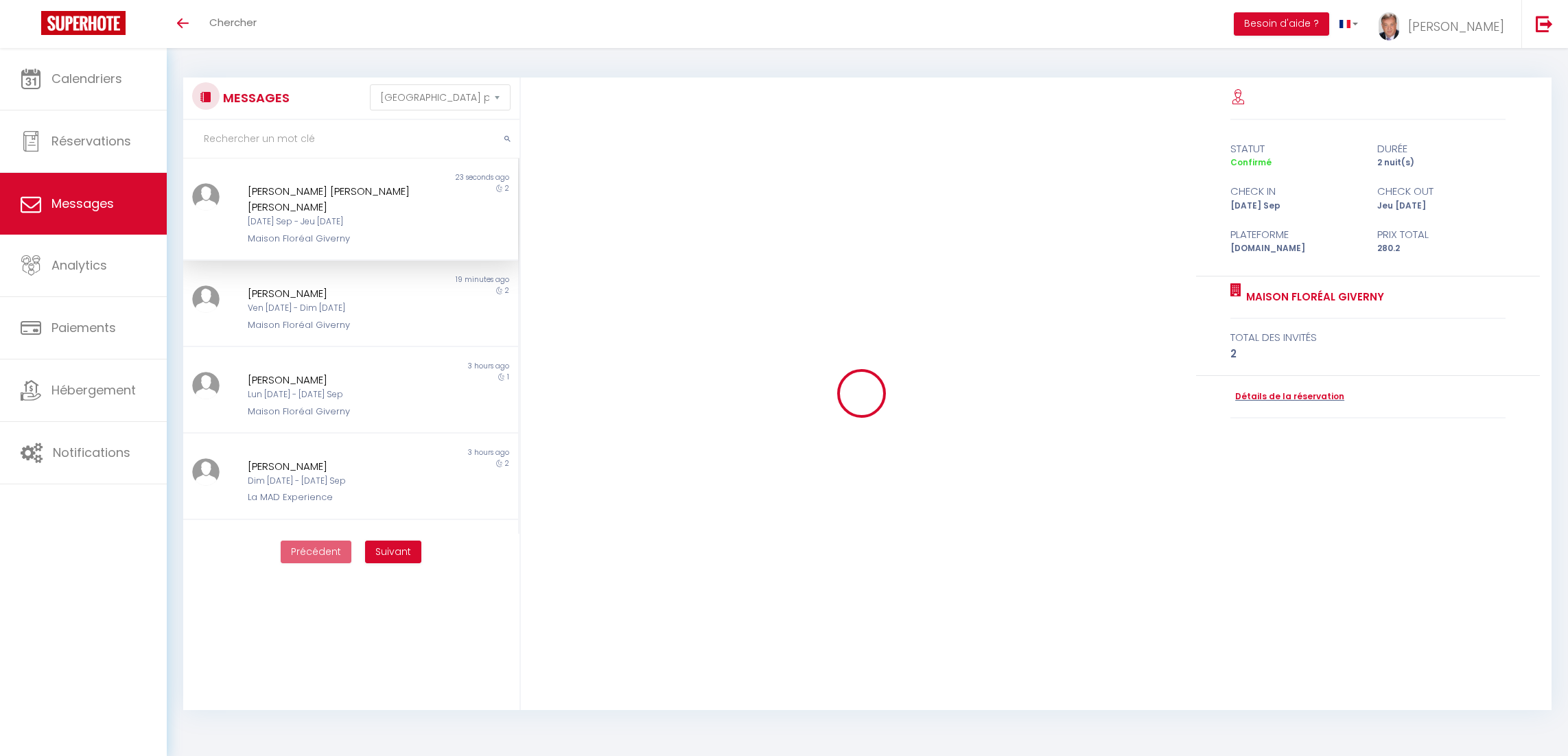
select select "message"
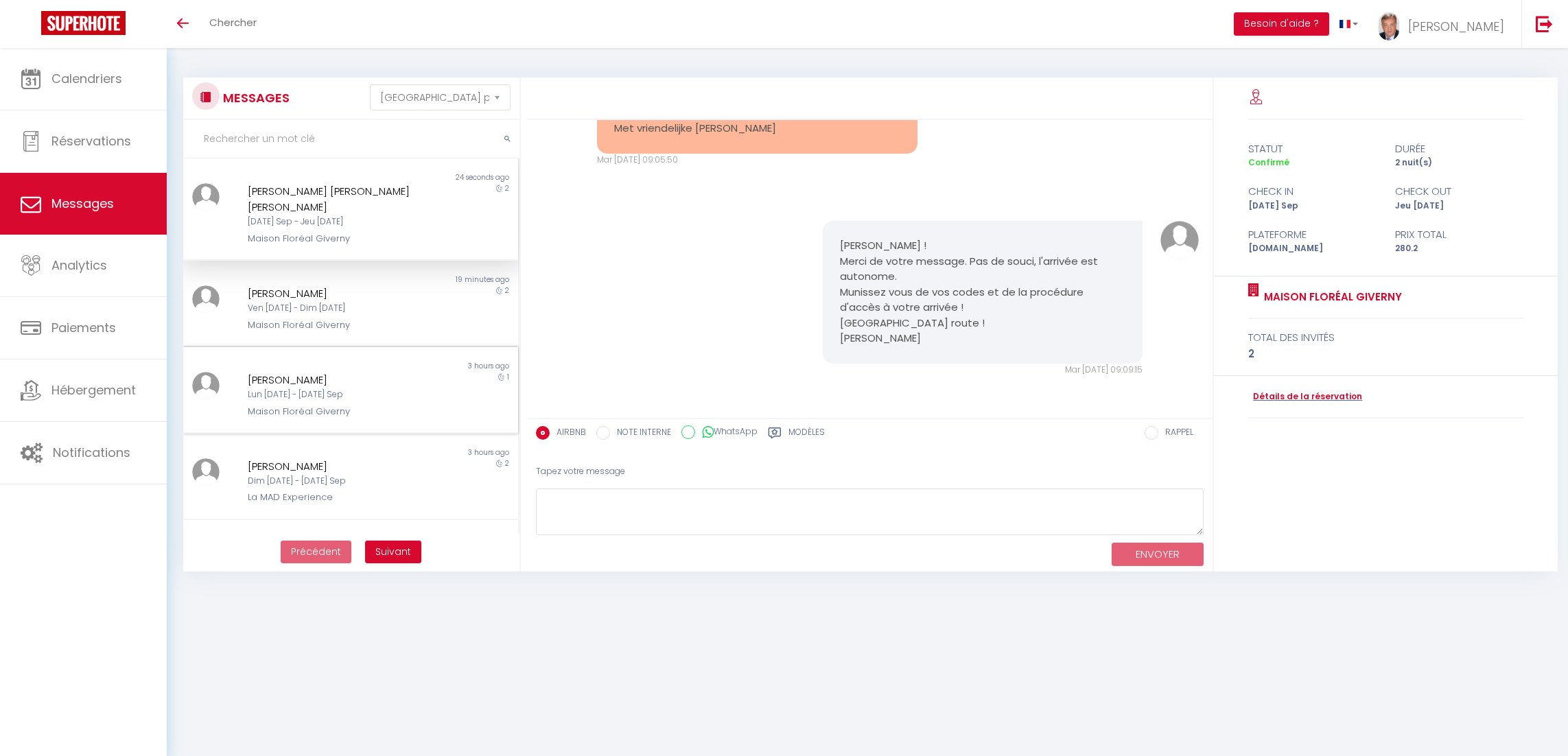
click at [332, 388] on div "Lun [DATE] - [DATE] Sep" at bounding box center [336, 395] width 177 height 13
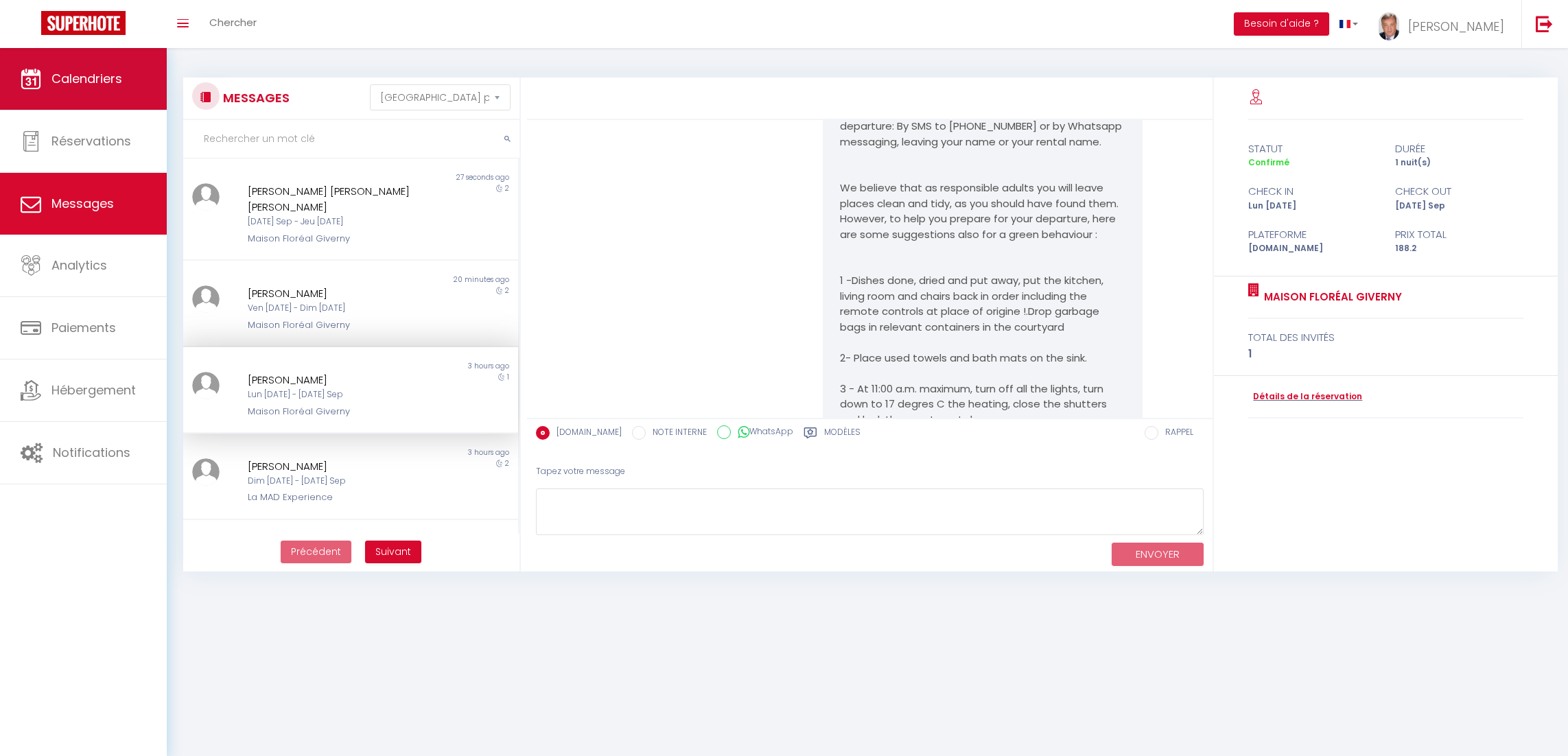
click at [87, 68] on link "Calendriers" at bounding box center [83, 79] width 167 height 62
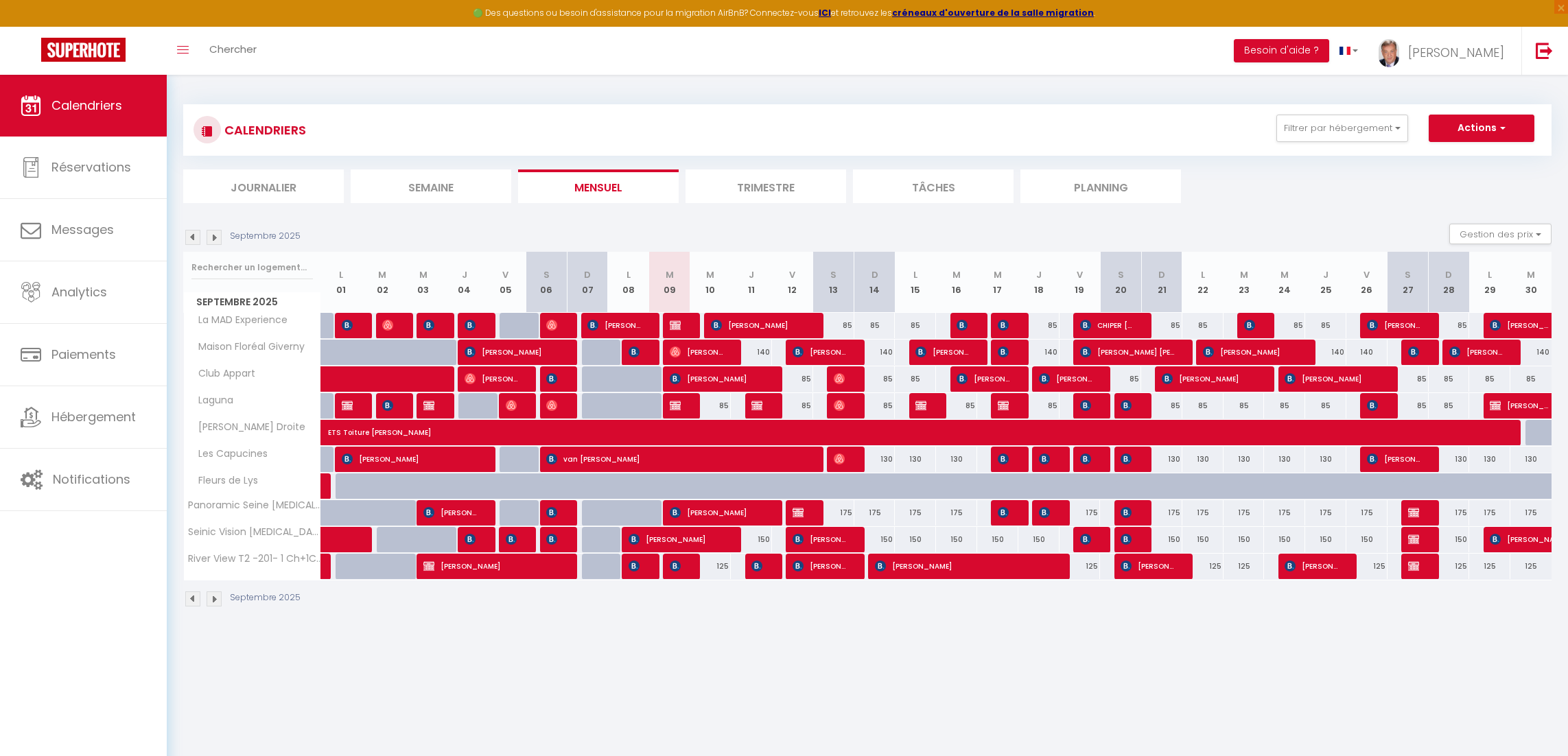
click at [292, 183] on li "Journalier" at bounding box center [263, 186] width 161 height 33
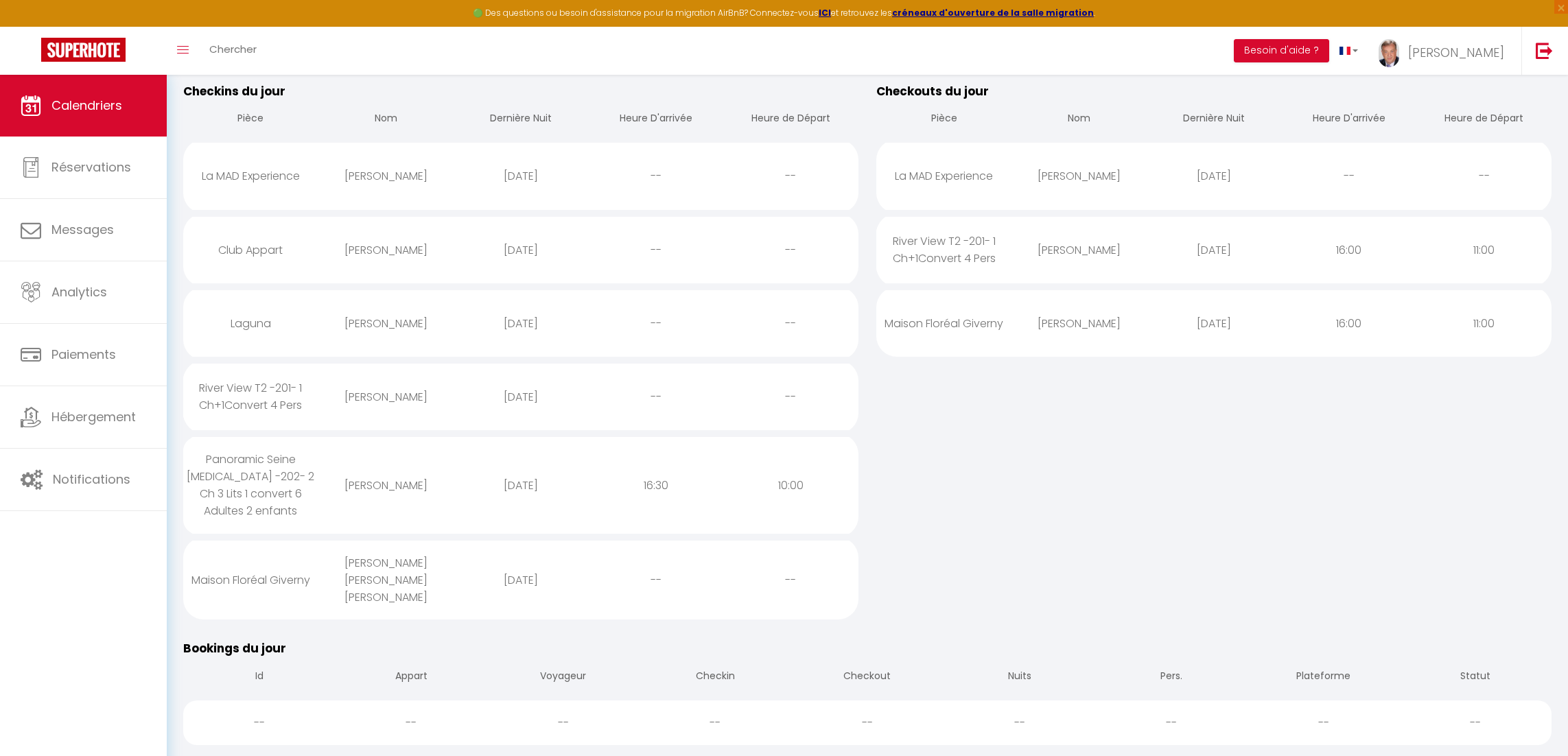
scroll to position [172, 0]
click at [398, 242] on div "[PERSON_NAME]" at bounding box center [386, 243] width 135 height 45
select select "0"
select select "1"
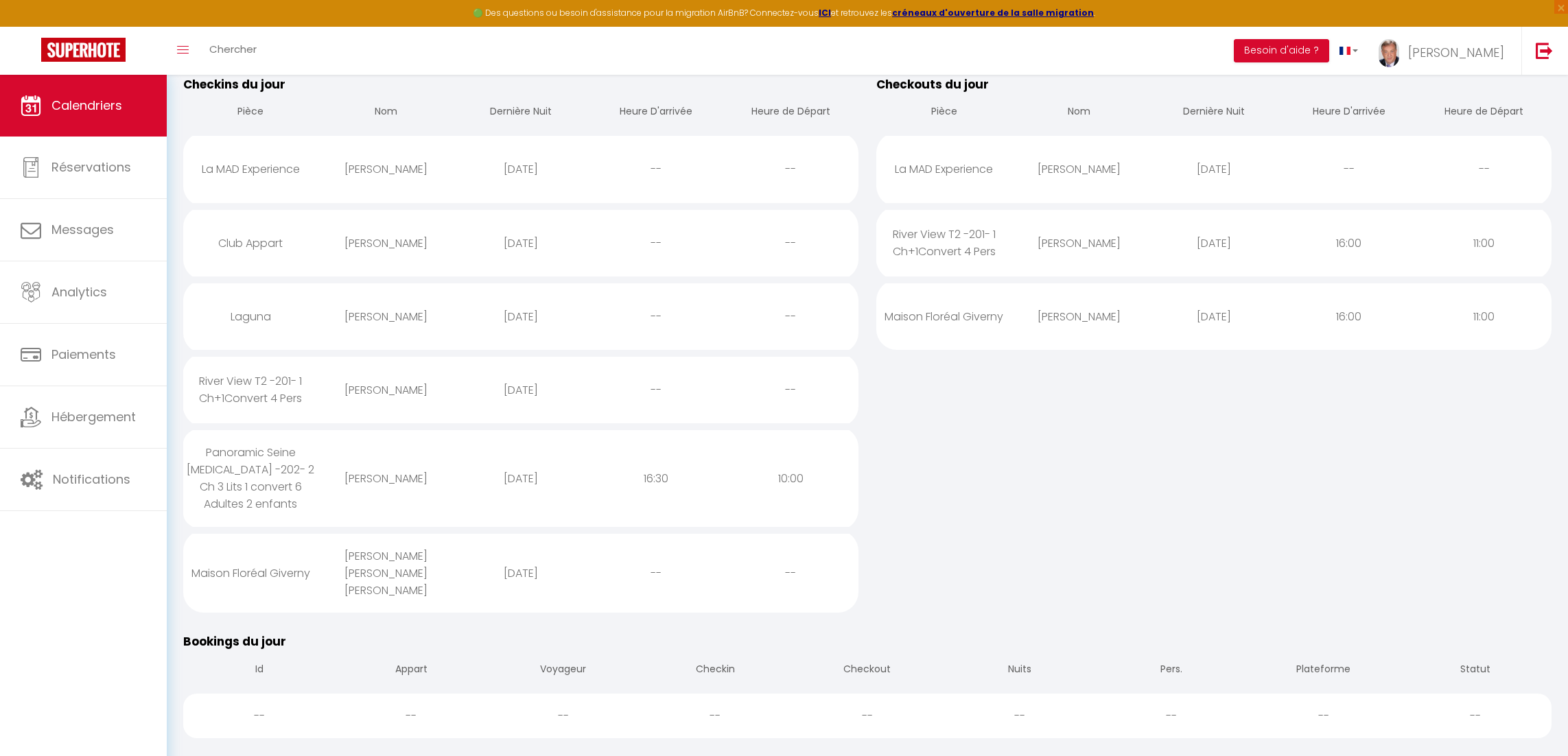
select select
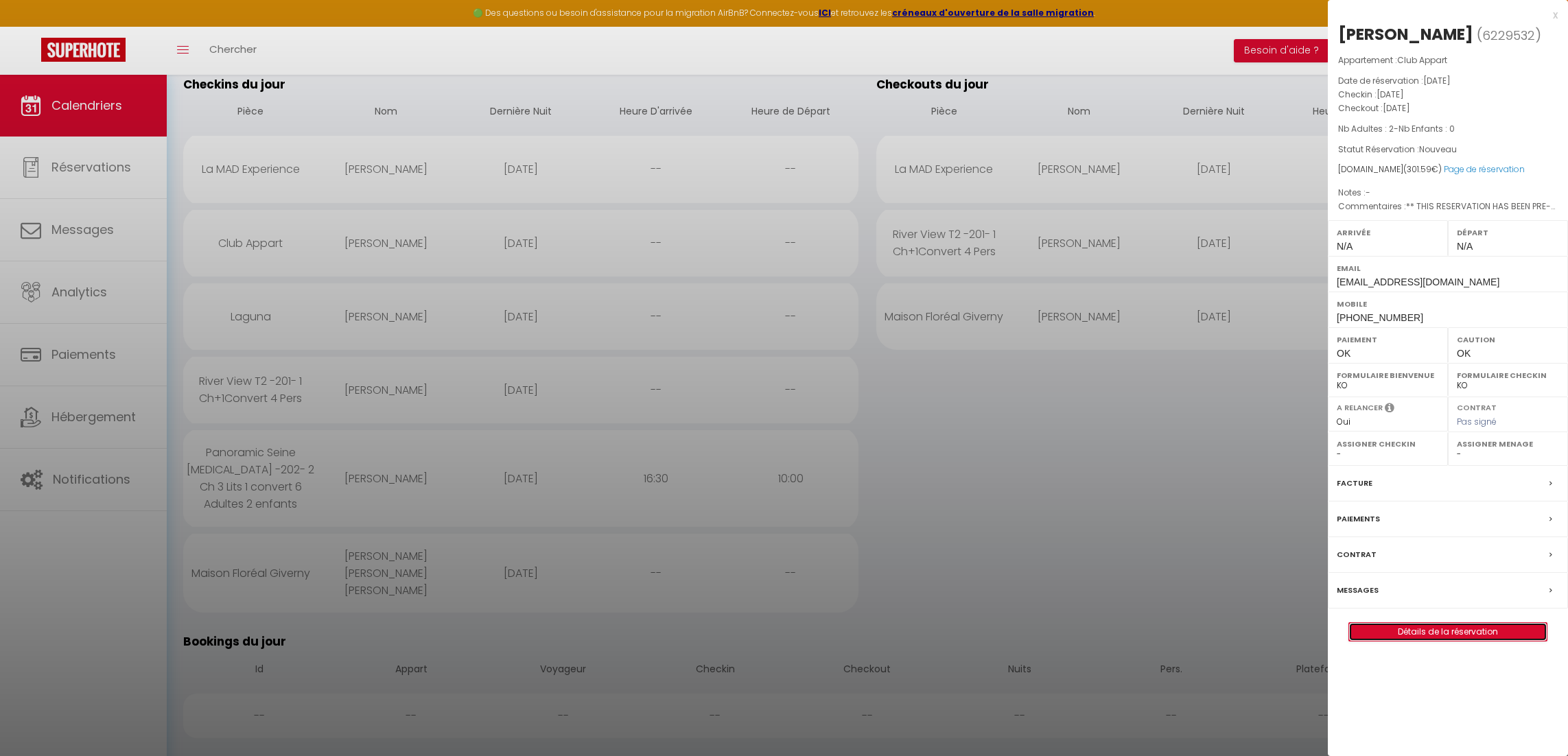
click at [1449, 636] on link "Détails de la réservation" at bounding box center [1447, 632] width 197 height 18
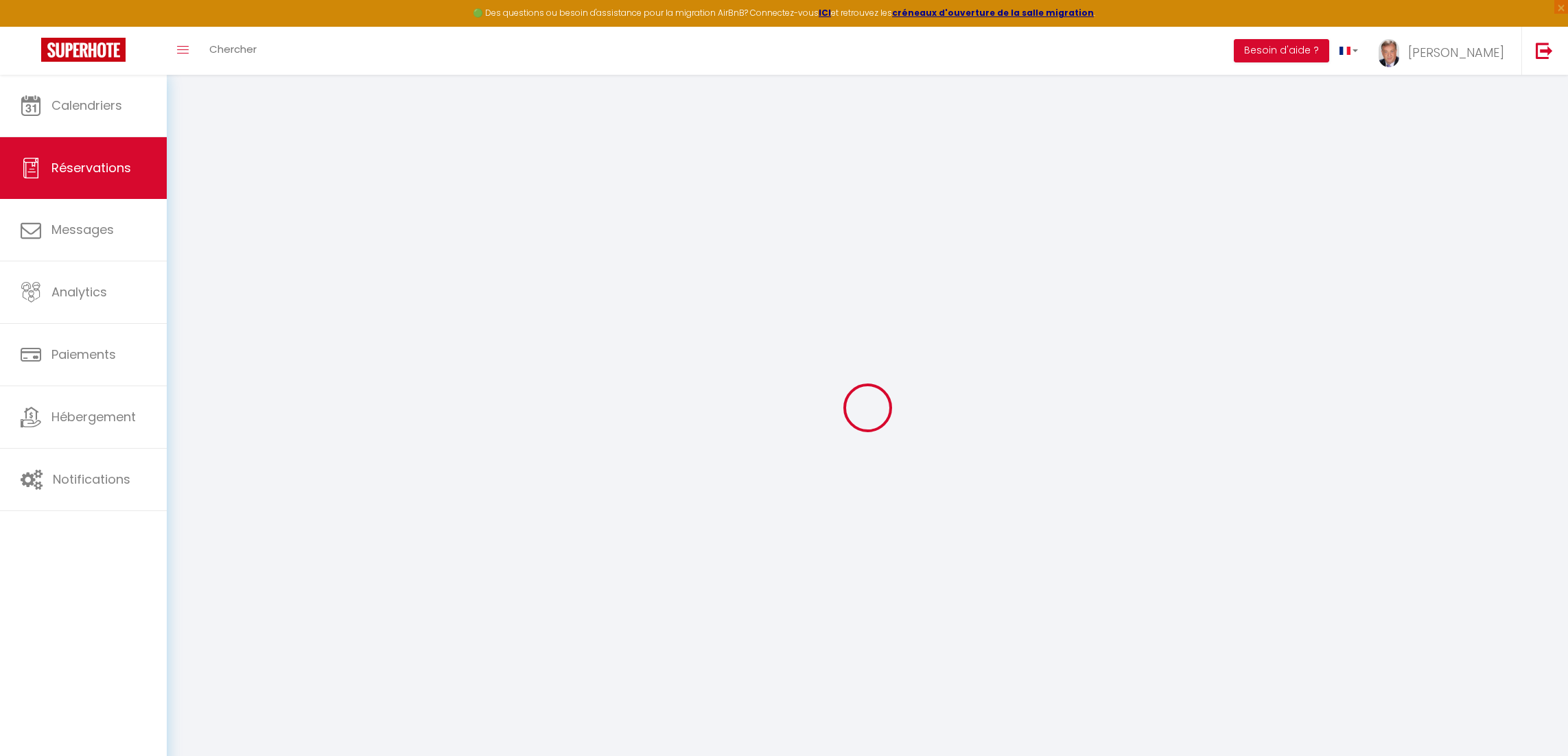
type input "[PERSON_NAME]"
type input "[EMAIL_ADDRESS][DOMAIN_NAME]"
type input "[PHONE_NUMBER]"
type input "en28qn"
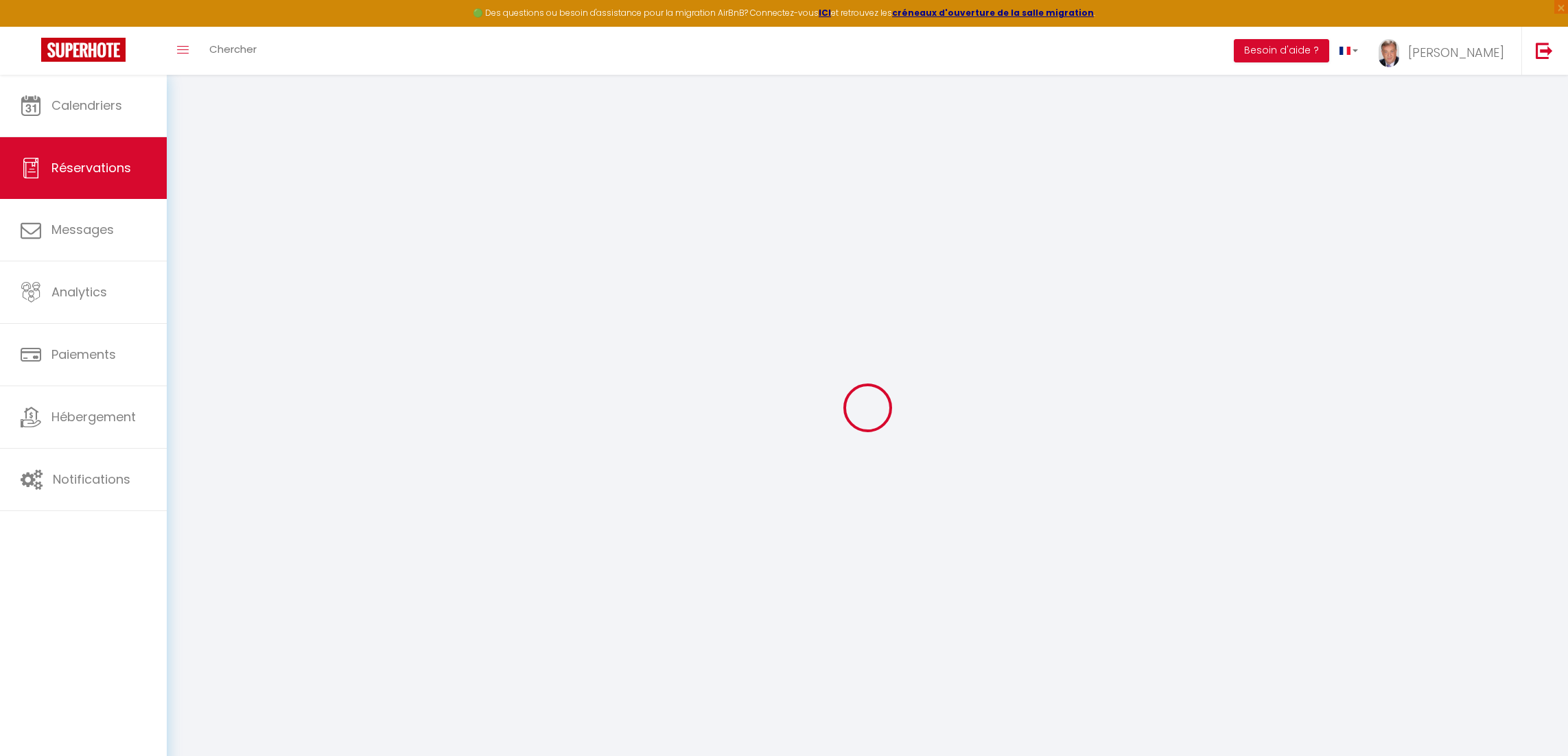
type input "[STREET_ADDRESS]"
type input ".enfield"
select select "GB"
type input "43.5"
type input "4.22"
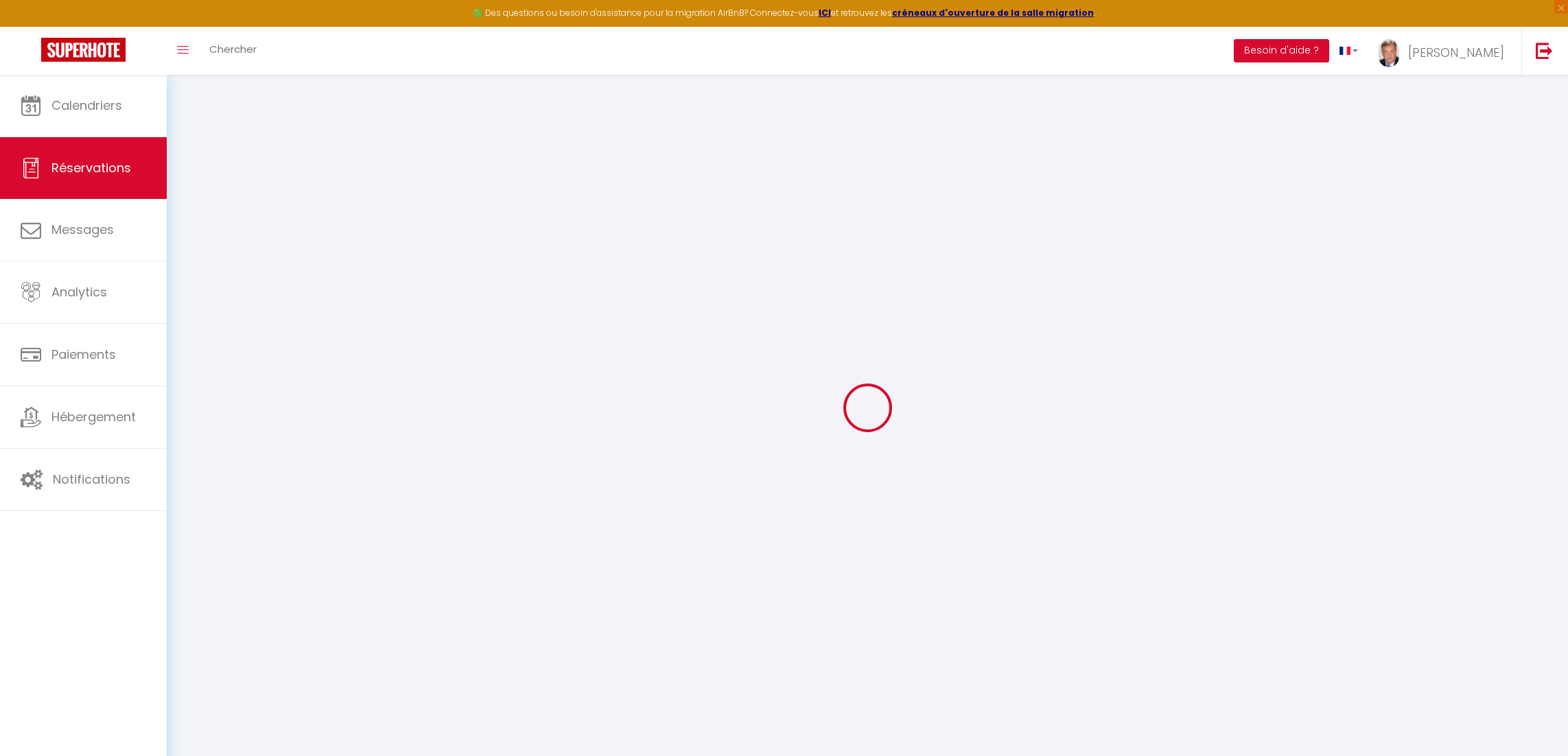
select select "26820"
select select "1"
select select
type input "2"
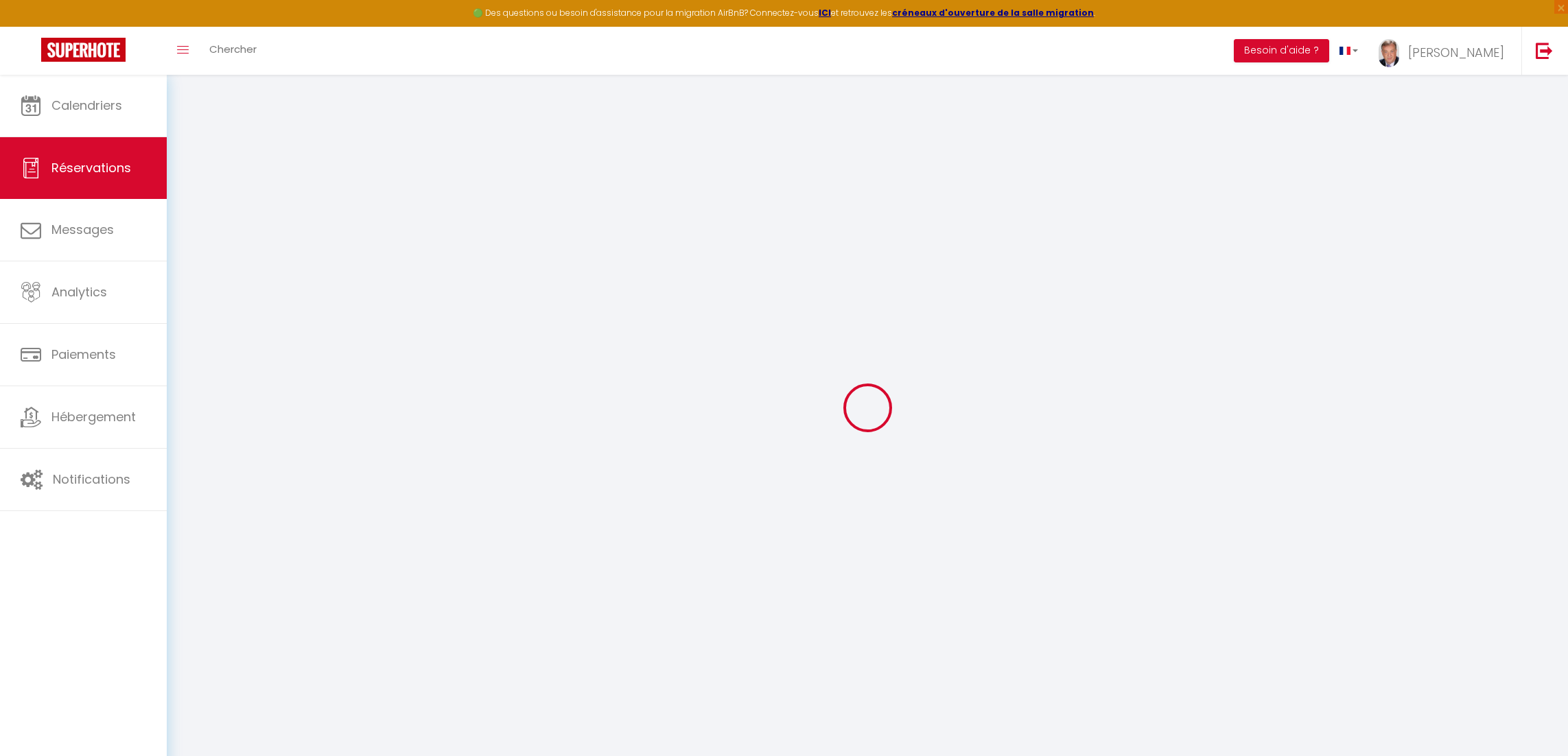
select select "12"
select select "15"
type input "255"
checkbox input "false"
type input "0"
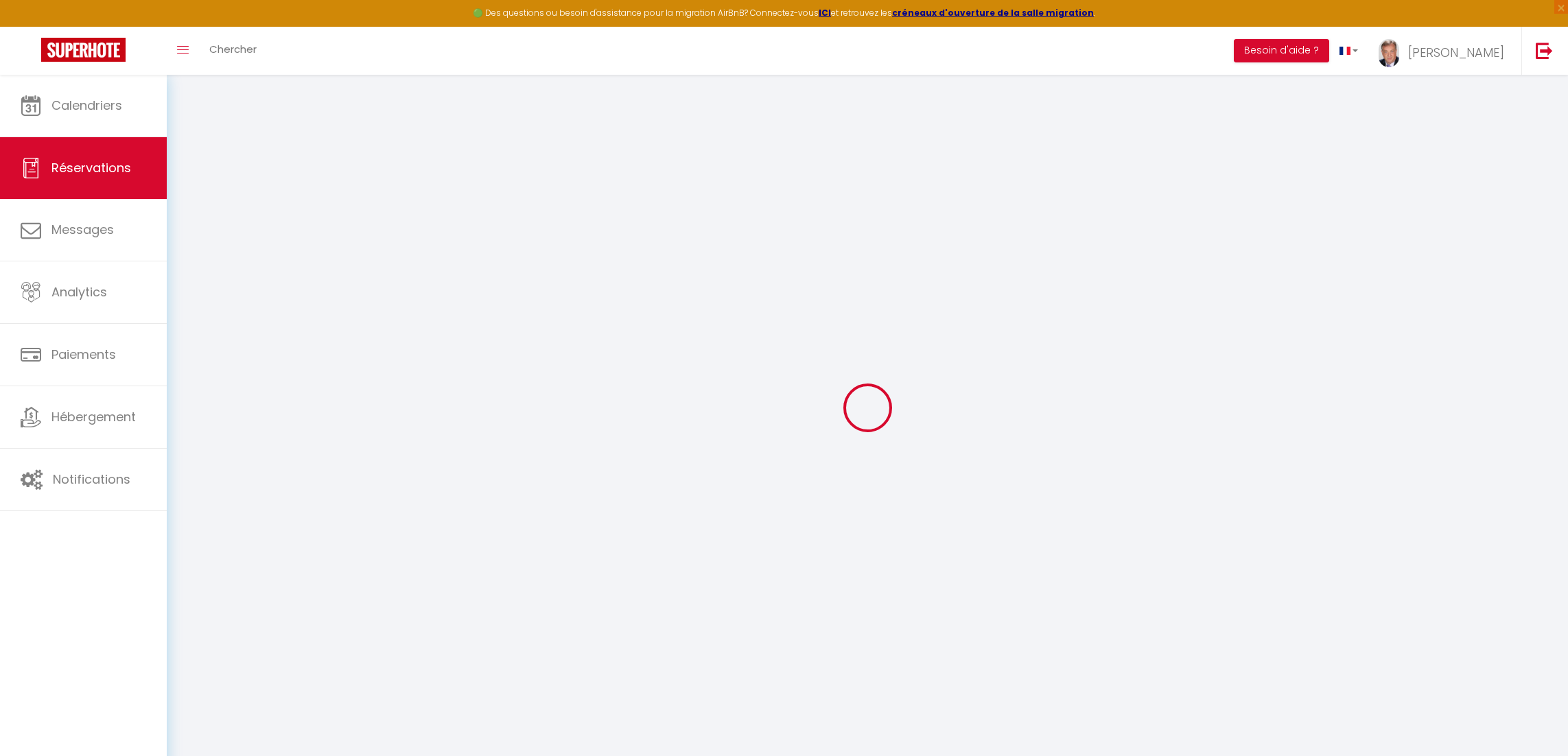
select select "2"
type input "0"
select select
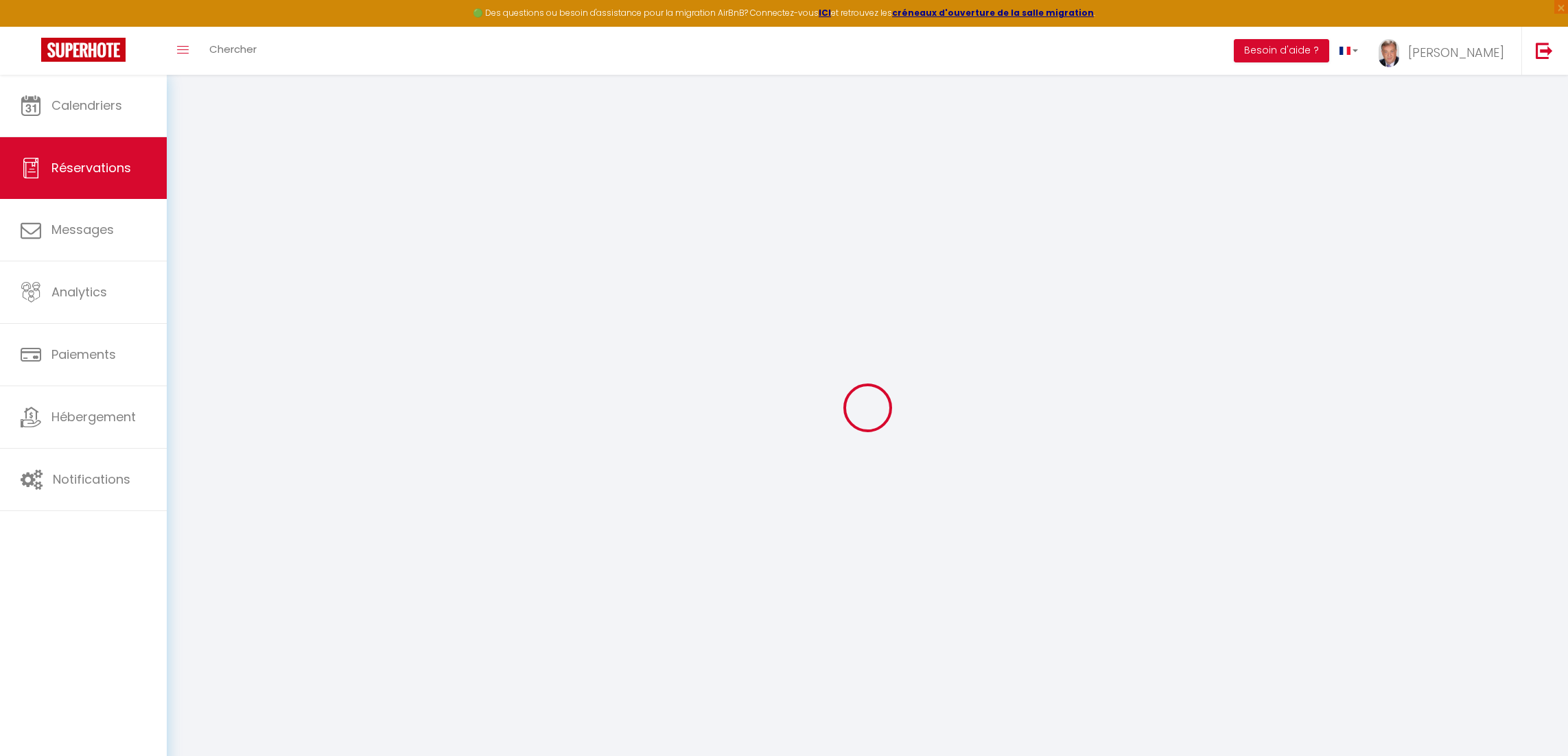
select select
checkbox input "false"
select select
checkbox input "false"
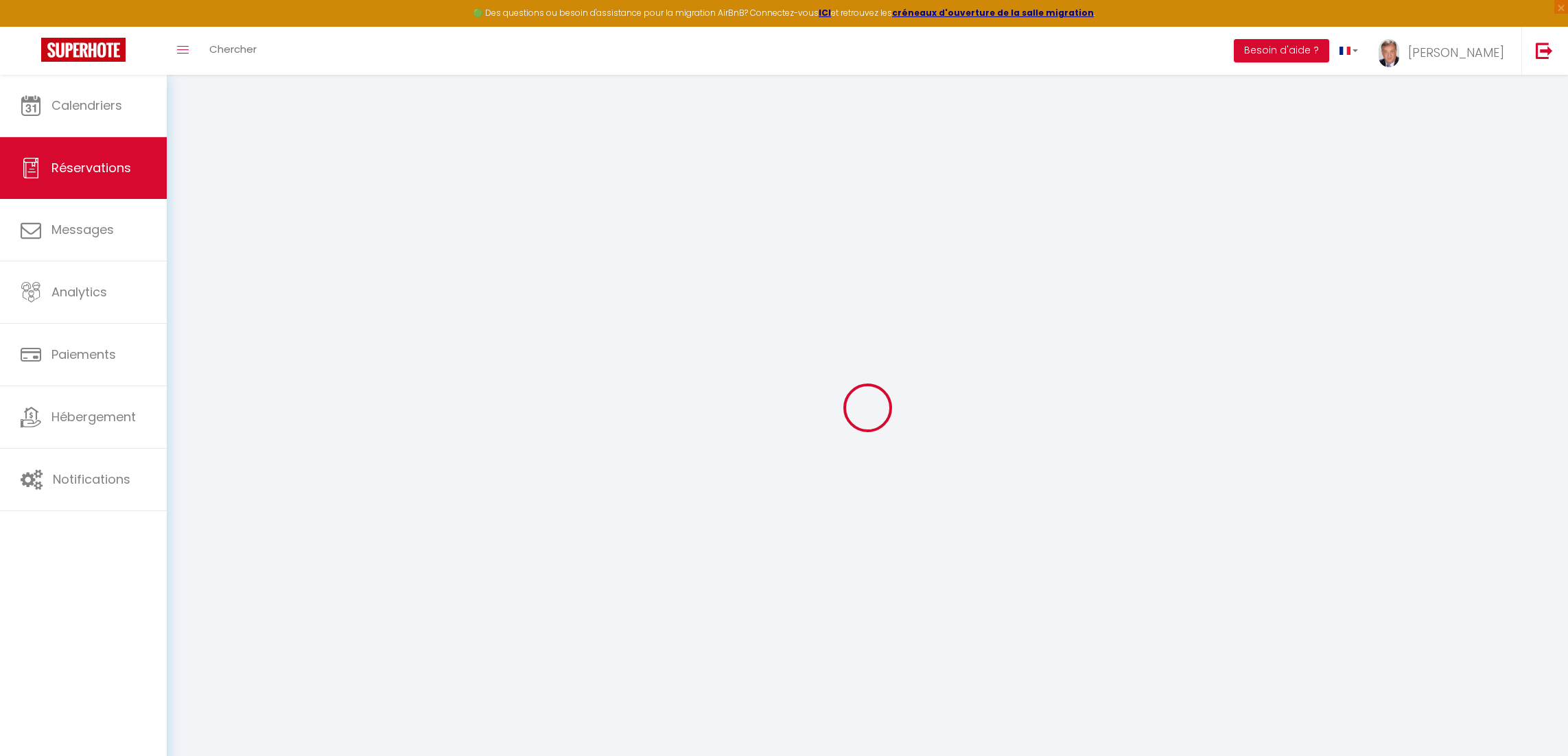
select select
checkbox input "false"
select select
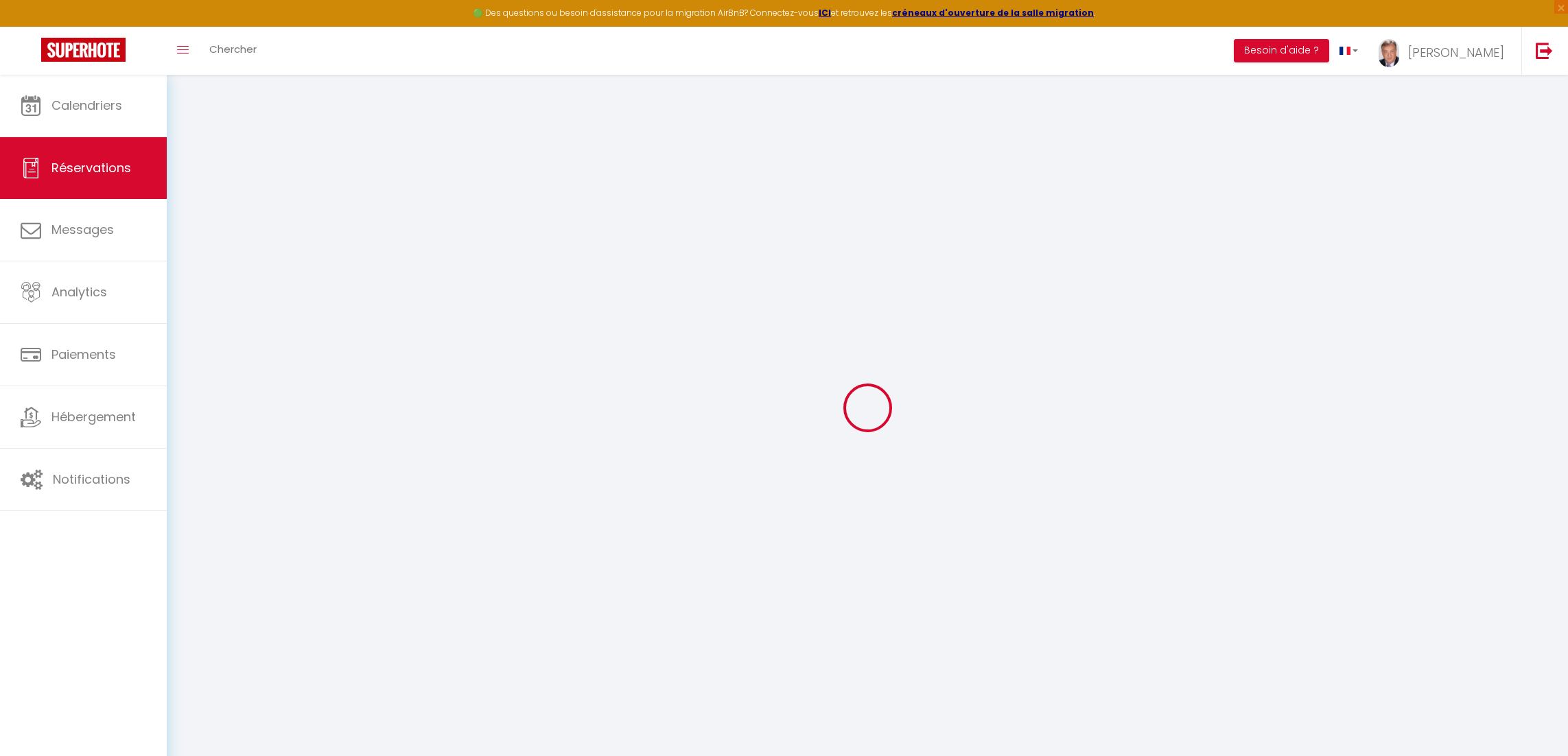
checkbox input "false"
type textarea "** THIS RESERVATION HAS BEEN PRE-PAID ** BOOKING NOTE : Payment charge is EUR 4…"
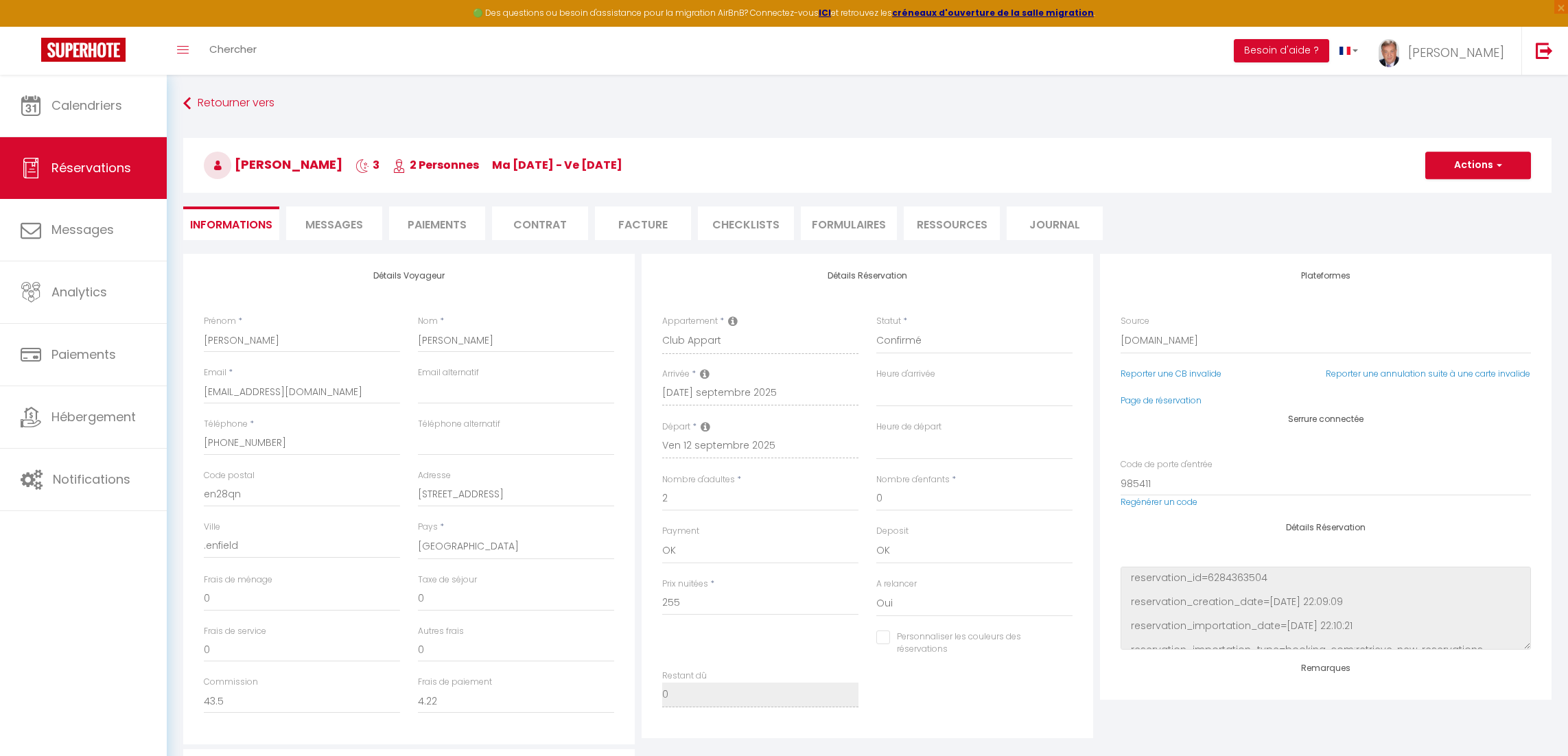
type input "35"
type input "11.59"
select select
checkbox input "false"
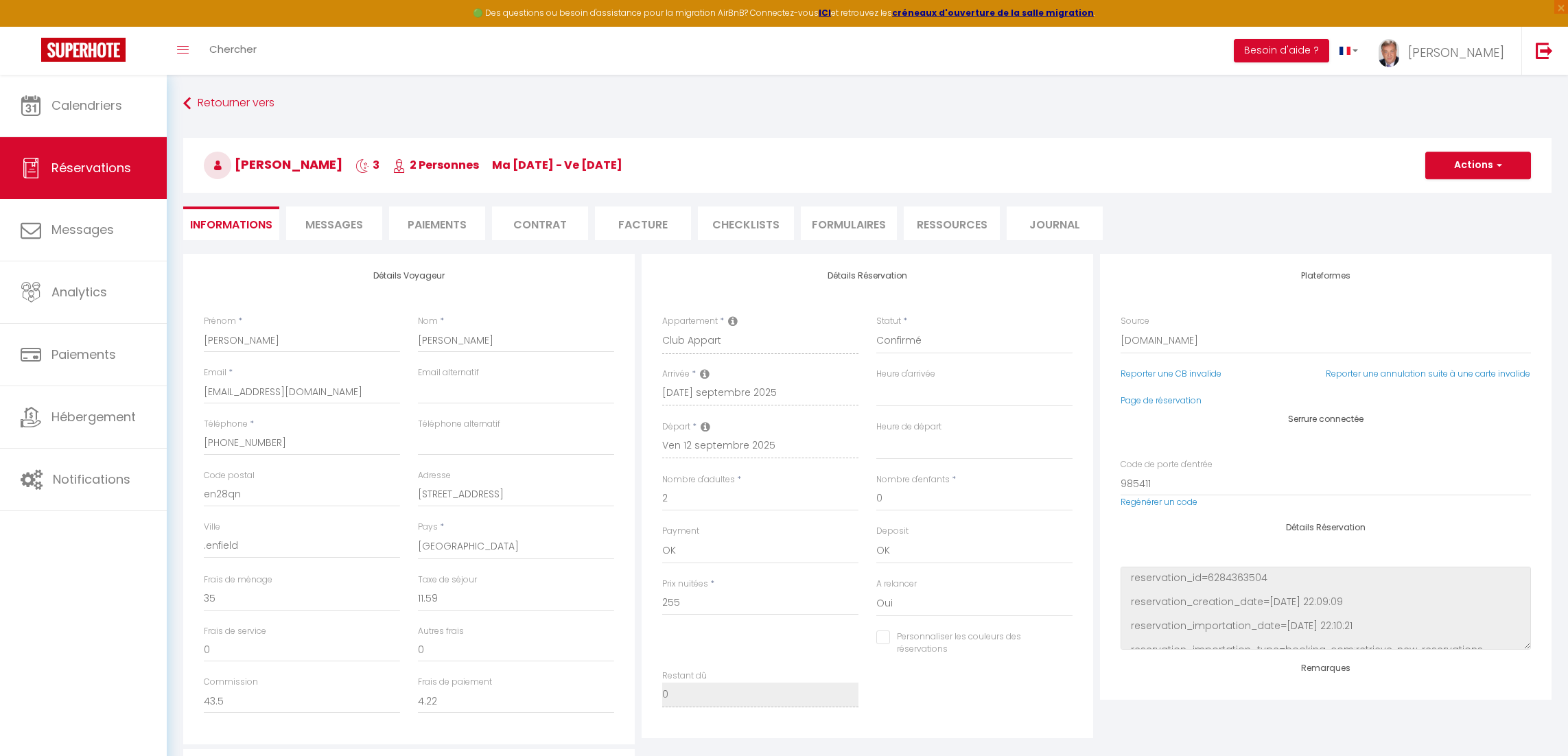
select select
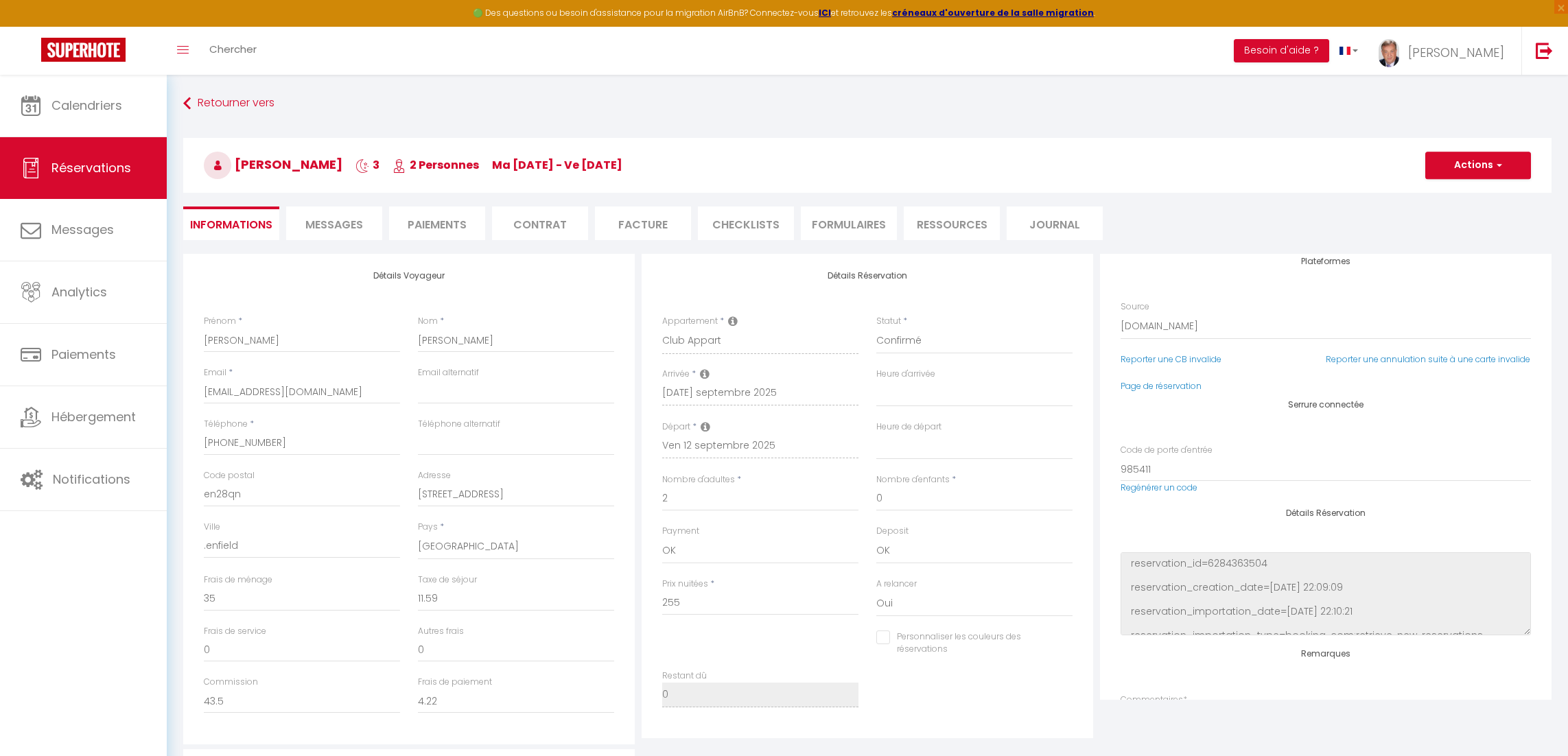
click at [342, 227] on span "Messages" at bounding box center [333, 224] width 57 height 16
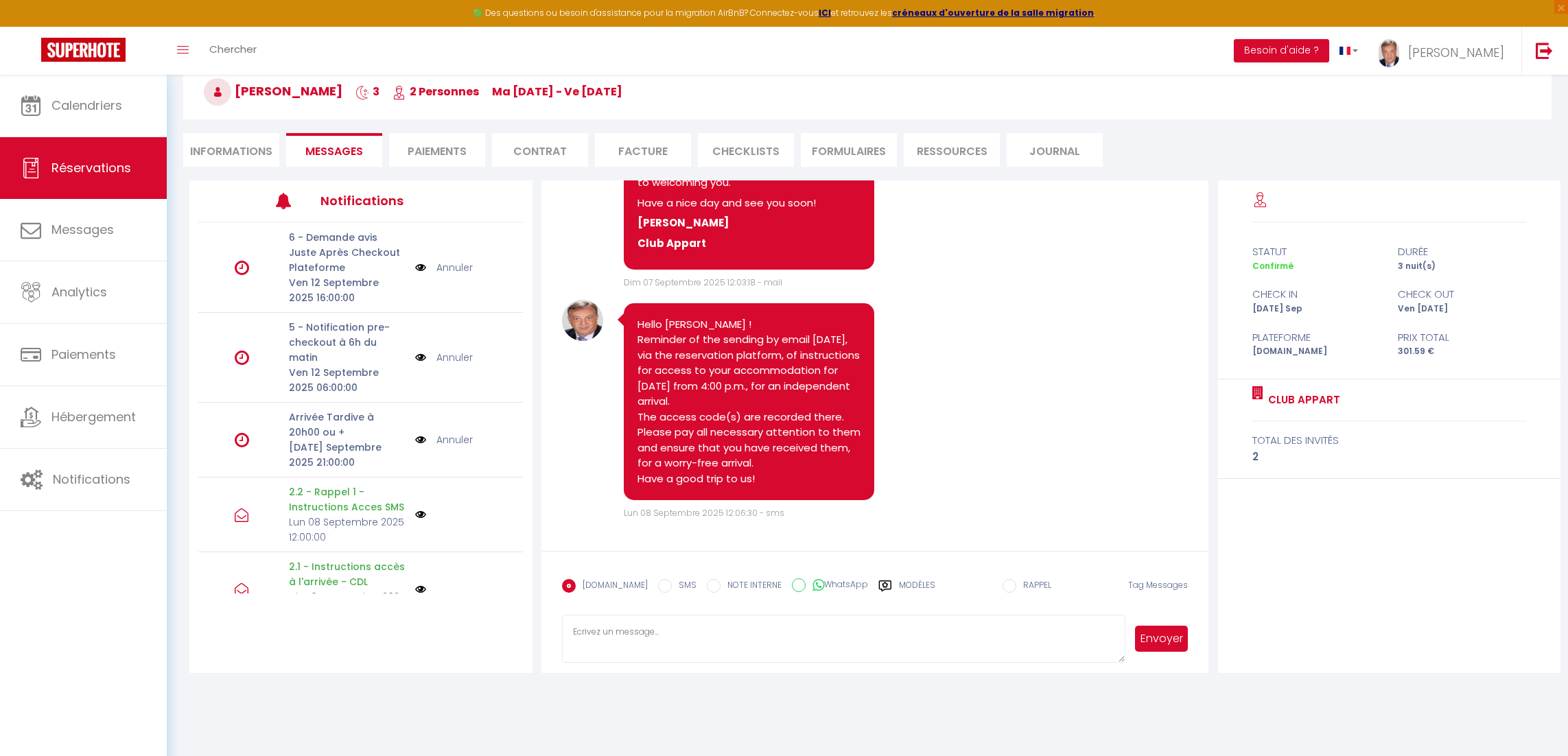
scroll to position [74, 0]
click at [628, 635] on textarea at bounding box center [843, 638] width 564 height 48
type textarea "Hello [PERSON_NAME] ! Any idea of your ETA at this point ? Thank you ! [PERSON_…"
click at [1160, 643] on button "Envoyer" at bounding box center [1161, 638] width 53 height 26
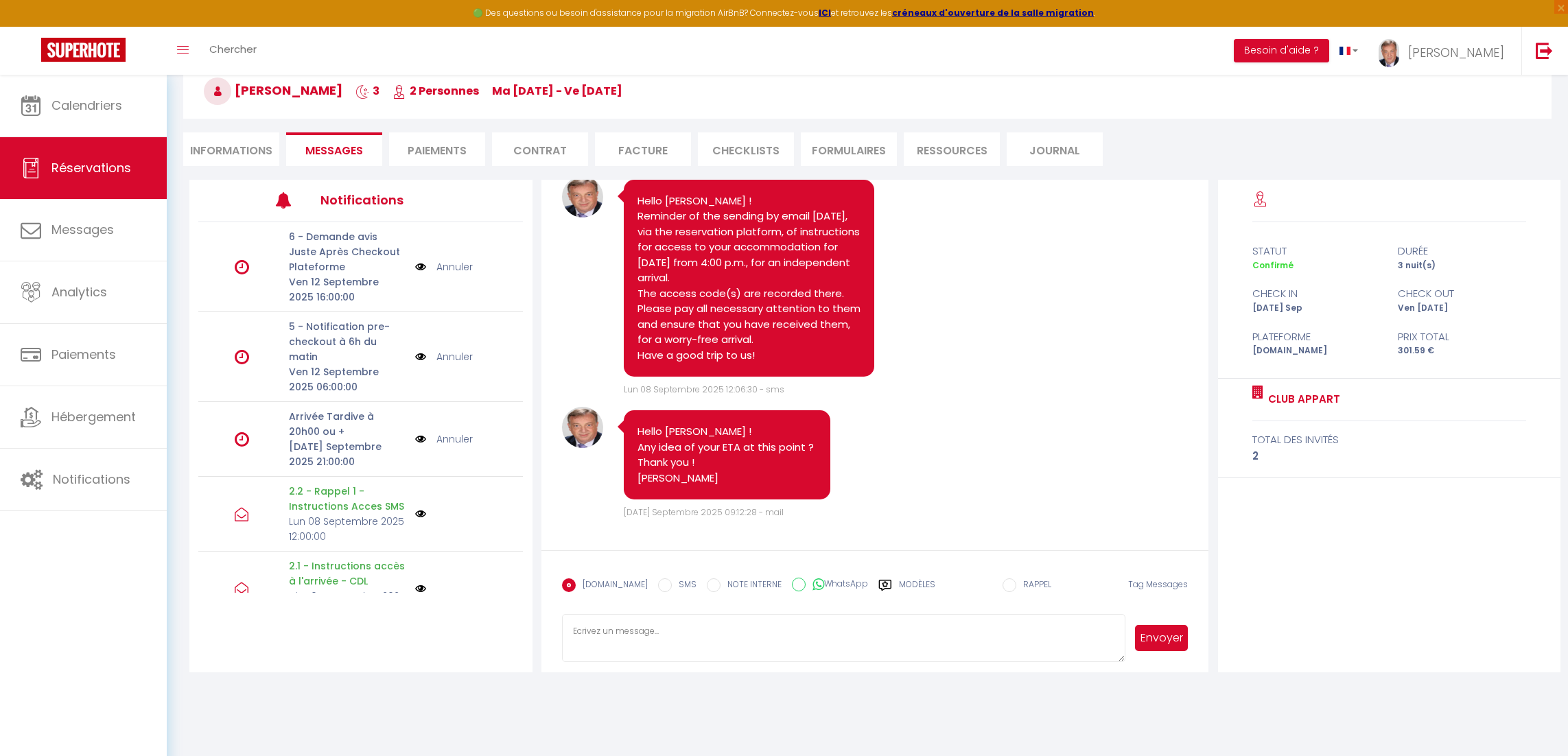
scroll to position [6817, 0]
click at [691, 639] on textarea at bounding box center [843, 638] width 564 height 48
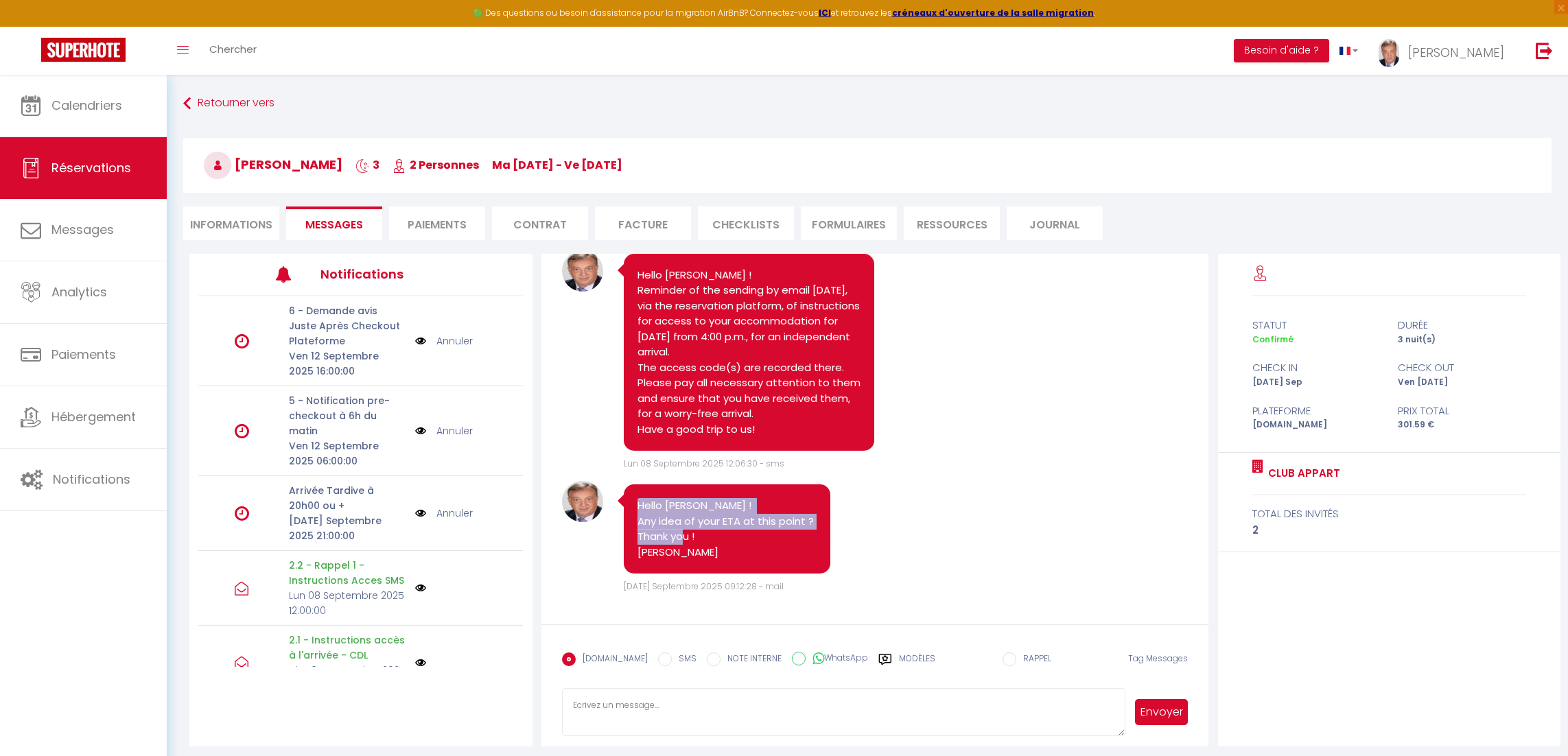
drag, startPoint x: 635, startPoint y: 508, endPoint x: 710, endPoint y: 562, distance: 92.4
click at [682, 563] on div "Hello [PERSON_NAME] ! Any idea of your ETA at this point ? Thank you ! [PERSON_…" at bounding box center [727, 528] width 207 height 89
click at [958, 546] on div "Note Sms Hello [PERSON_NAME] ! Any idea of your ETA at this point ? Thank you !…" at bounding box center [875, 537] width 627 height 113
